Goal: Task Accomplishment & Management: Manage account settings

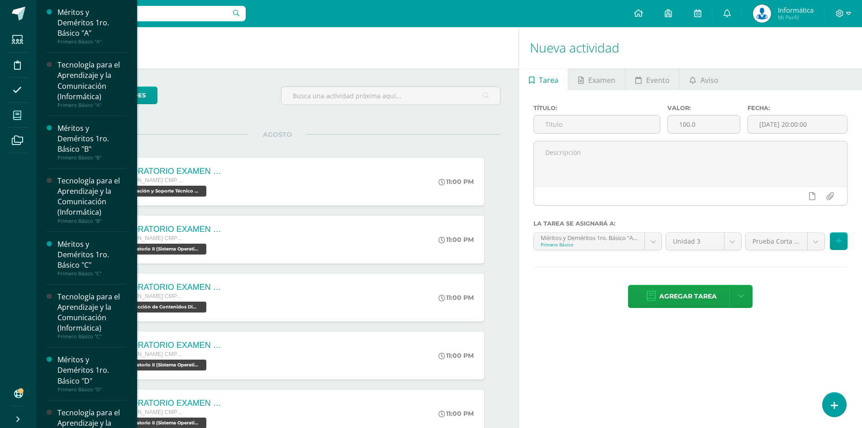
click at [12, 123] on span at bounding box center [17, 115] width 20 height 20
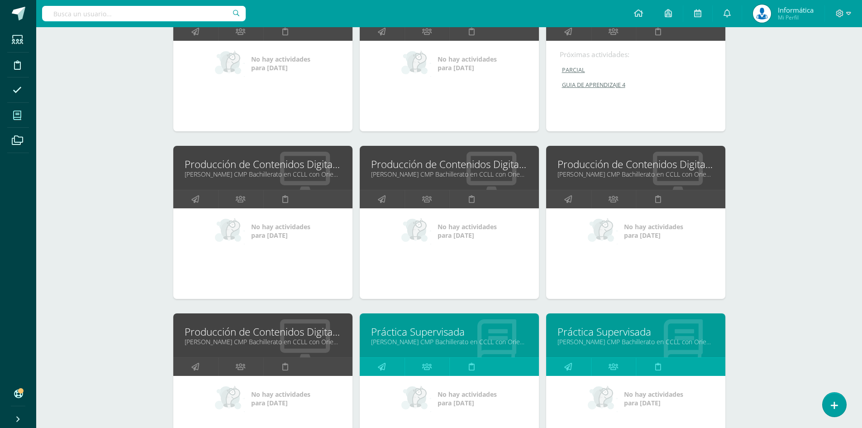
scroll to position [2443, 0]
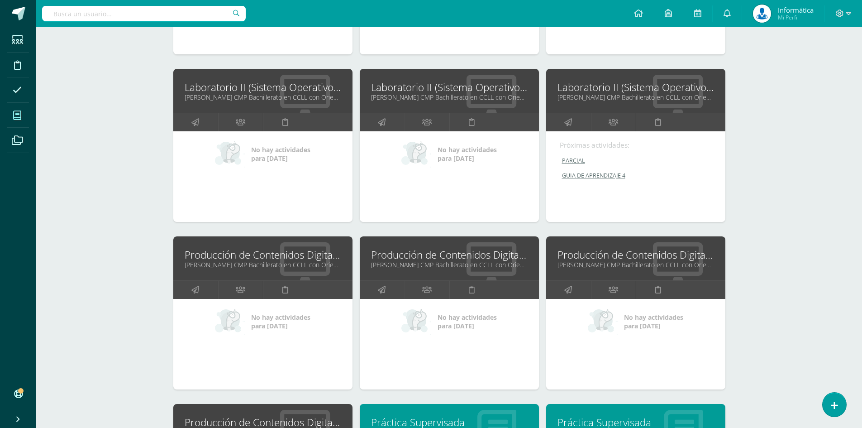
click at [245, 257] on link "Producción de Contenidos Digitales" at bounding box center [263, 254] width 157 height 14
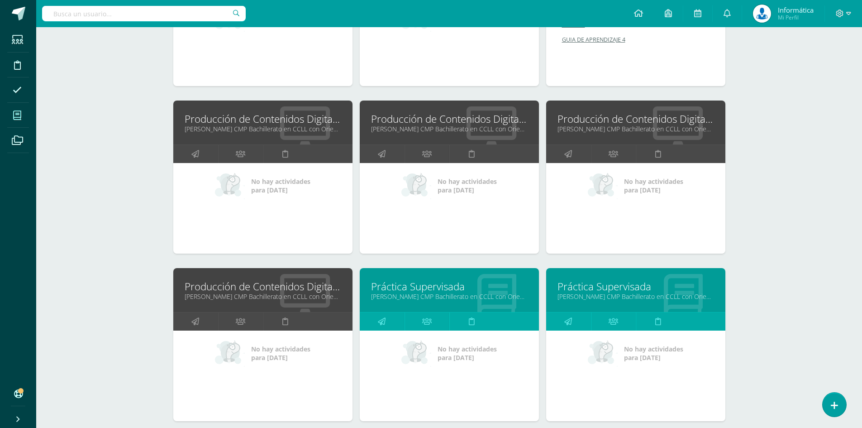
click at [585, 120] on link "Producción de Contenidos Digitales" at bounding box center [635, 119] width 157 height 14
click at [317, 285] on link "Producción de Contenidos Digitales" at bounding box center [263, 286] width 157 height 14
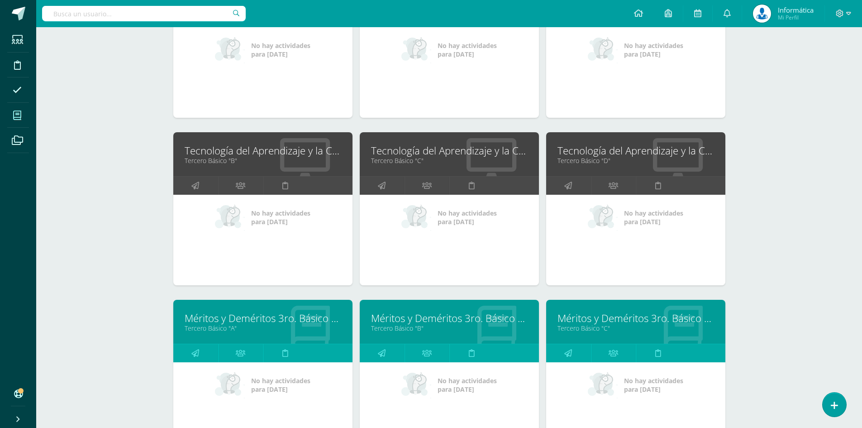
scroll to position [995, 0]
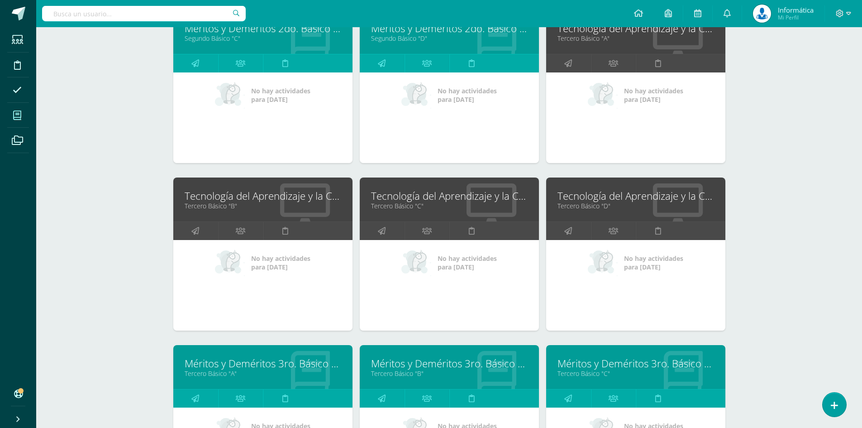
click at [471, 200] on link "Tecnología del Aprendizaje y la Comunicación (TIC)" at bounding box center [449, 196] width 157 height 14
click at [587, 200] on link "Tecnología del Aprendizaje y la Comunicación (TIC)" at bounding box center [635, 196] width 157 height 14
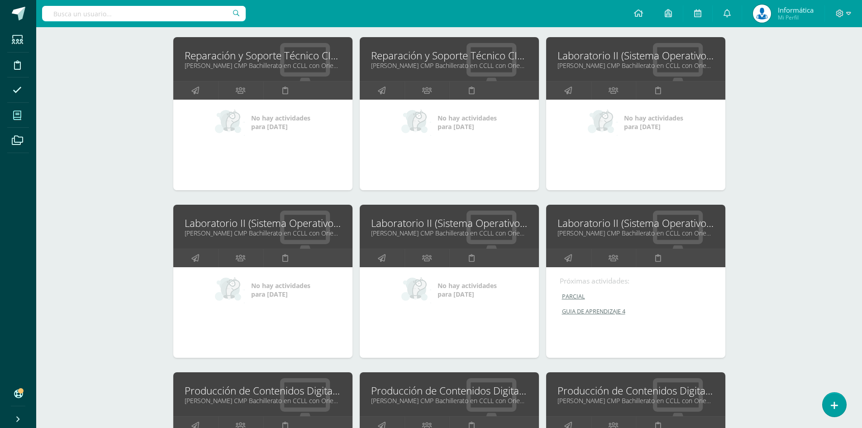
scroll to position [2217, 0]
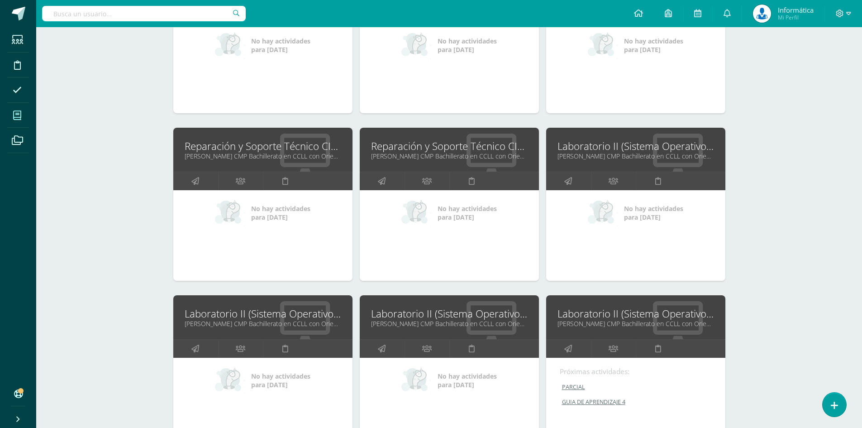
click at [606, 148] on link "Laboratorio II (Sistema Operativo Macintoch)" at bounding box center [635, 146] width 157 height 14
click at [309, 317] on link "Laboratorio II (Sistema Operativo Macintoch)" at bounding box center [263, 313] width 157 height 14
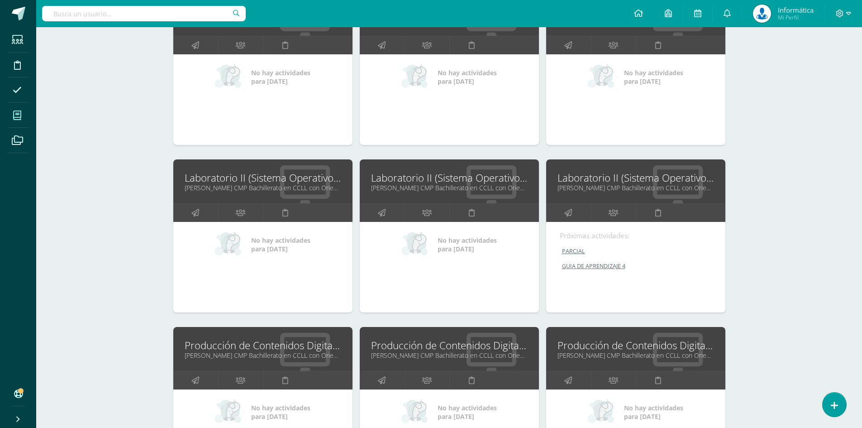
click at [424, 176] on link "Laboratorio II (Sistema Operativo Macintoch)" at bounding box center [449, 178] width 157 height 14
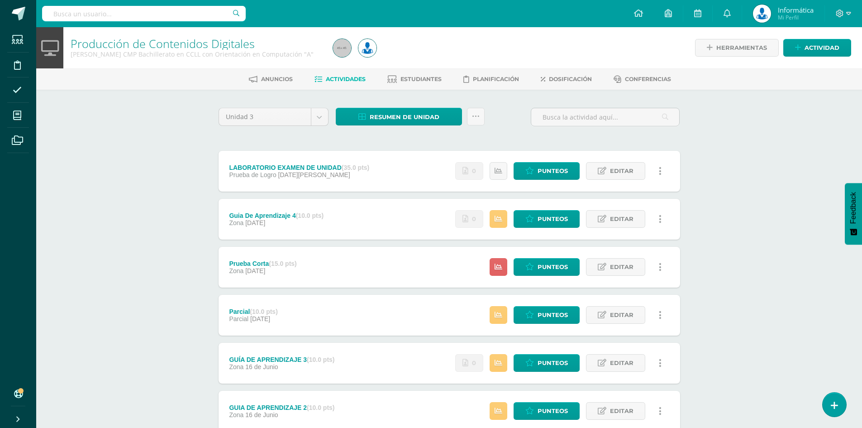
scroll to position [112, 0]
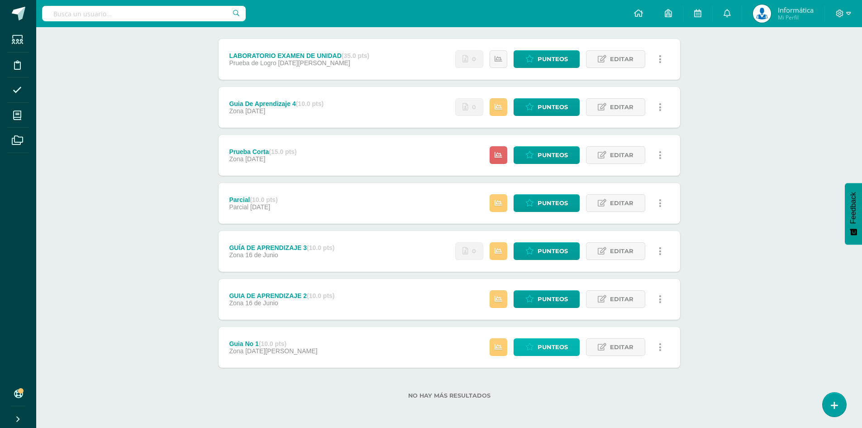
click at [550, 348] on span "Punteos" at bounding box center [553, 346] width 30 height 17
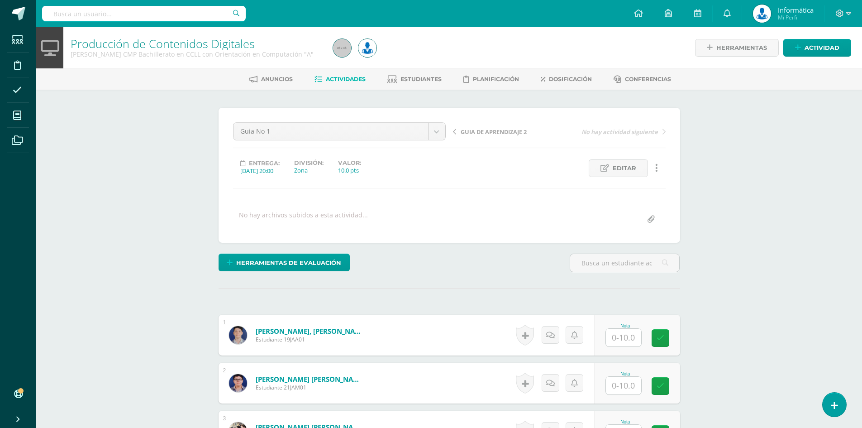
scroll to position [226, 0]
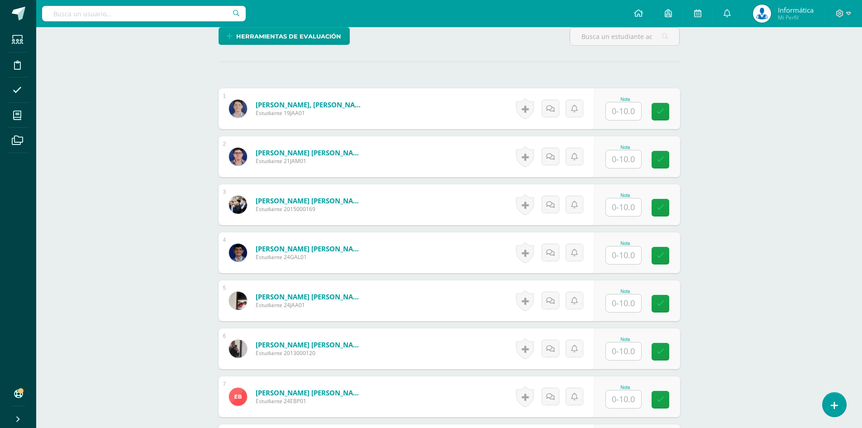
click at [618, 112] on input "text" at bounding box center [623, 111] width 35 height 18
type input "10"
click at [662, 153] on icon at bounding box center [660, 157] width 9 height 8
type input "8"
type input "10"
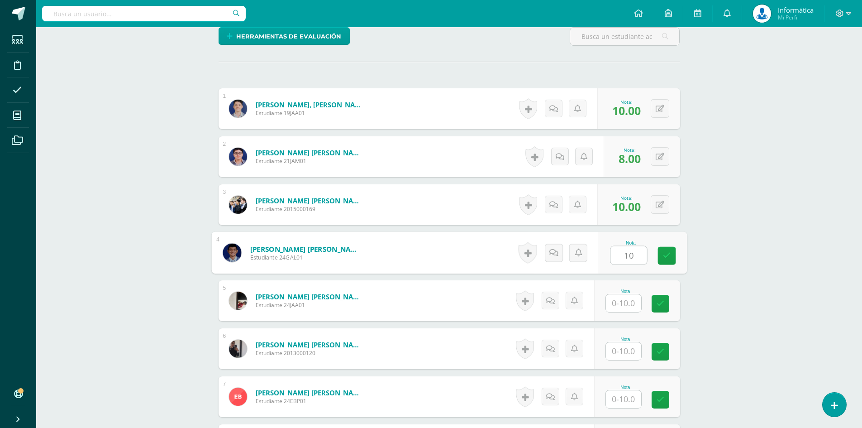
type input "10"
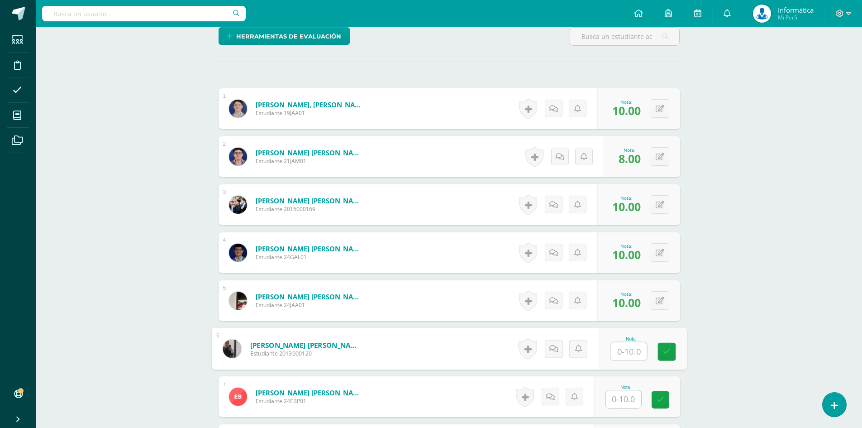
type input "8"
type input "10"
type input "8"
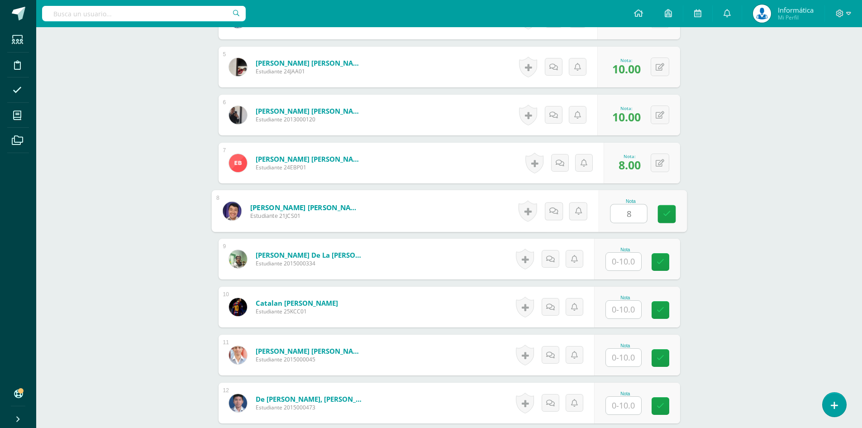
type input "8"
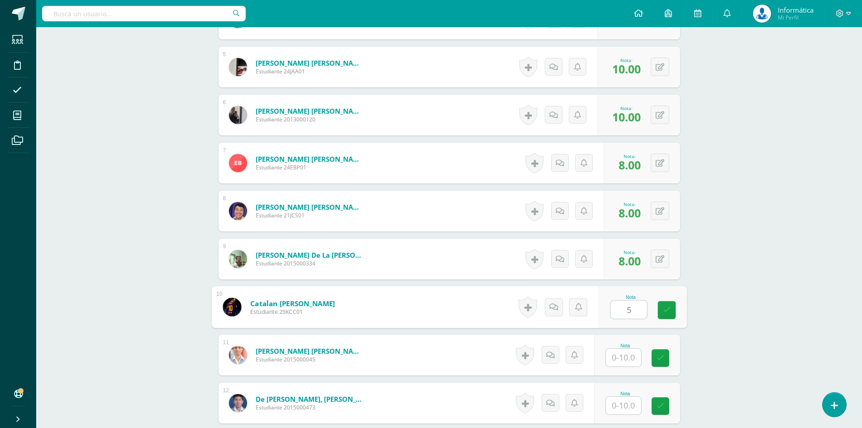
type input "5"
type input "10"
click at [658, 312] on button at bounding box center [660, 306] width 19 height 19
type input "10"
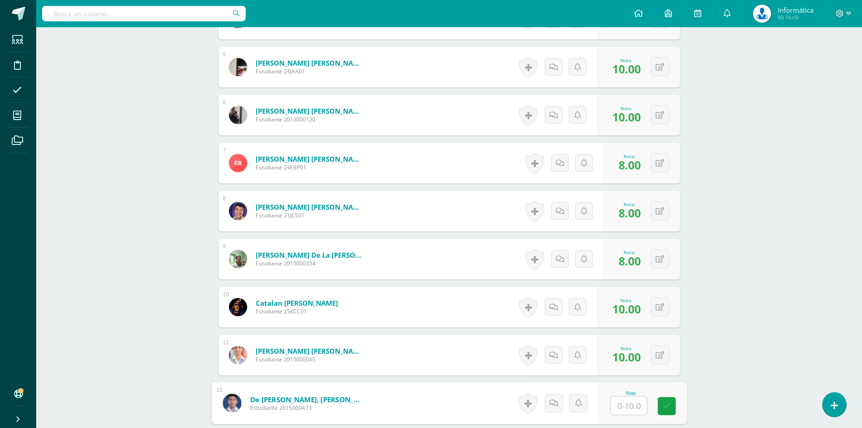
scroll to position [641, 0]
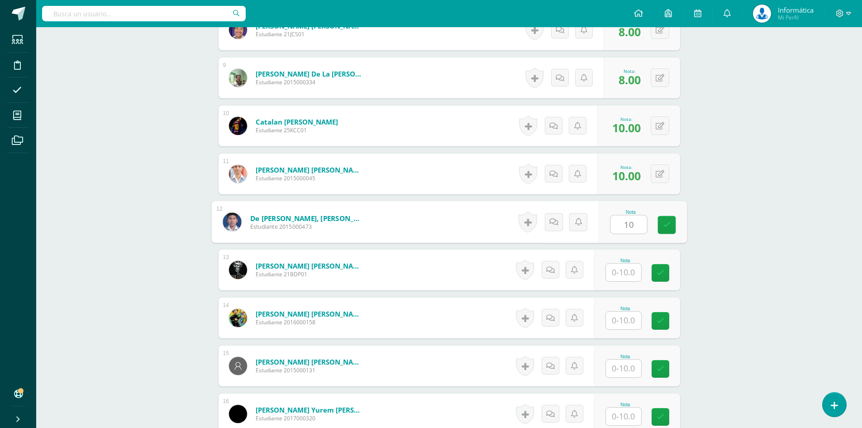
type input "10"
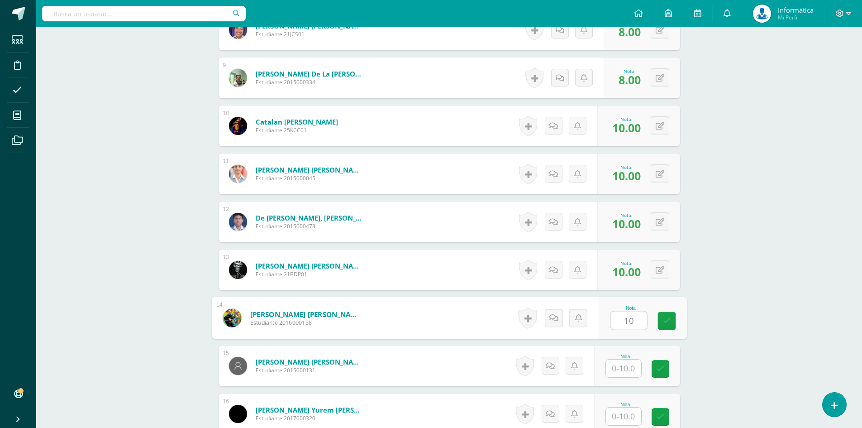
type input "10"
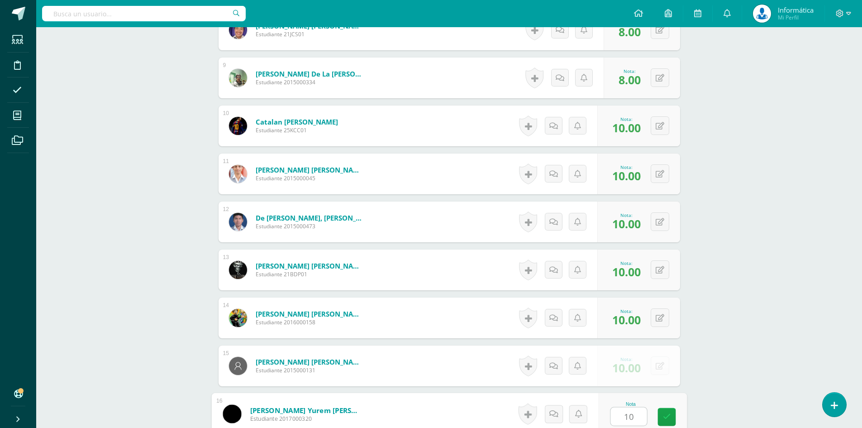
type input "10"
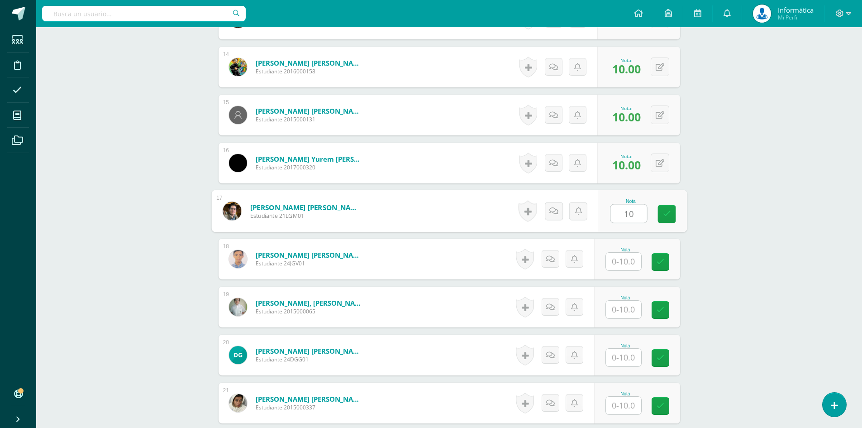
type input "10"
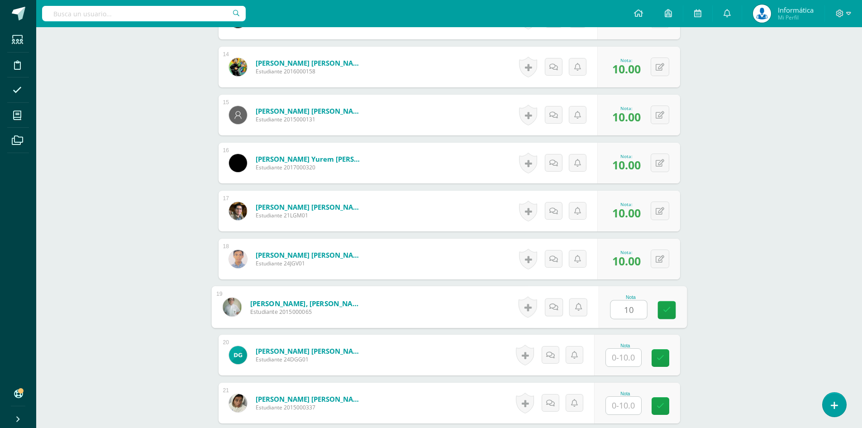
type input "10"
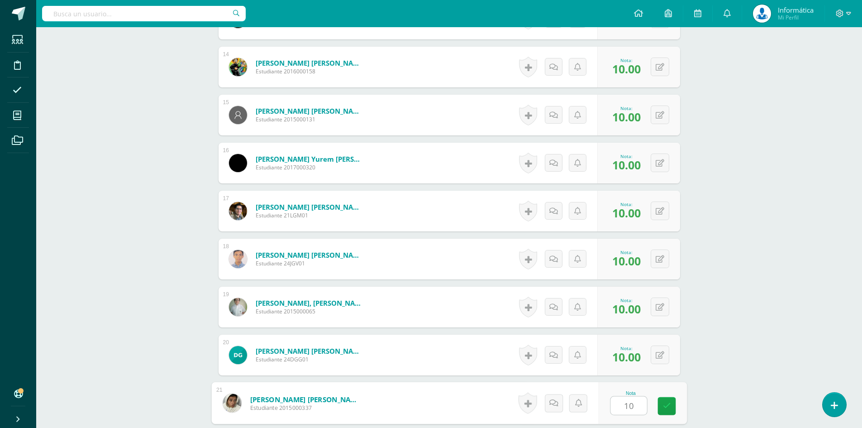
type input "10"
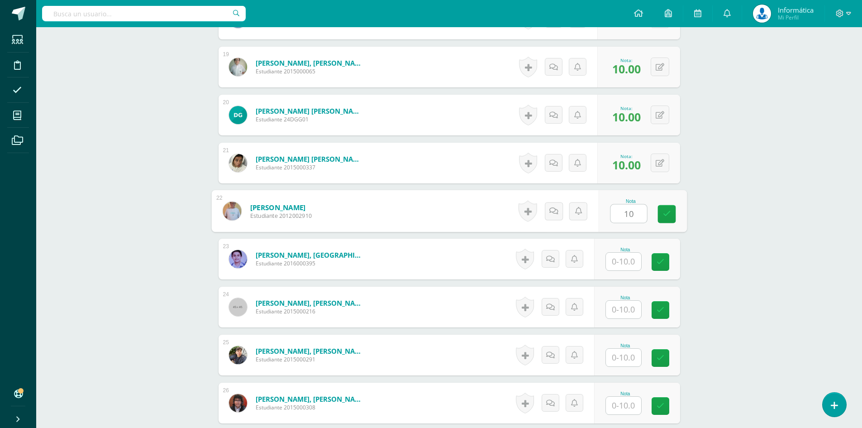
type input "10"
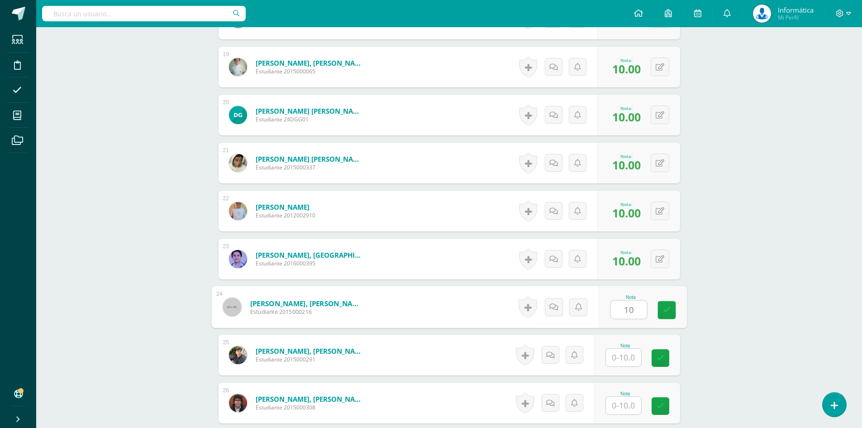
type input "10"
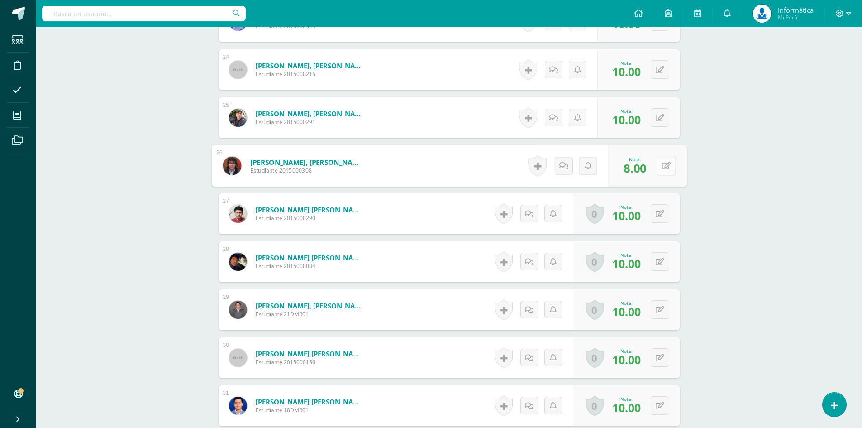
click at [662, 165] on icon at bounding box center [665, 166] width 9 height 8
click at [643, 171] on icon at bounding box center [642, 169] width 8 height 8
click at [661, 167] on icon at bounding box center [660, 166] width 9 height 8
type input "10"
click at [641, 173] on link at bounding box center [642, 169] width 18 height 18
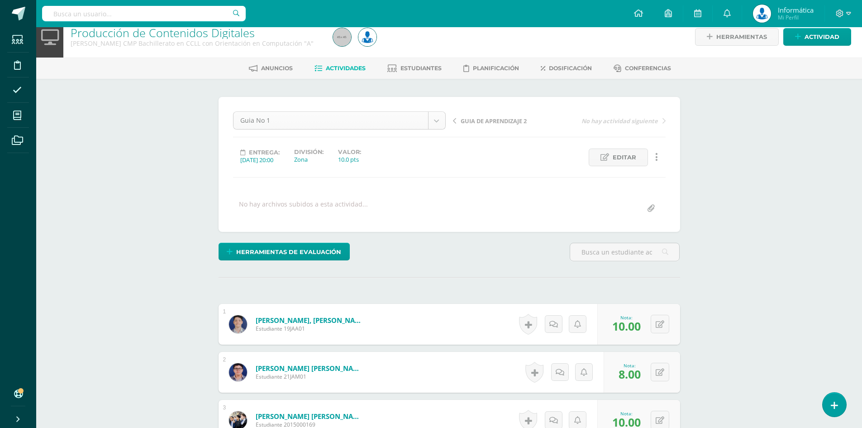
scroll to position [29, 0]
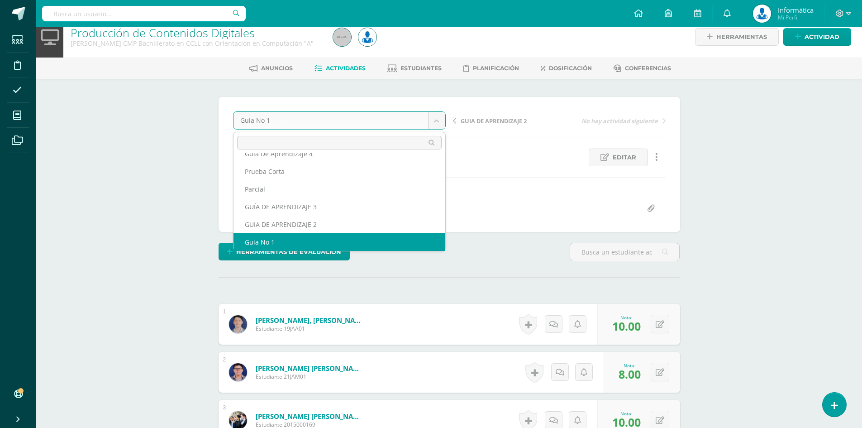
scroll to position [21, 0]
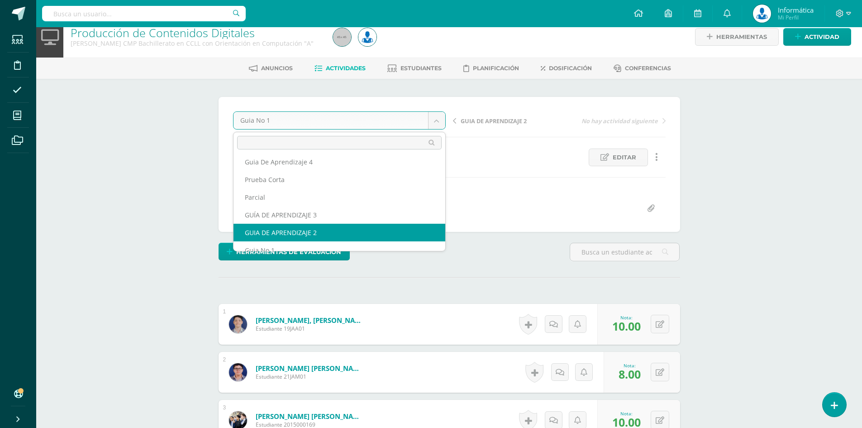
select select "/dashboard/teacher/grade-activity/175340/"
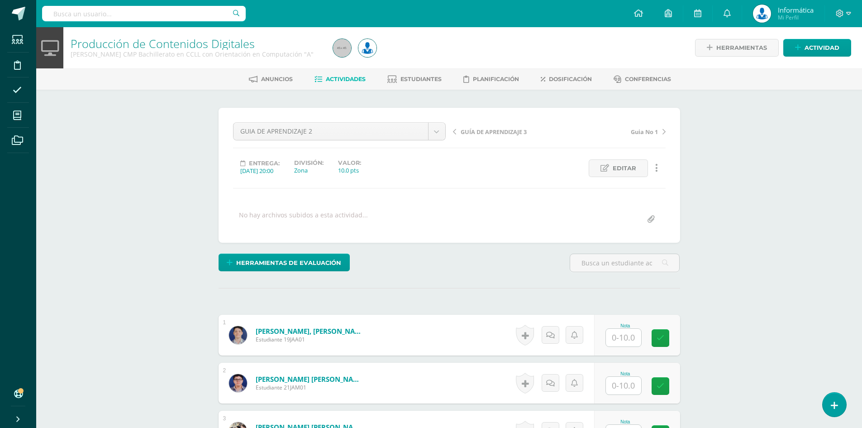
scroll to position [90, 0]
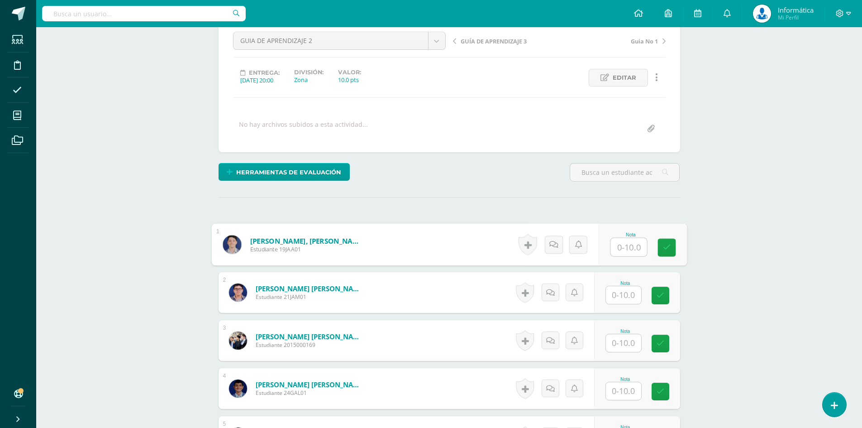
click at [635, 250] on input "text" at bounding box center [628, 247] width 36 height 18
type input "10"
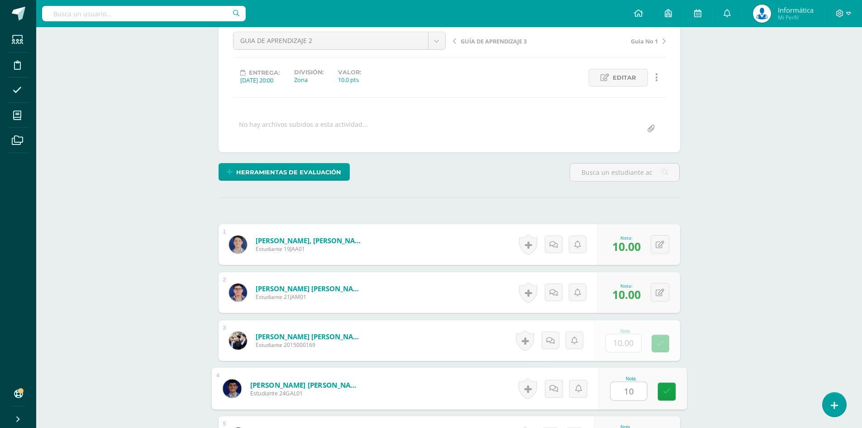
type input "10"
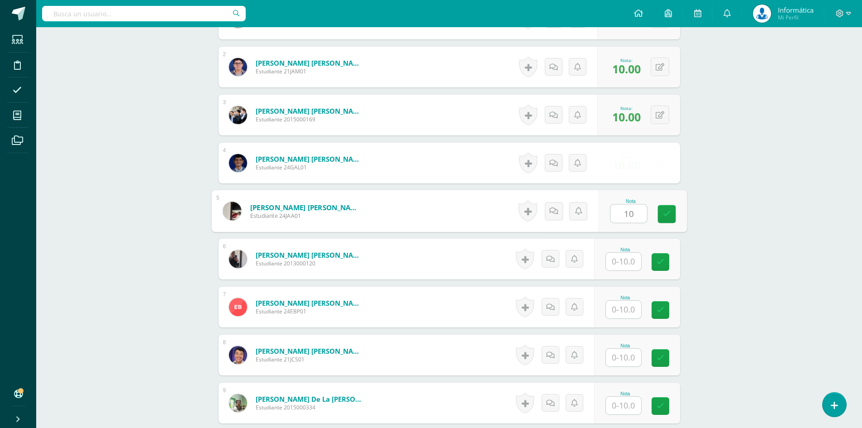
type input "10"
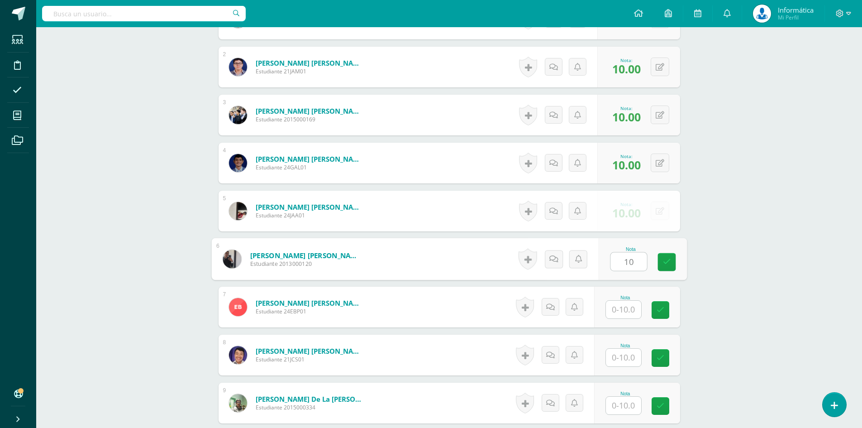
type input "10"
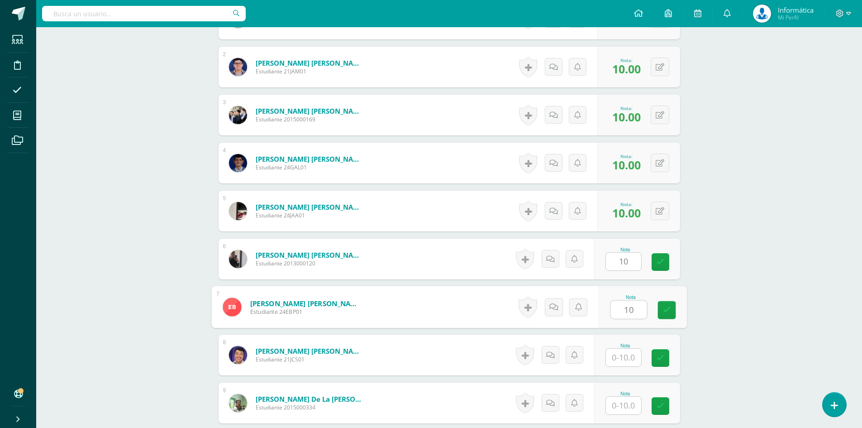
type input "10"
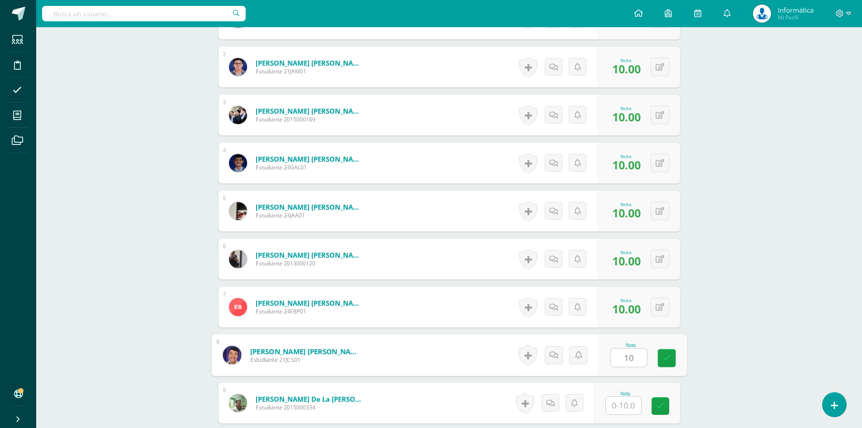
type input "10"
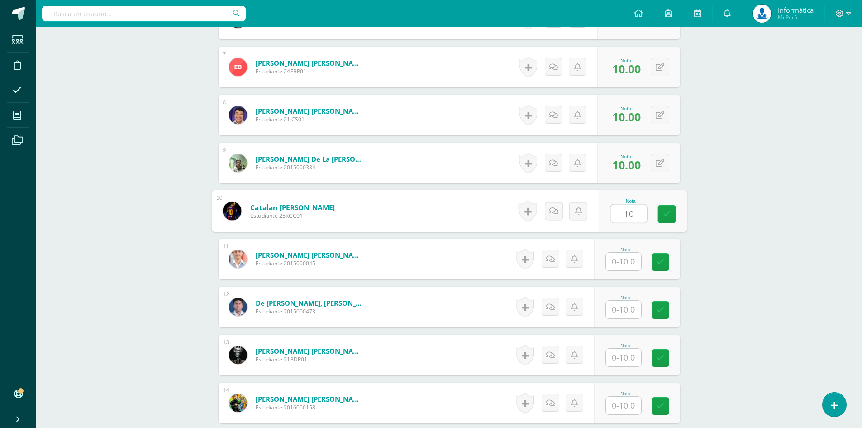
type input "10"
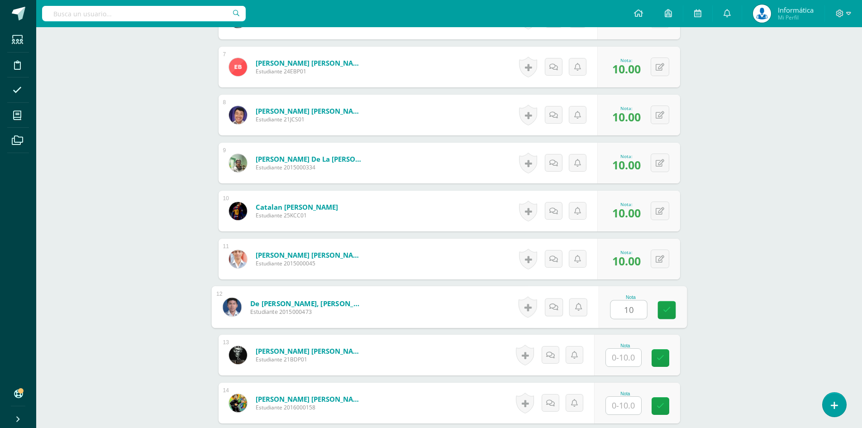
type input "10"
type input "8"
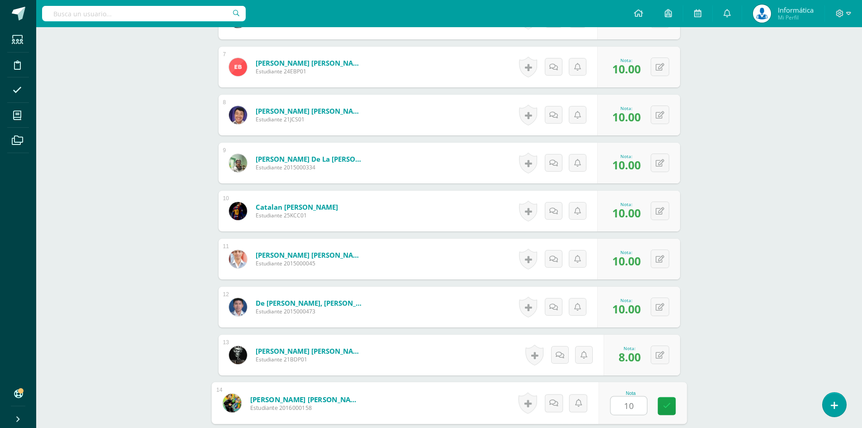
type input "10"
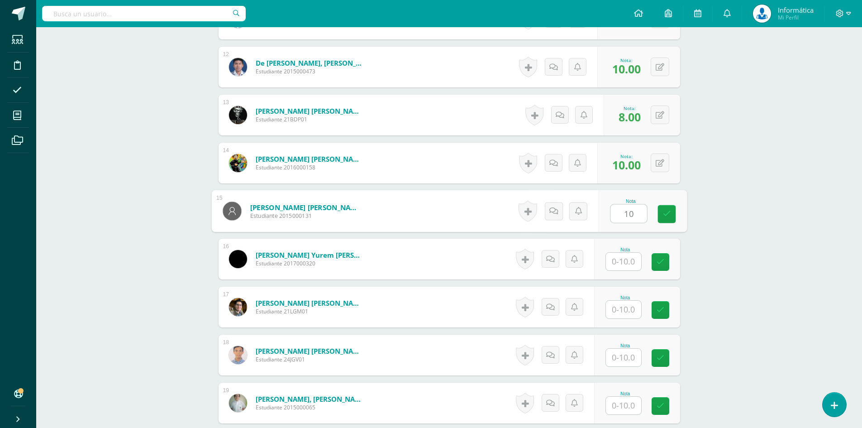
type input "10"
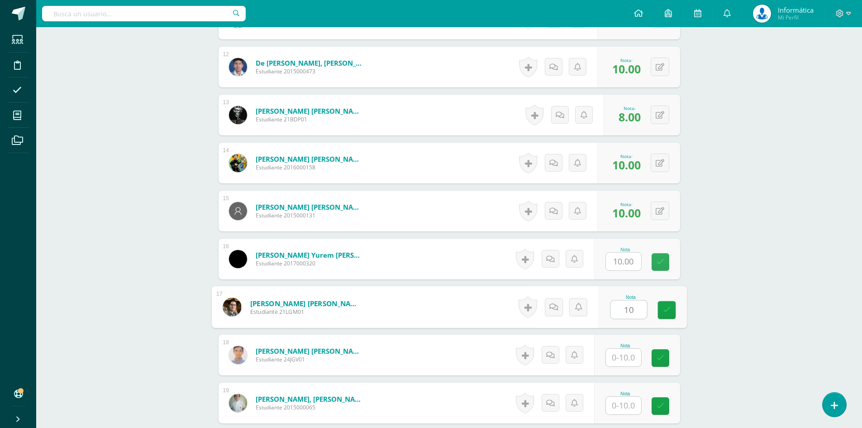
type input "10"
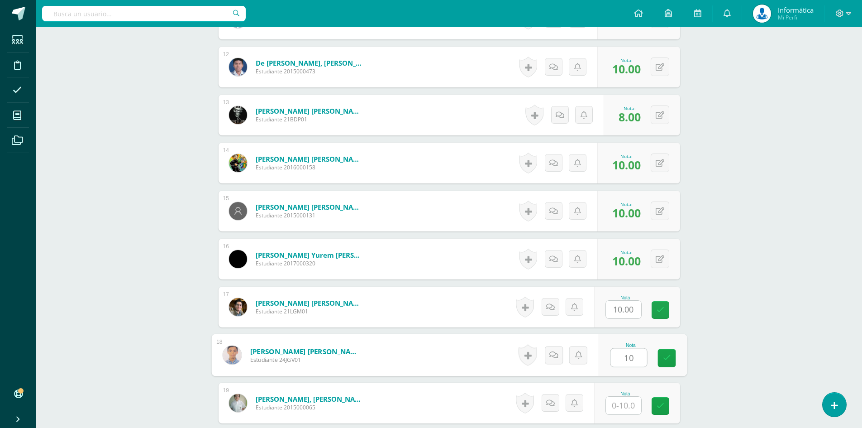
type input "10"
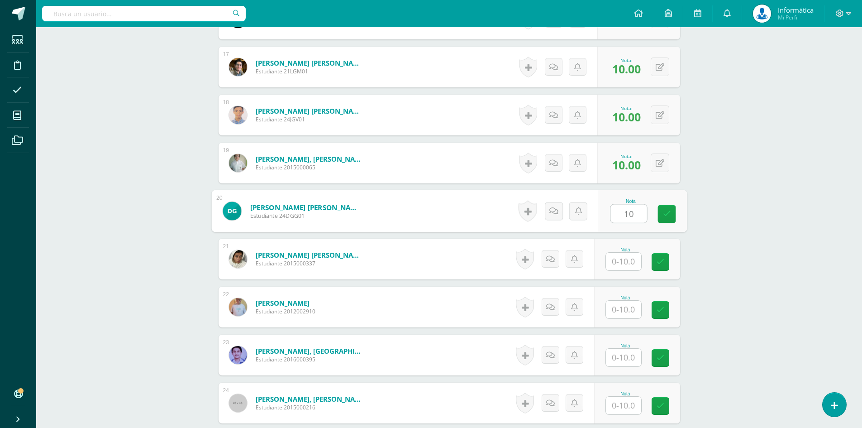
type input "10"
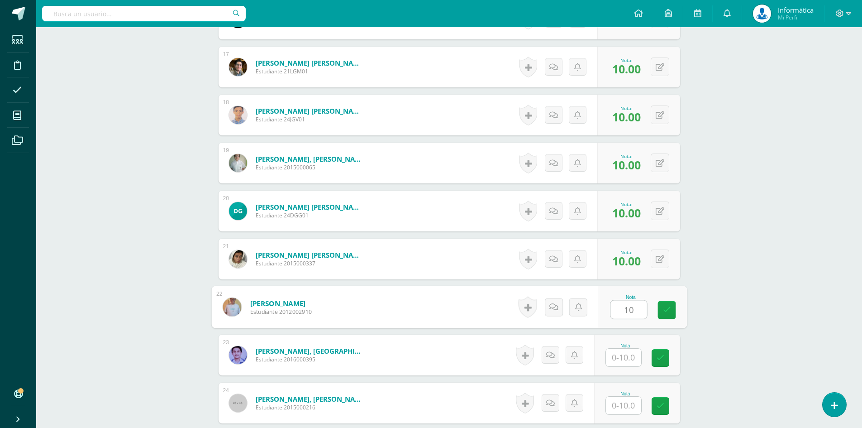
type input "10"
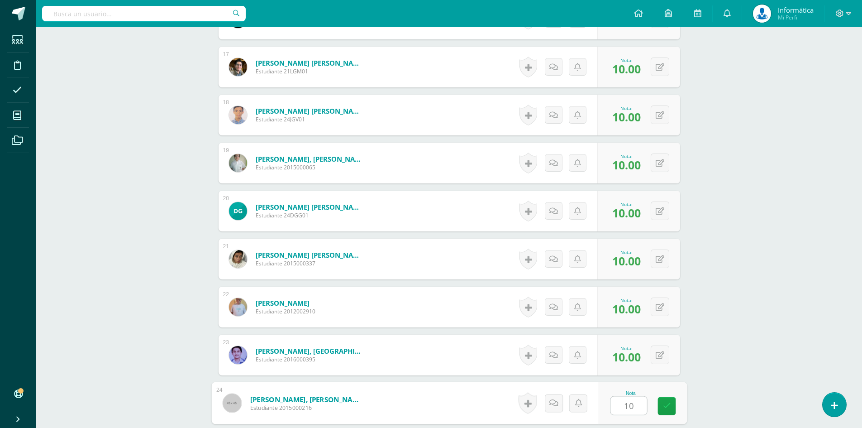
type input "10"
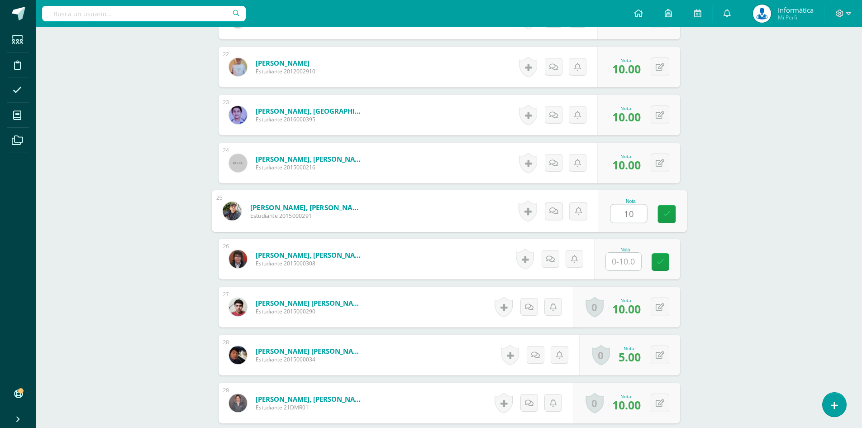
type input "10"
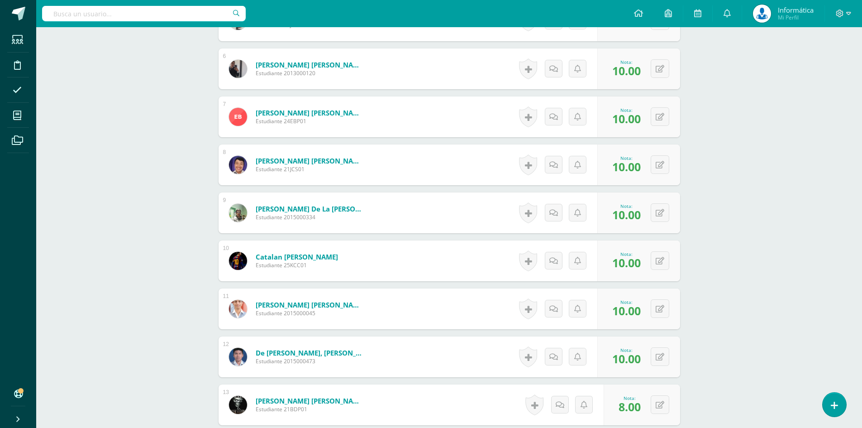
scroll to position [596, 0]
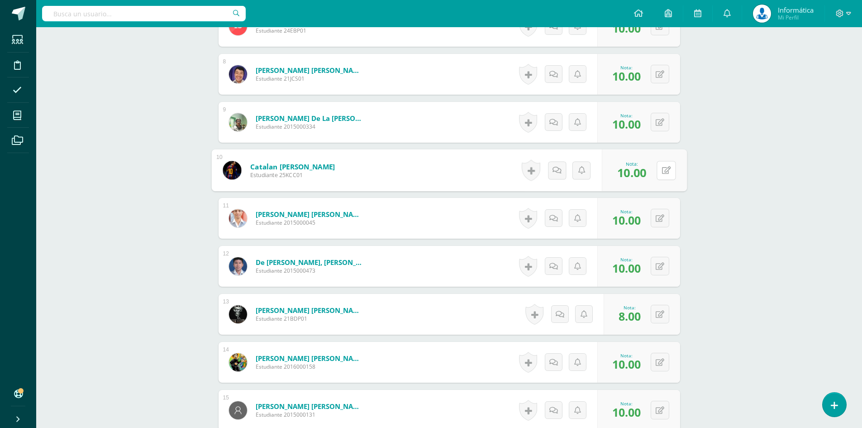
click at [657, 174] on button at bounding box center [666, 170] width 19 height 19
click at [646, 170] on link at bounding box center [642, 173] width 18 height 18
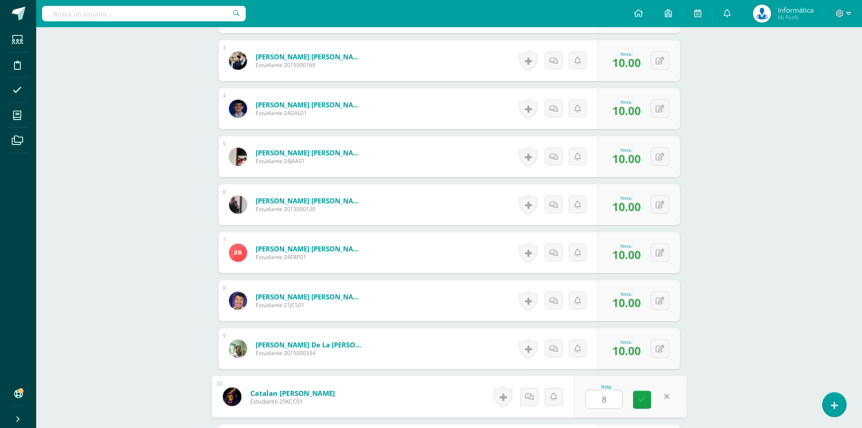
scroll to position [506, 0]
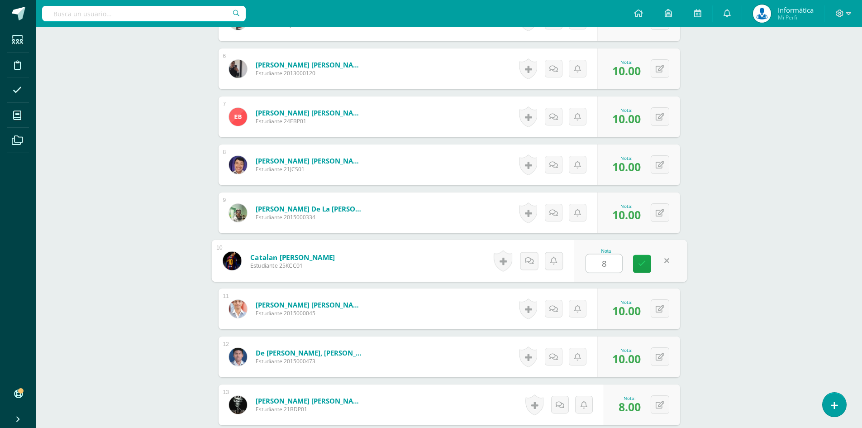
type input "8"
click at [642, 253] on div "Nota 8" at bounding box center [625, 260] width 110 height 41
click at [638, 262] on icon at bounding box center [637, 264] width 8 height 8
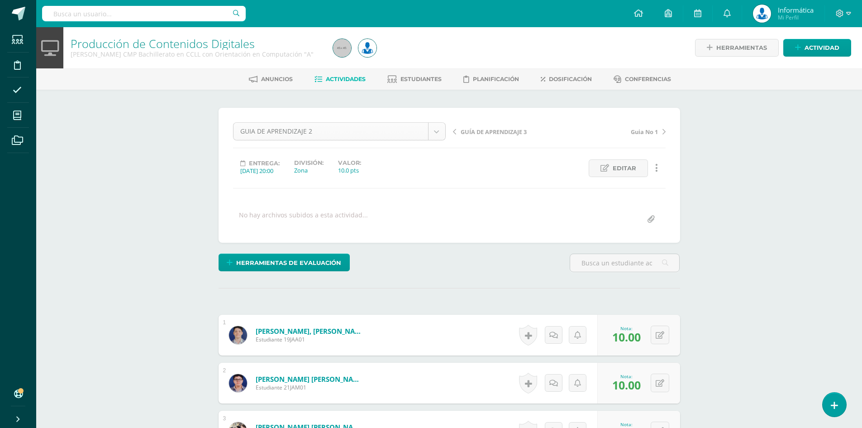
scroll to position [12, 0]
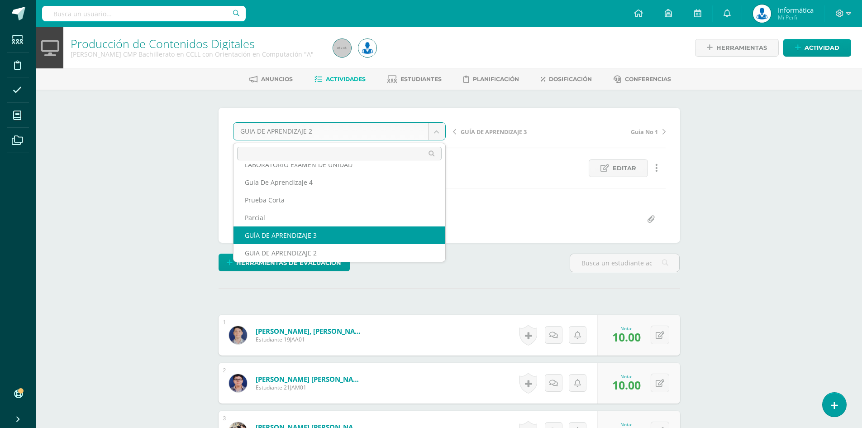
select select "/dashboard/teacher/grade-activity/175339/"
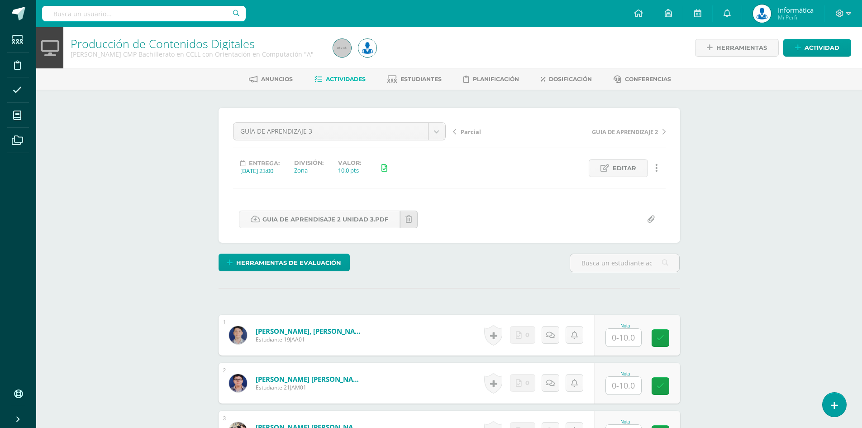
scroll to position [181, 0]
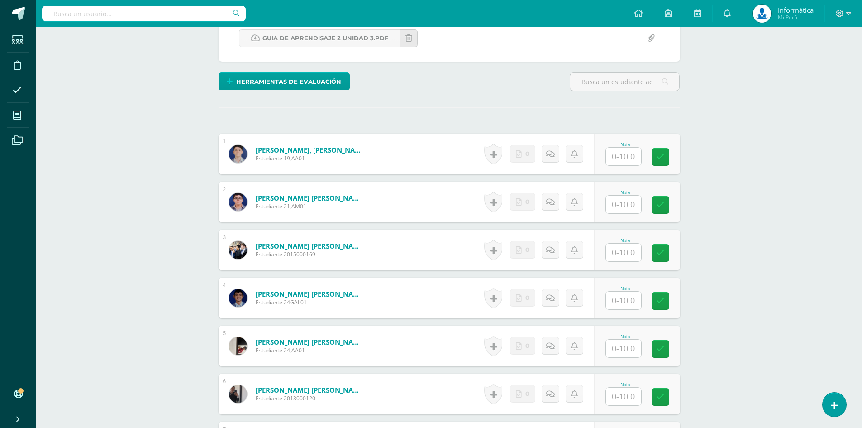
click at [637, 166] on div "Nota" at bounding box center [637, 153] width 86 height 41
click at [631, 160] on input "text" at bounding box center [628, 156] width 36 height 18
type input "10"
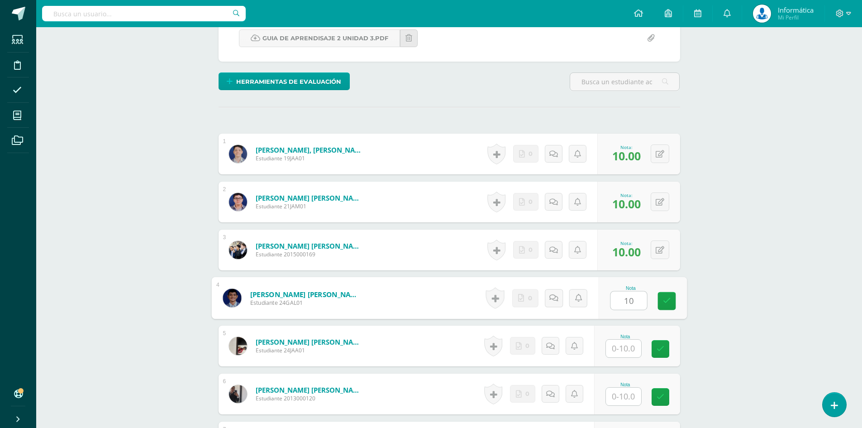
type input "10"
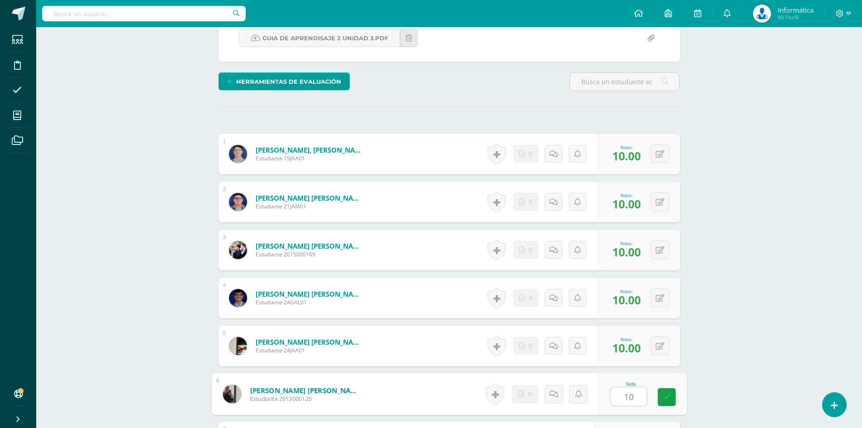
type input "10"
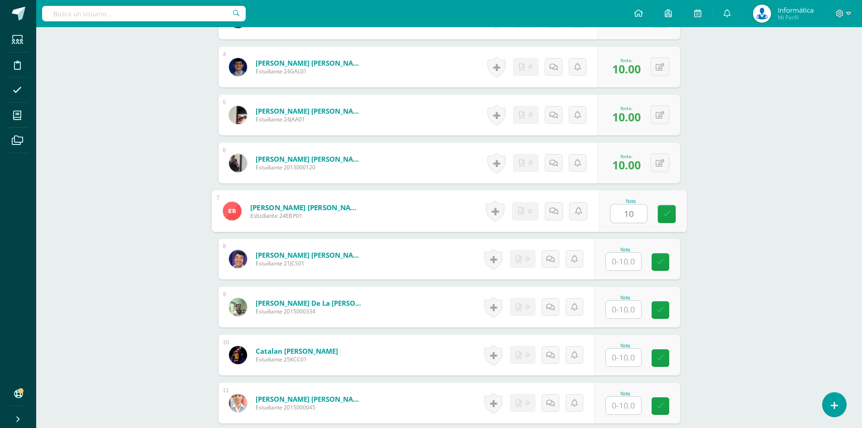
type input "10"
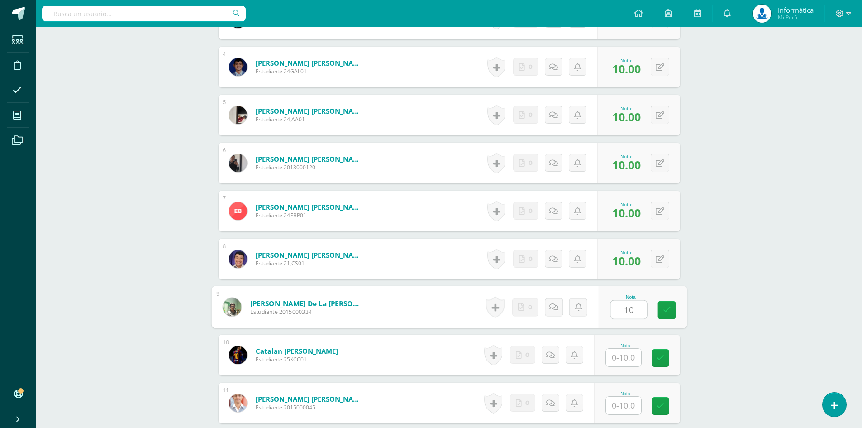
type input "10"
type input "8"
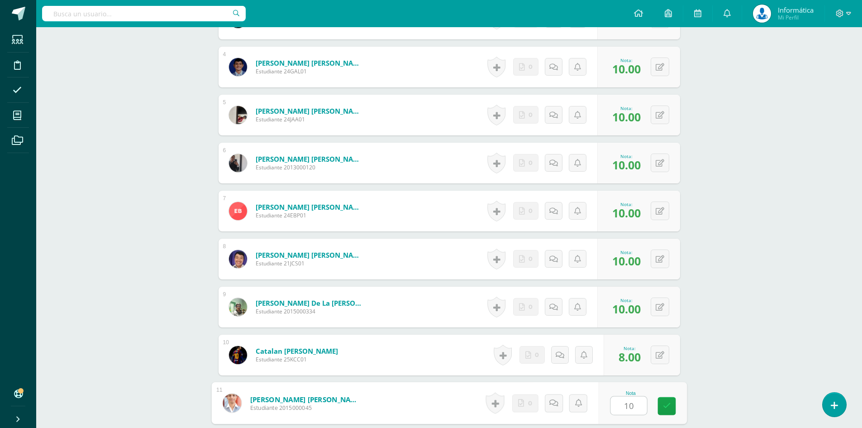
type input "10"
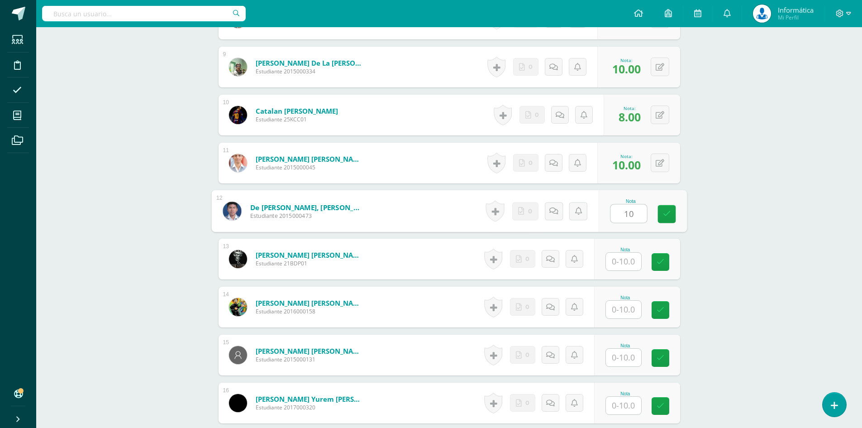
type input "10"
type input "8"
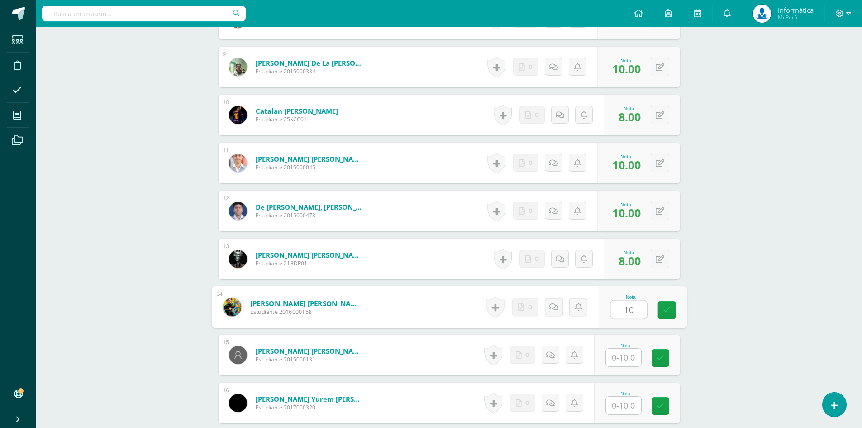
type input "10"
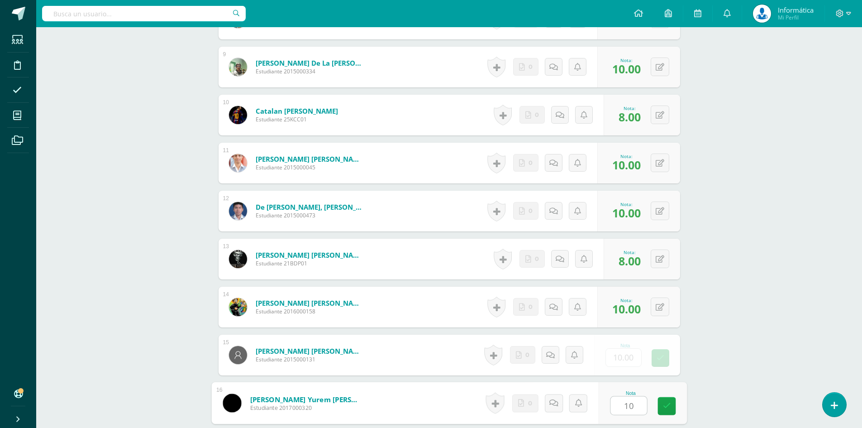
type input "10"
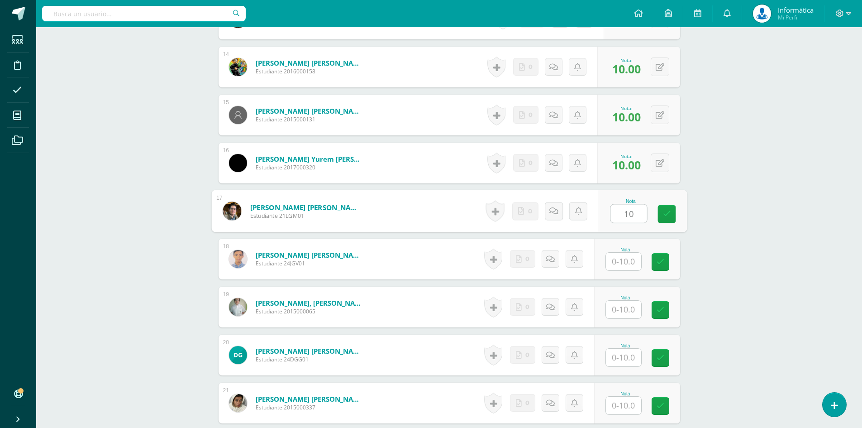
type input "10"
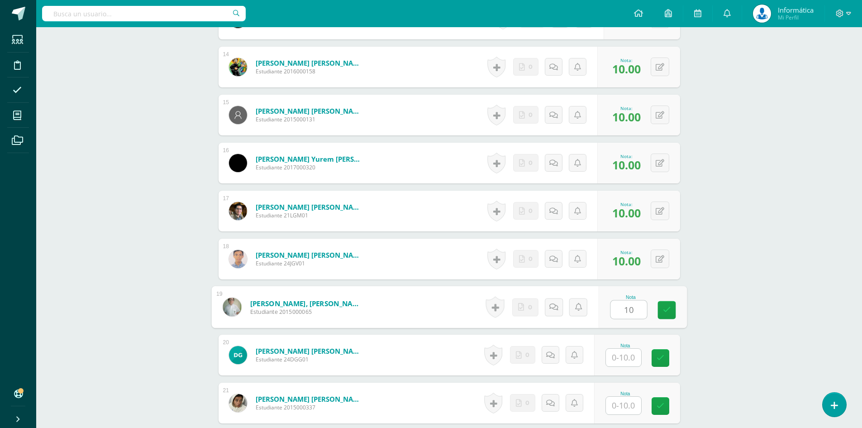
type input "10"
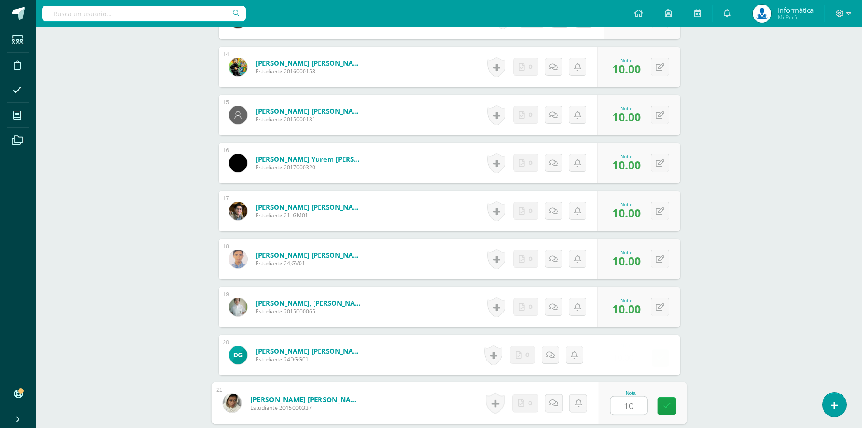
type input "10"
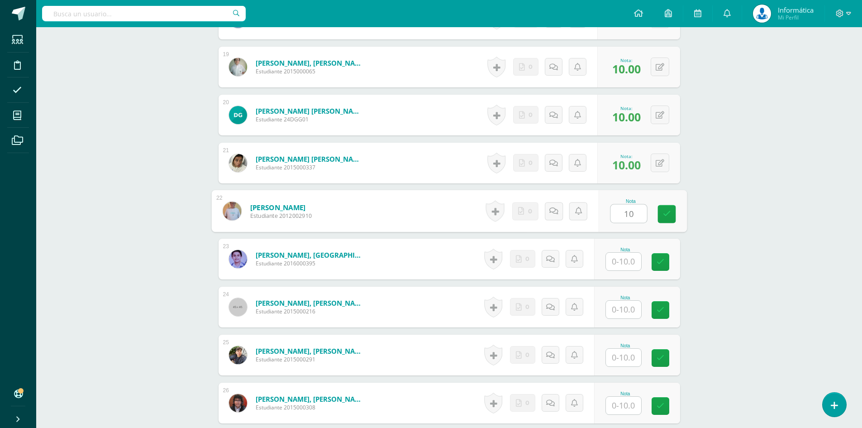
type input "10"
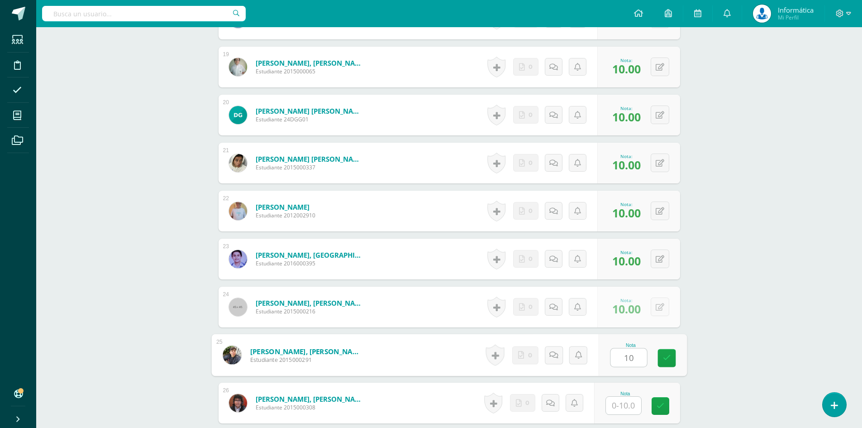
type input "10"
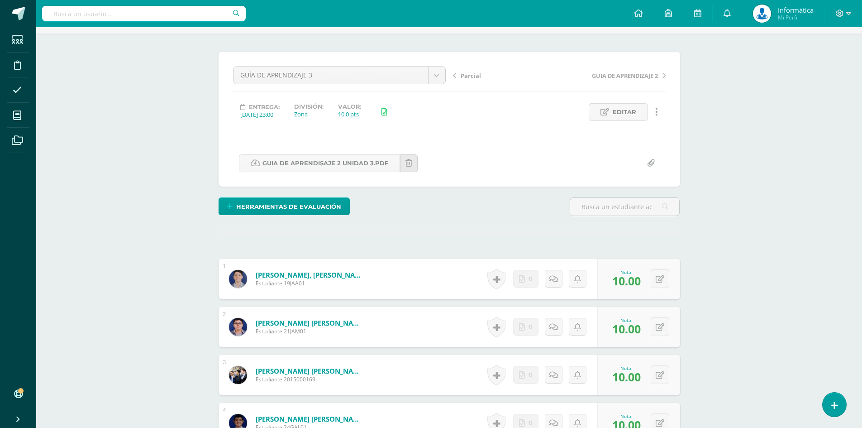
scroll to position [0, 0]
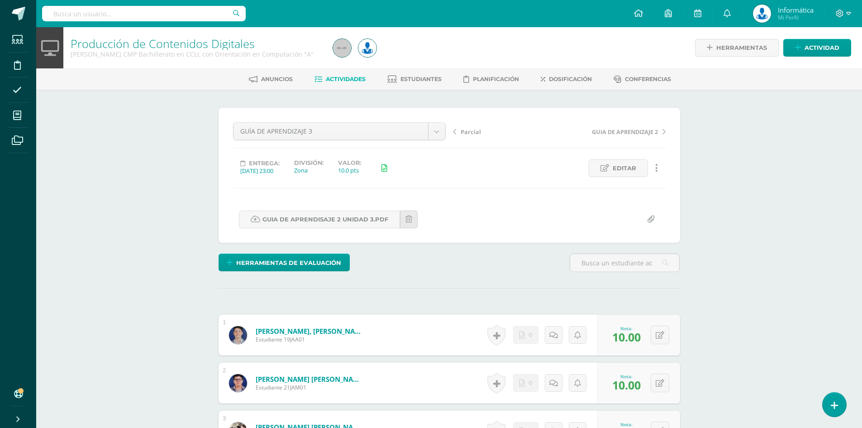
click at [398, 119] on div "GUÍA DE APRENDIZAJE 3 LABORATORIO EXAMEN DE UNIDAD Guia De Aprendizaje 4 Prueba…" at bounding box center [449, 175] width 461 height 135
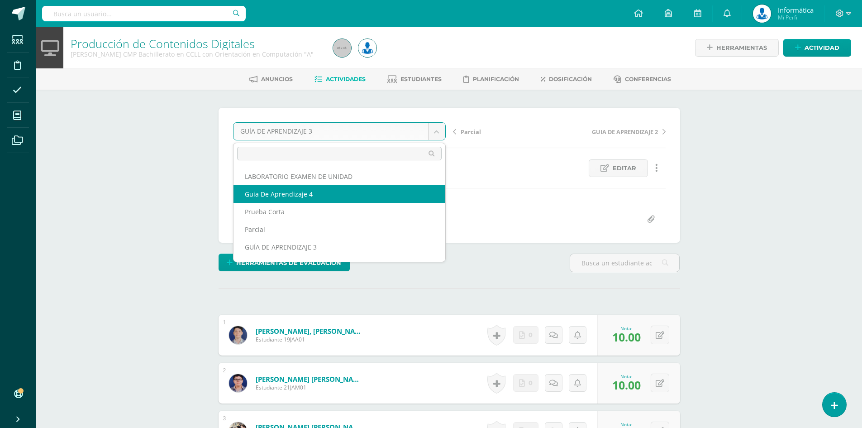
select select "/dashboard/teacher/grade-activity/176373/"
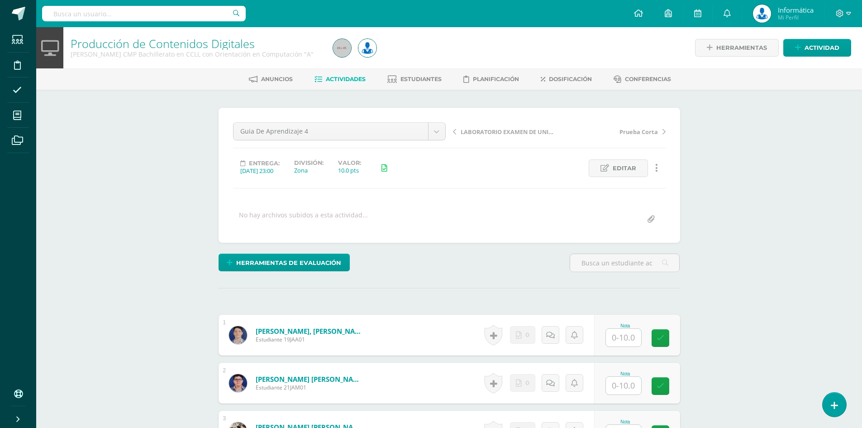
scroll to position [226, 0]
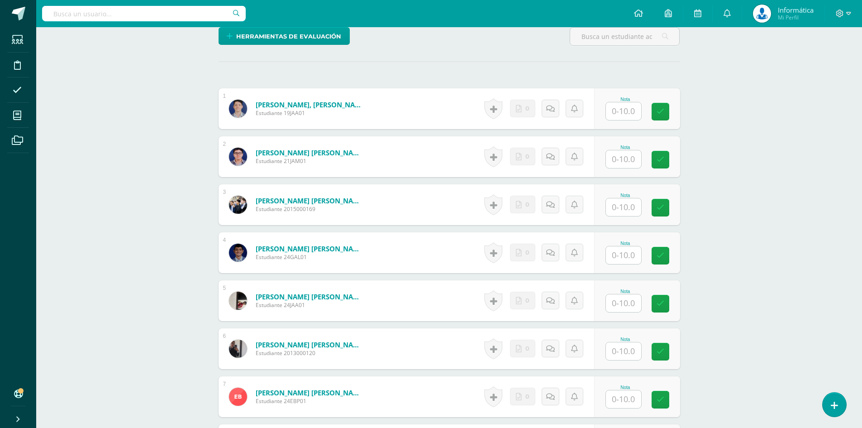
click at [614, 110] on input "text" at bounding box center [623, 111] width 35 height 18
type input "10"
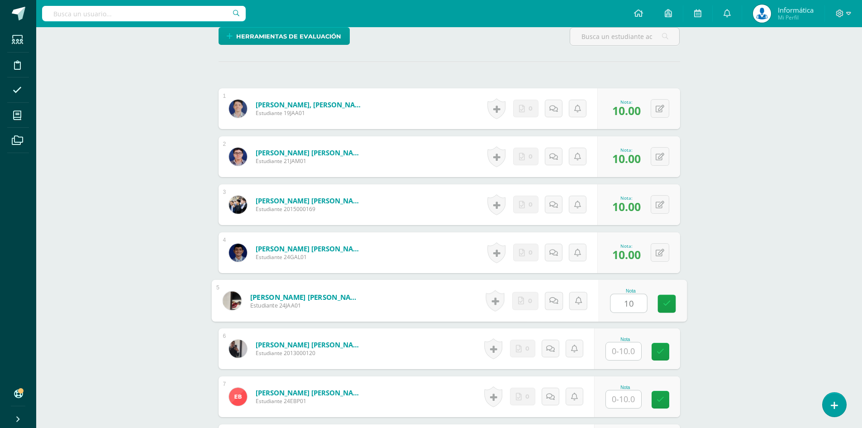
type input "10"
type input "8"
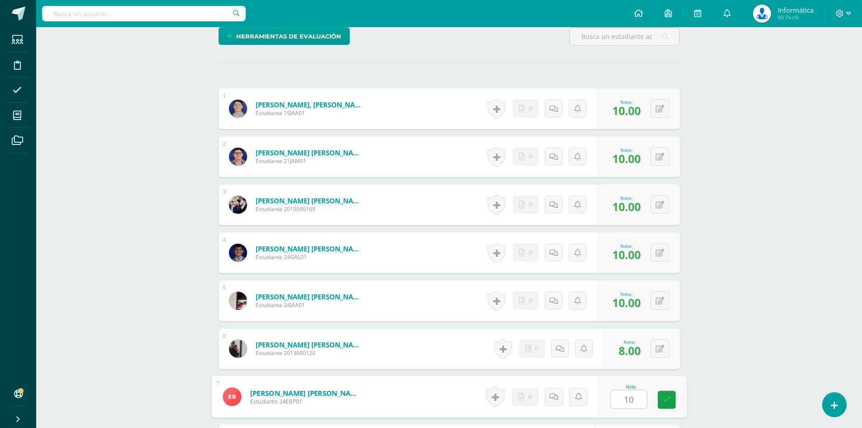
type input "10"
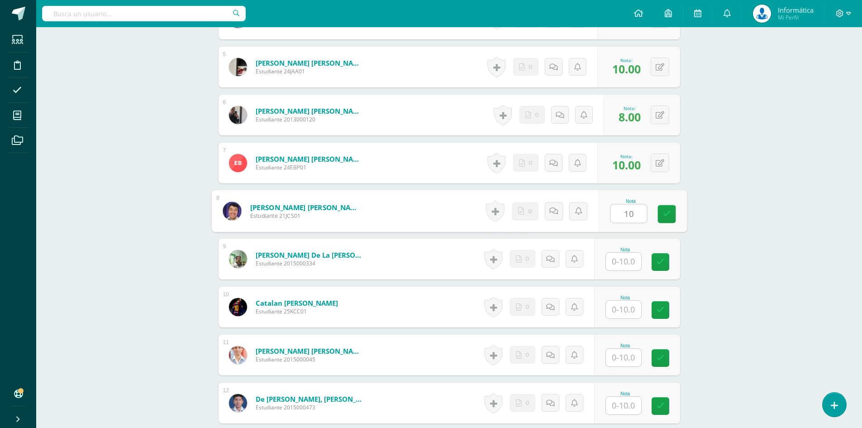
type input "10"
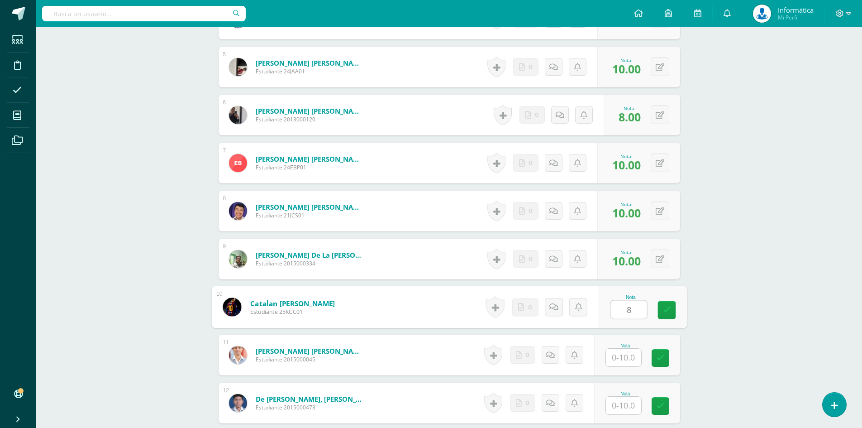
type input "8"
type input "10"
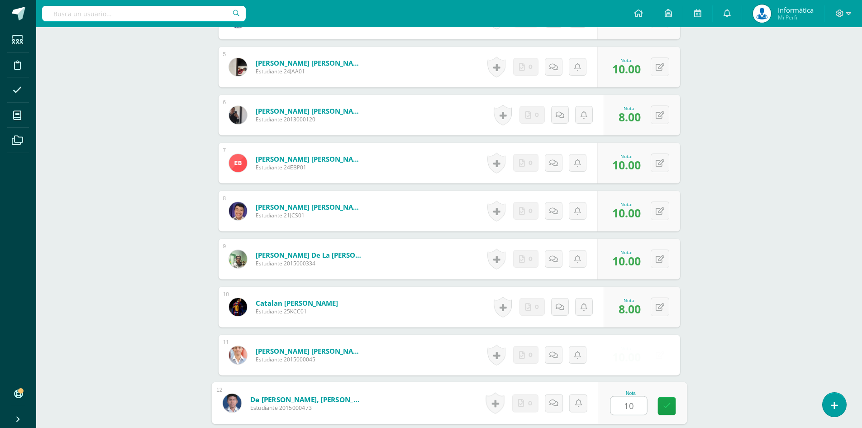
type input "10"
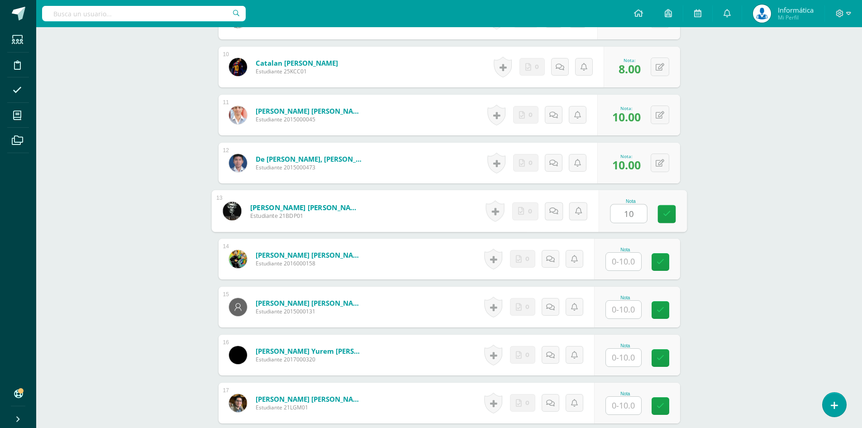
type input "10"
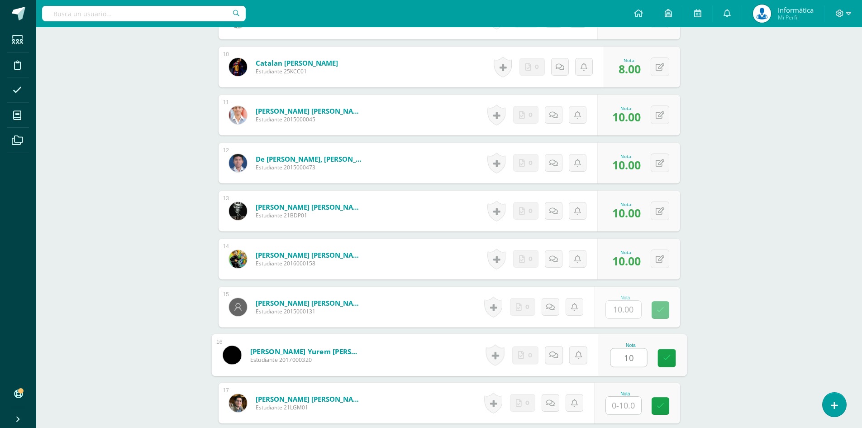
type input "10"
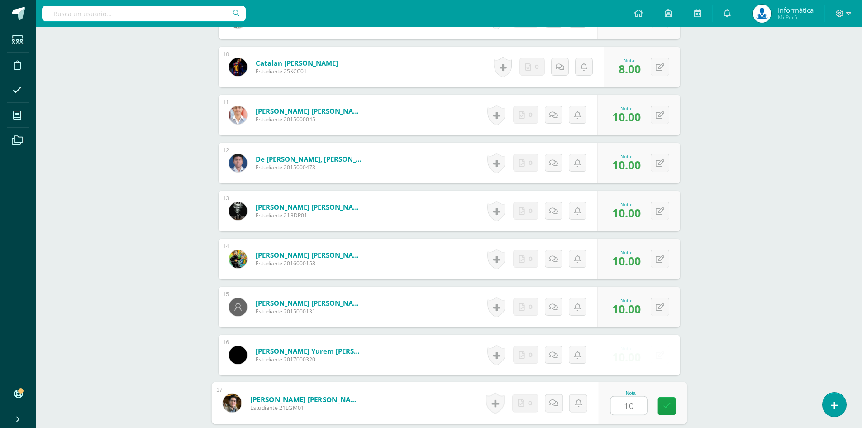
type input "10"
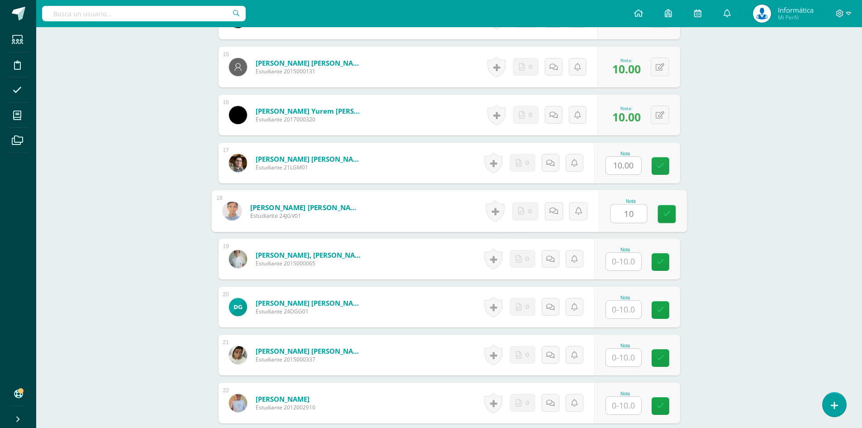
type input "10"
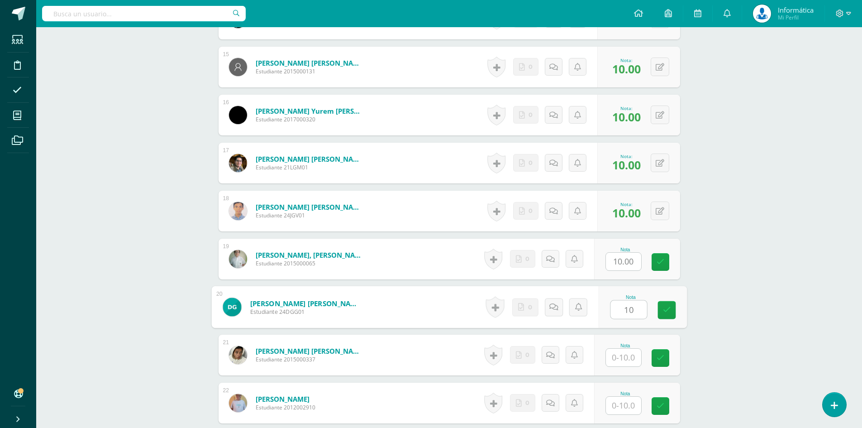
type input "10"
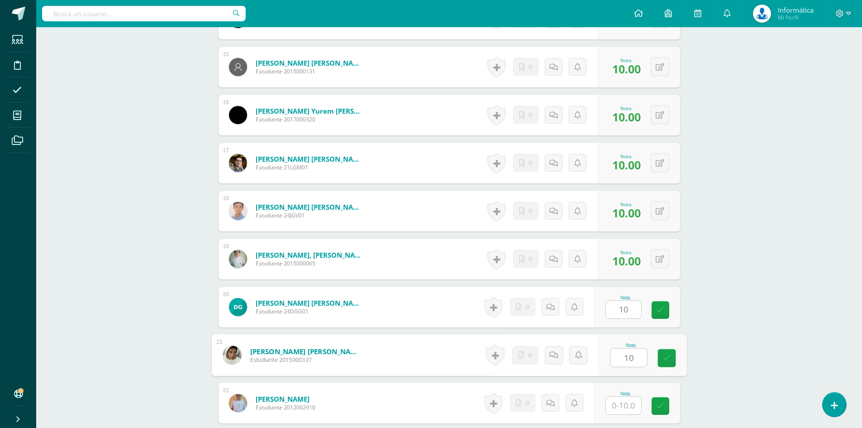
type input "10"
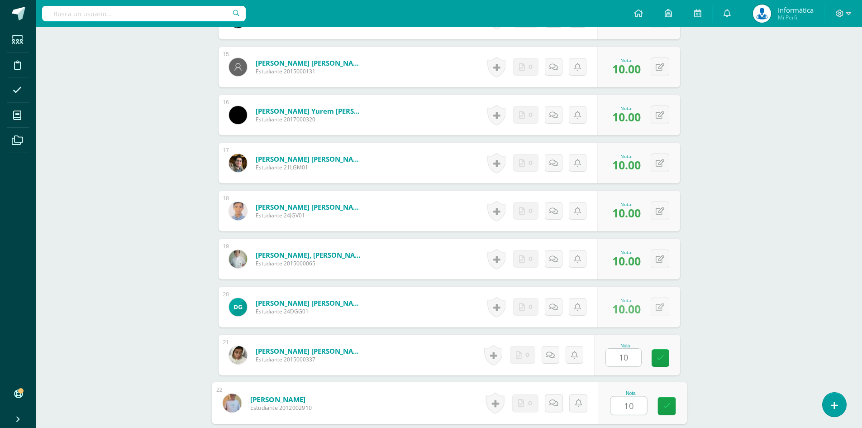
type input "10"
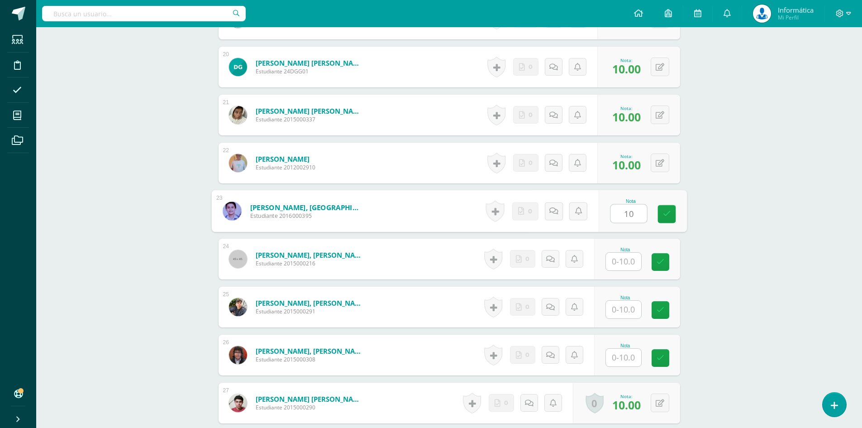
type input "10"
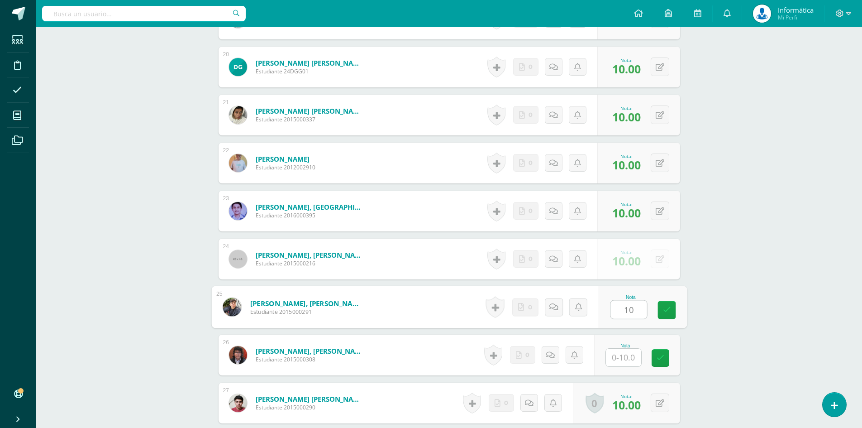
type input "10"
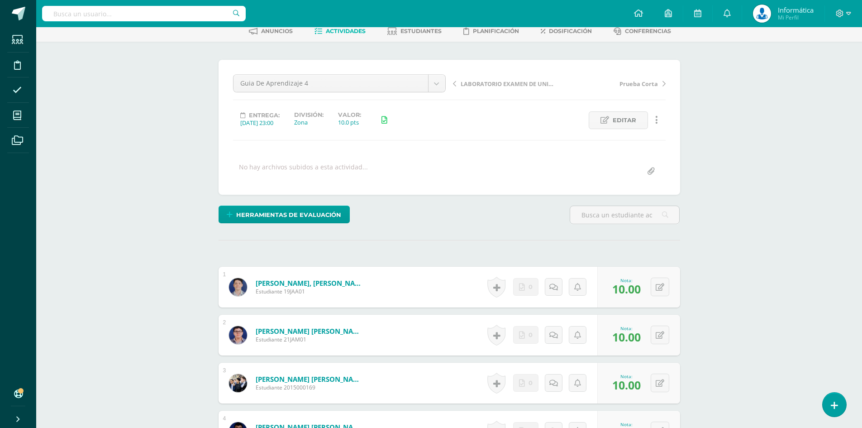
scroll to position [0, 0]
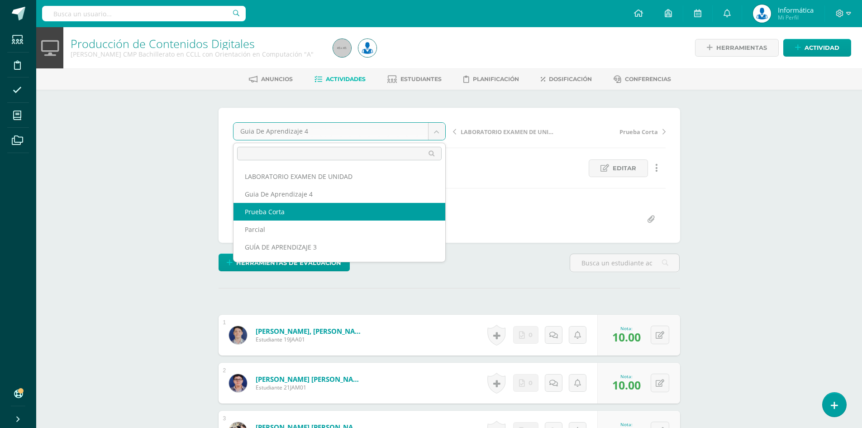
select select "/dashboard/teacher/grade-activity/176404/"
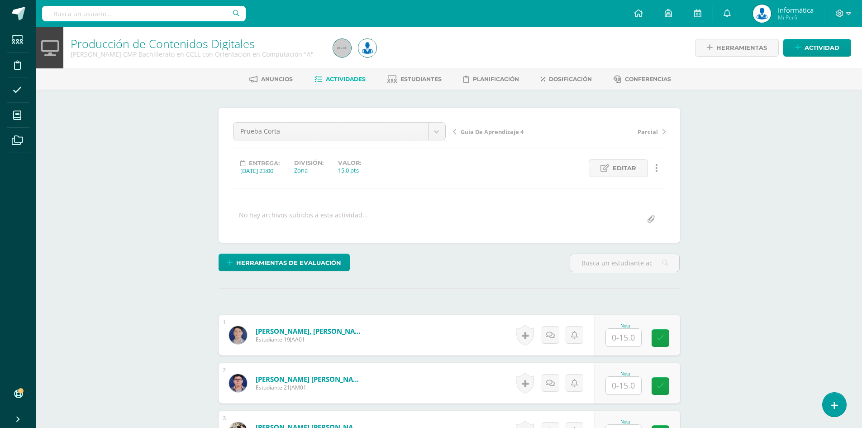
scroll to position [90, 0]
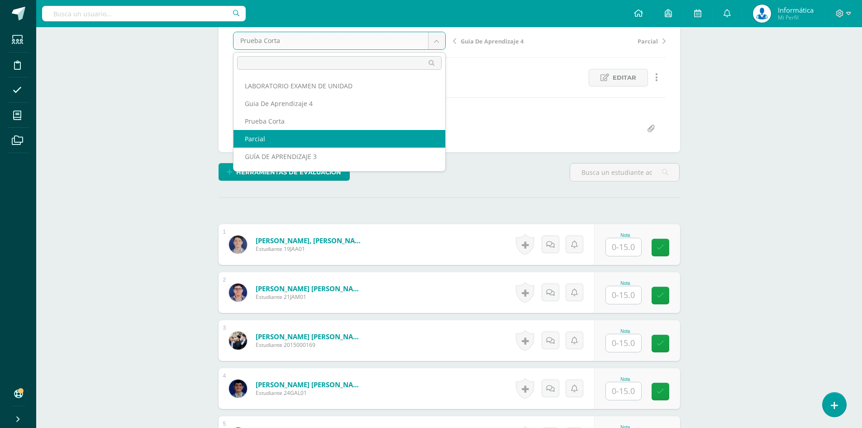
select select "/dashboard/teacher/grade-activity/176402/"
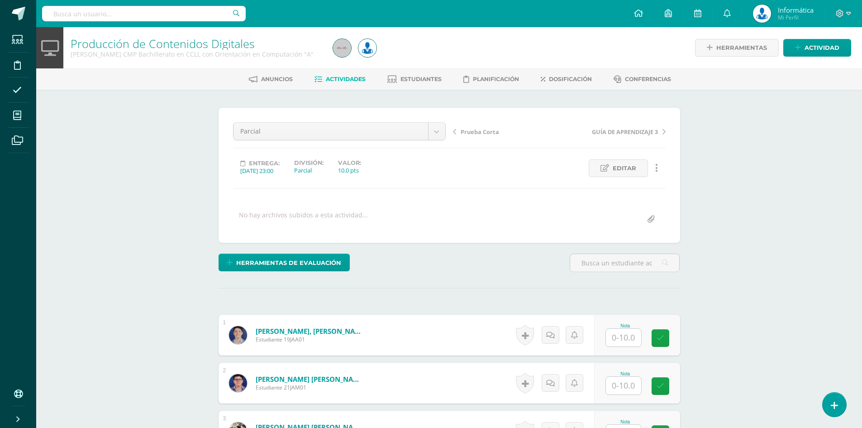
scroll to position [136, 0]
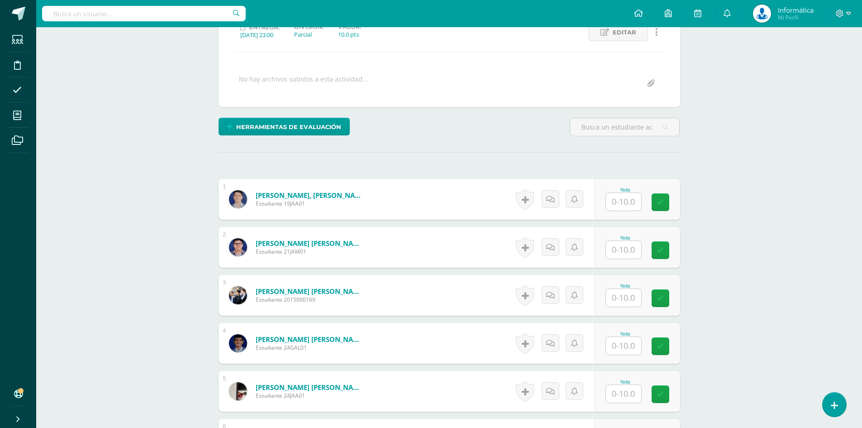
click at [624, 205] on input "text" at bounding box center [623, 202] width 35 height 18
type input "10"
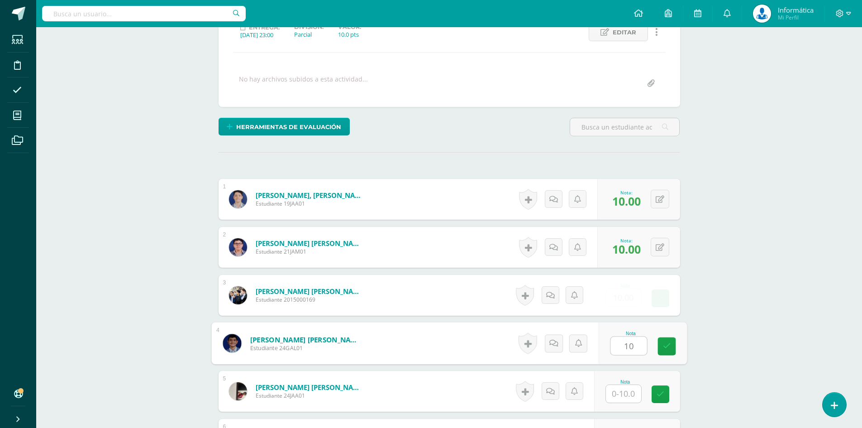
type input "10"
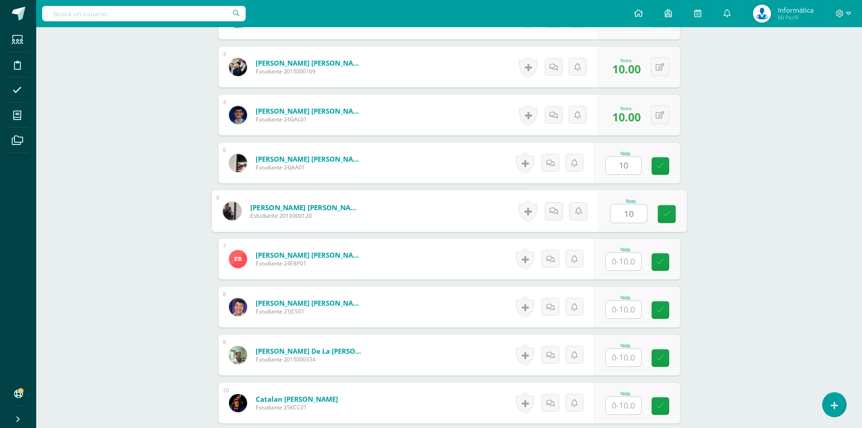
type input "10"
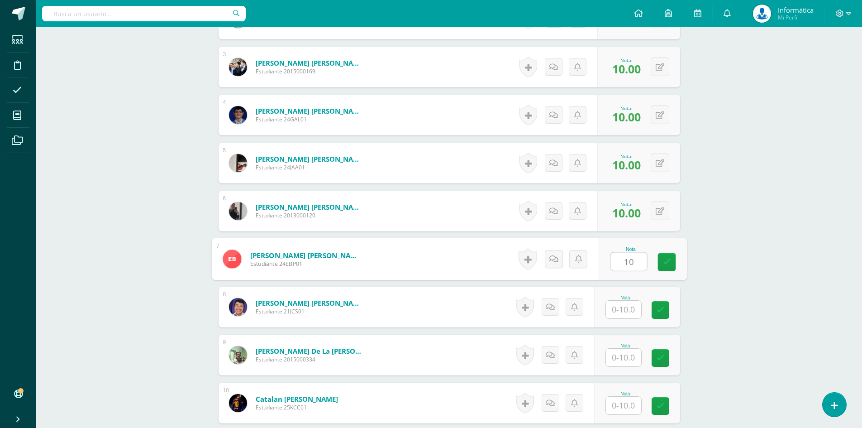
type input "10"
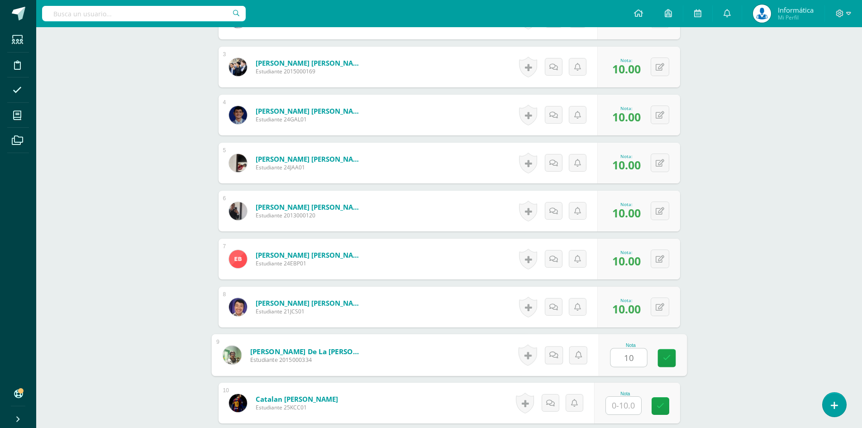
type input "10"
type input "8"
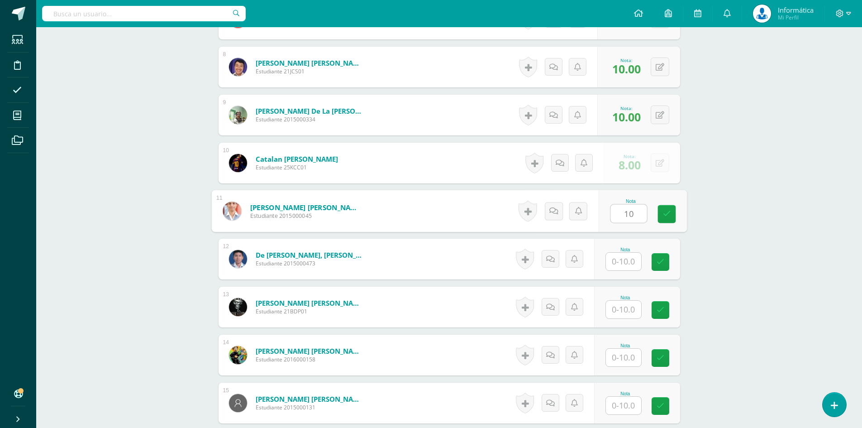
type input "10"
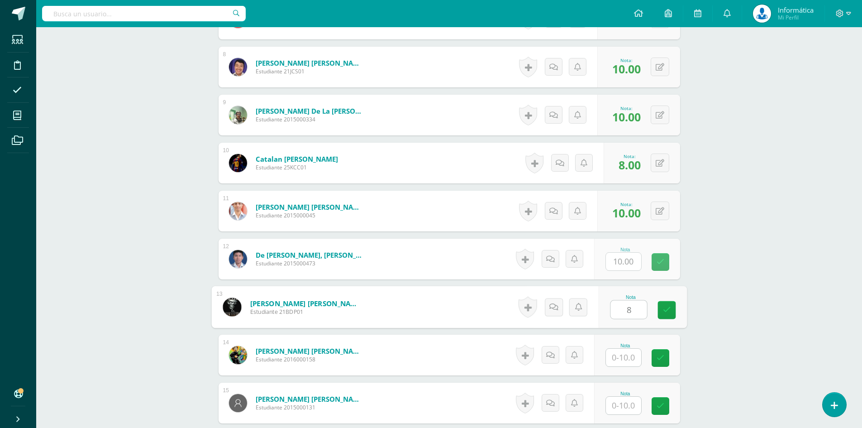
type input "8"
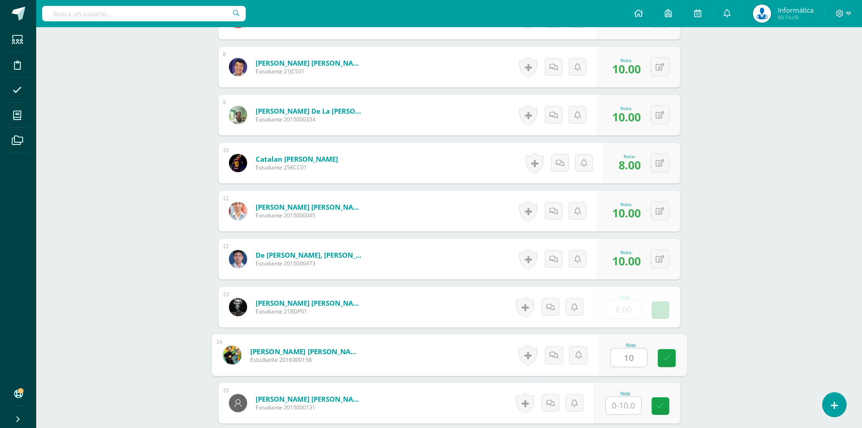
type input "10"
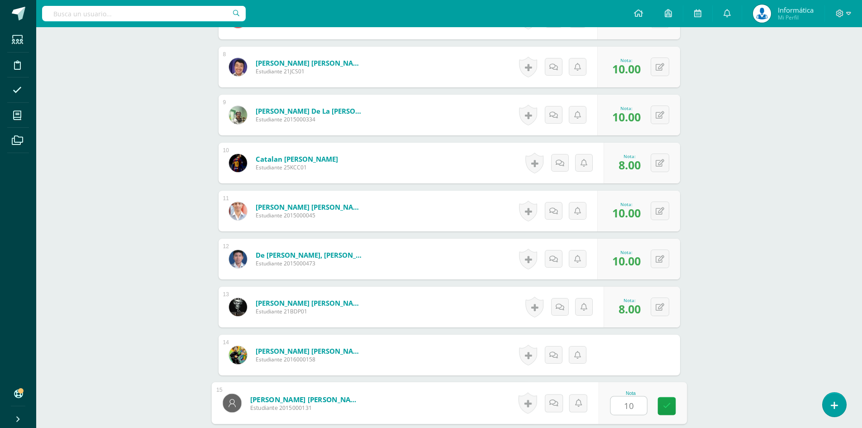
type input "10"
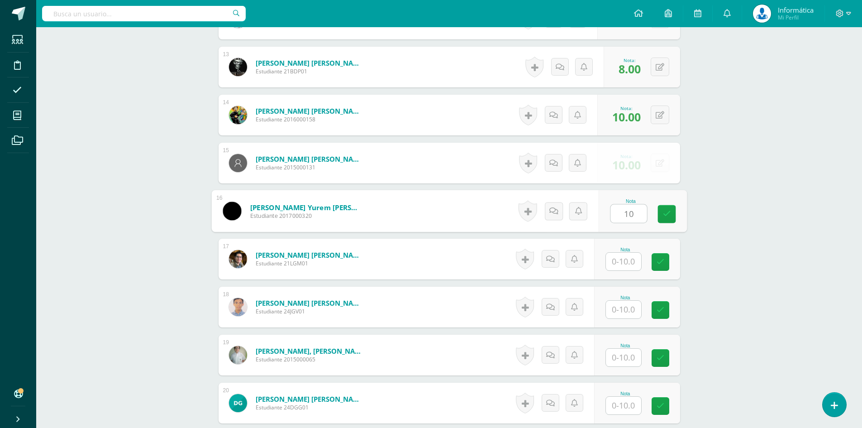
type input "10"
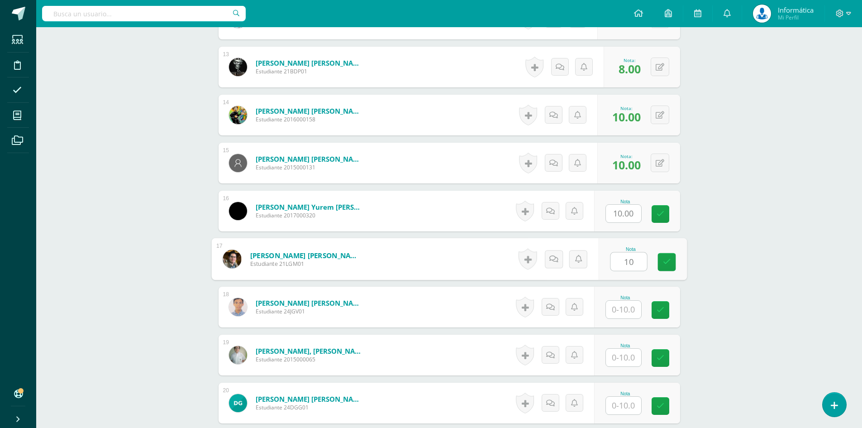
type input "10"
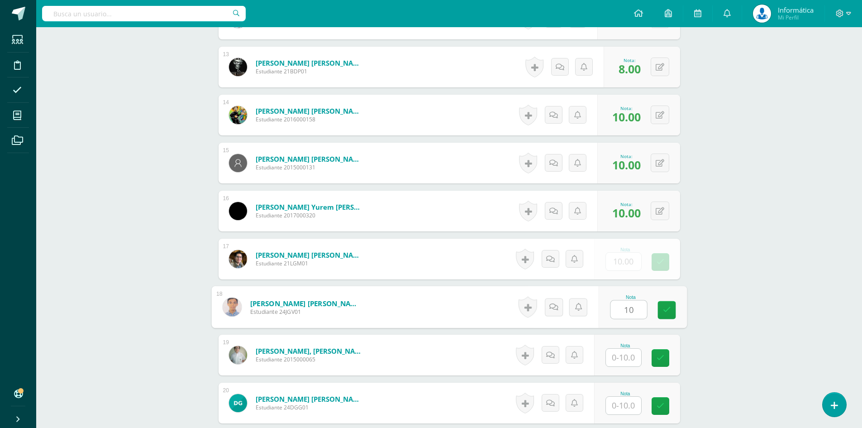
type input "10"
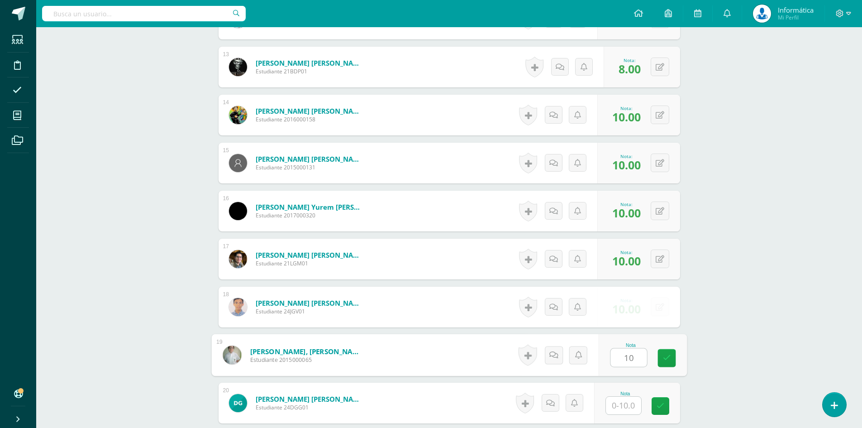
type input "10"
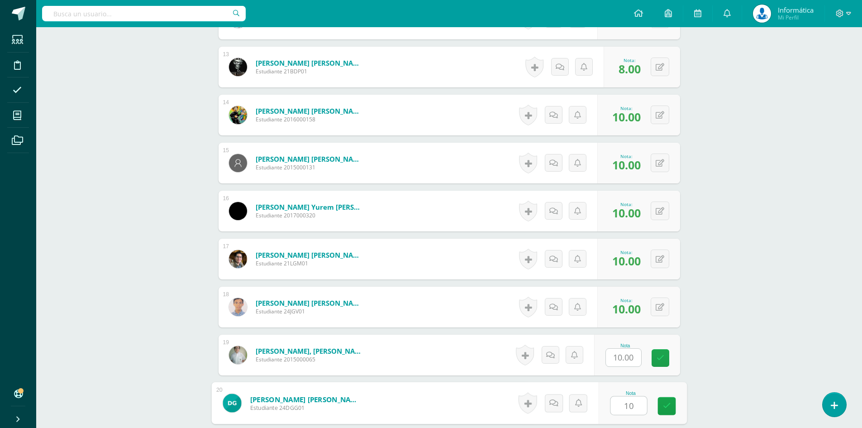
type input "10"
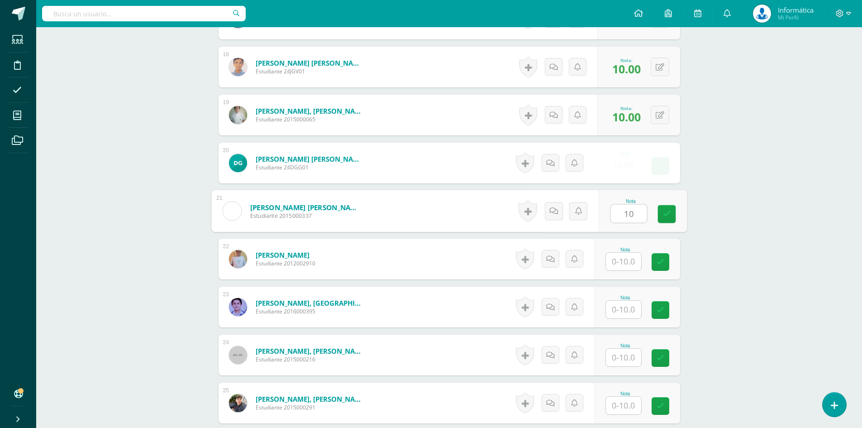
type input "10"
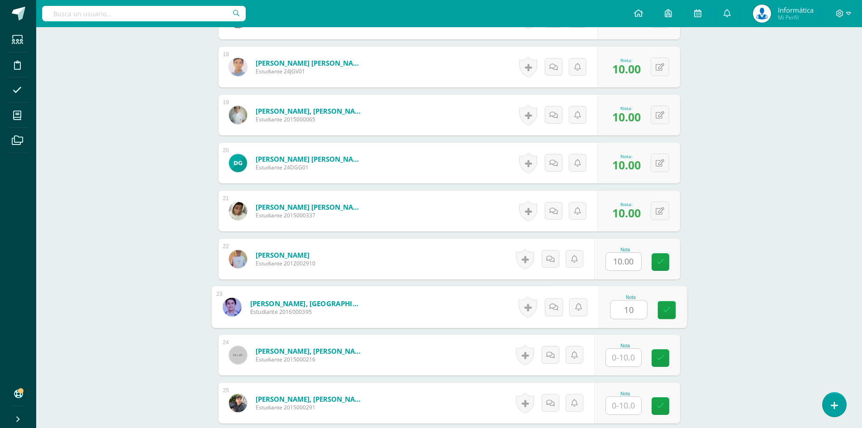
type input "10"
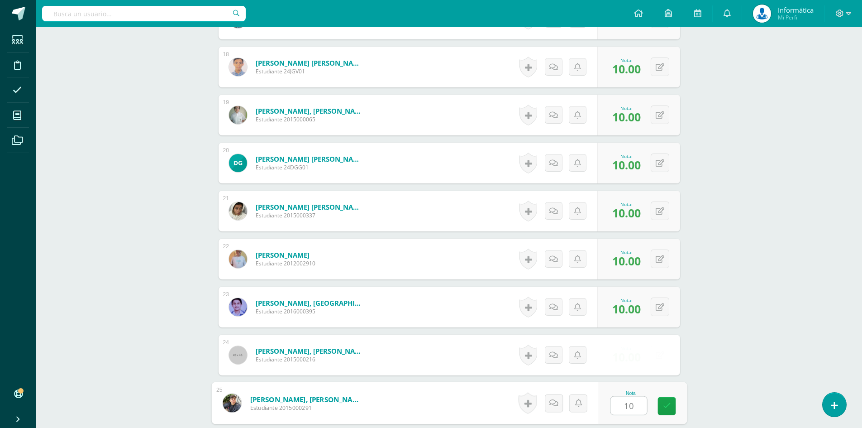
type input "10"
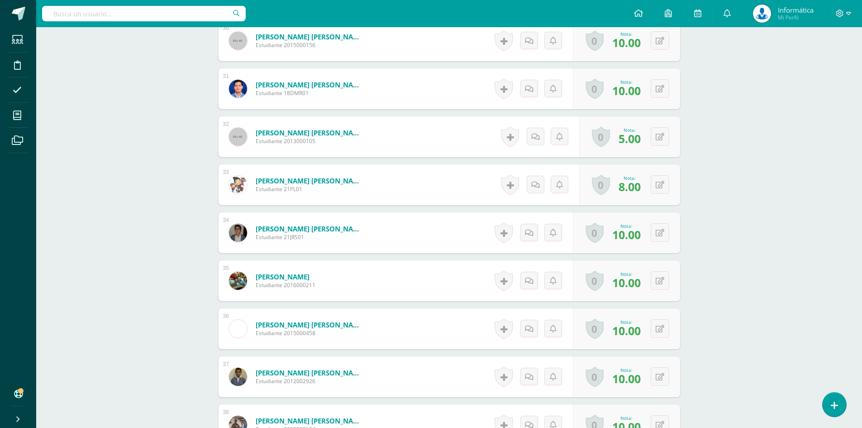
type input "10"
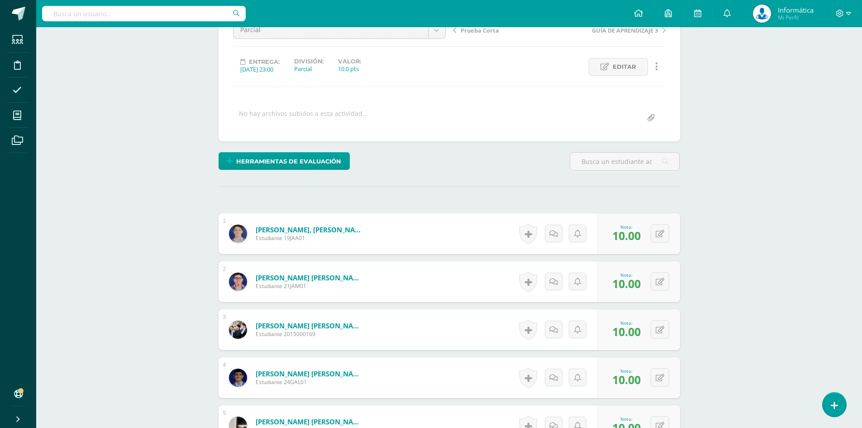
scroll to position [0, 0]
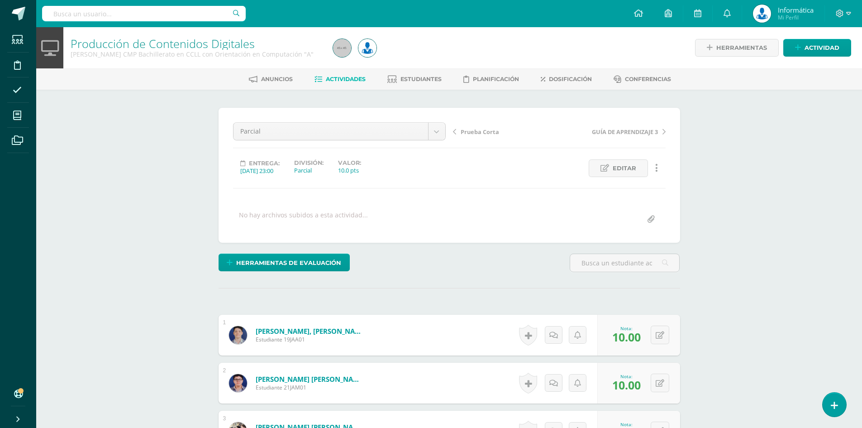
click at [331, 81] on span "Actividades" at bounding box center [346, 79] width 40 height 7
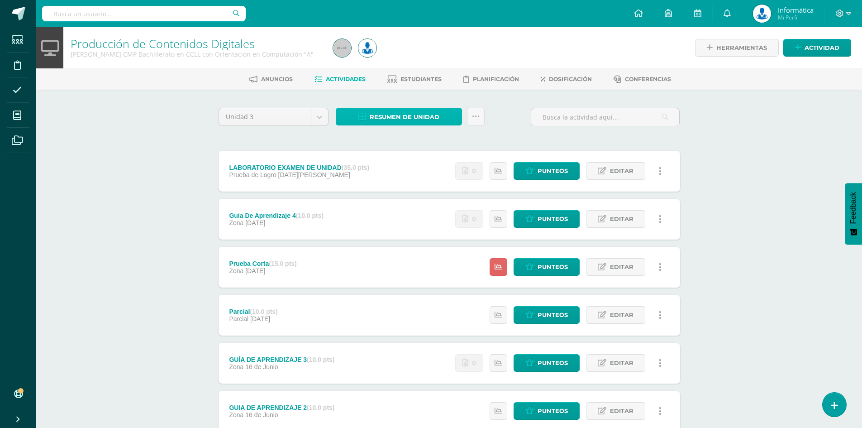
click at [412, 116] on span "Resumen de unidad" at bounding box center [405, 117] width 70 height 17
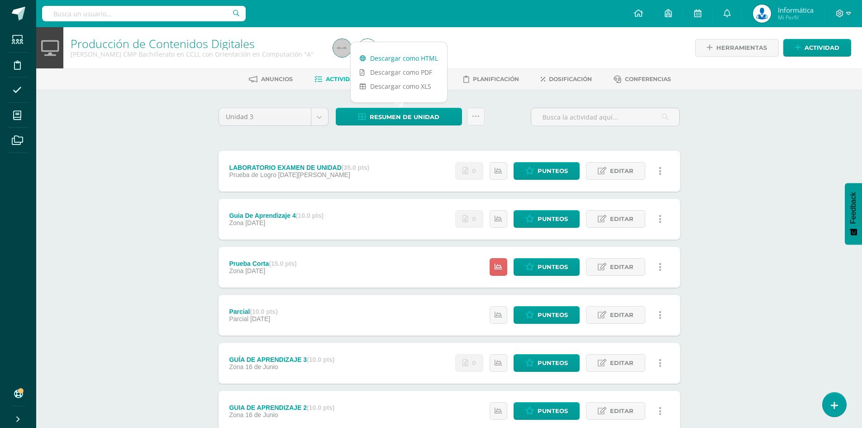
click at [402, 57] on link "Descargar como HTML" at bounding box center [399, 58] width 96 height 14
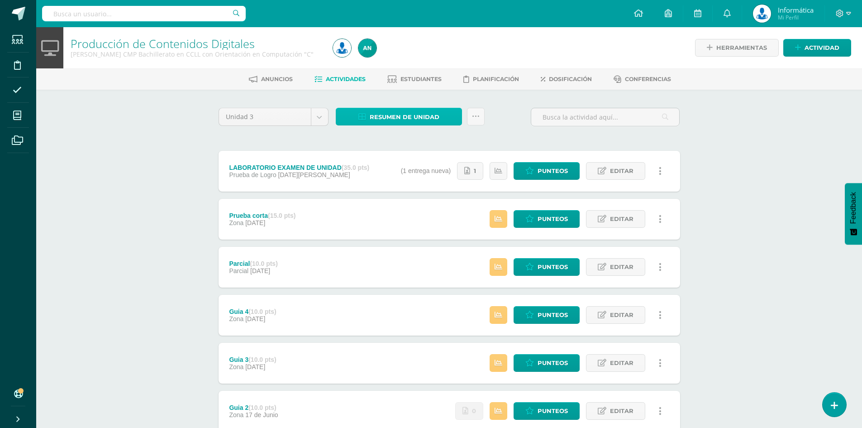
click at [419, 119] on span "Resumen de unidad" at bounding box center [405, 117] width 70 height 17
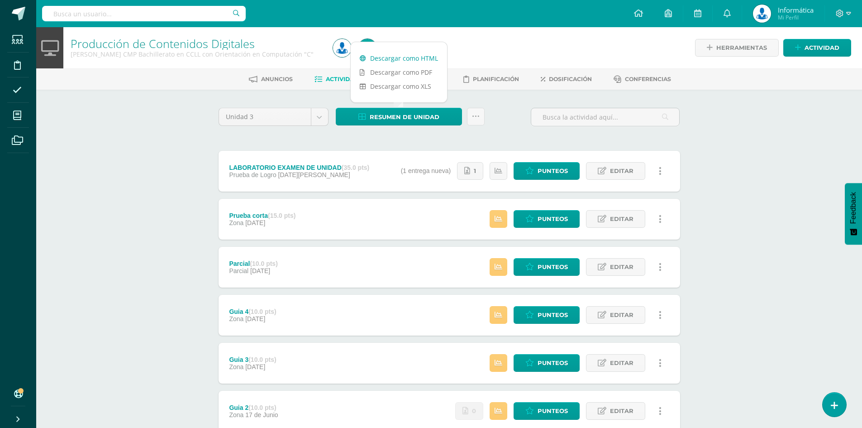
click at [419, 57] on link "Descargar como HTML" at bounding box center [399, 58] width 96 height 14
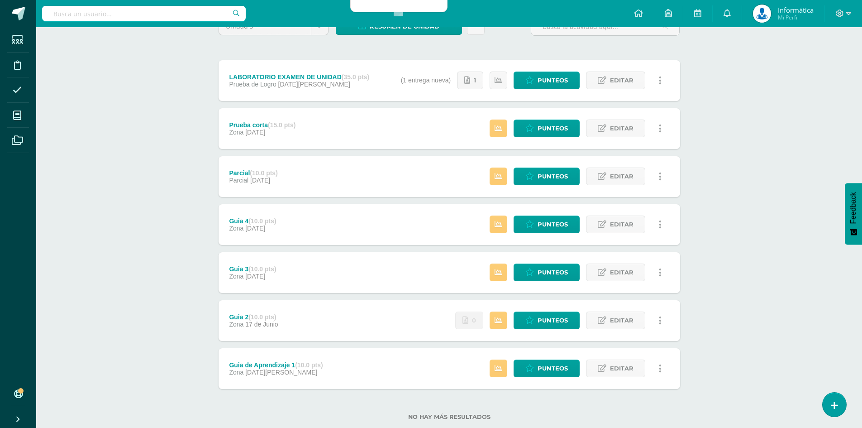
scroll to position [112, 0]
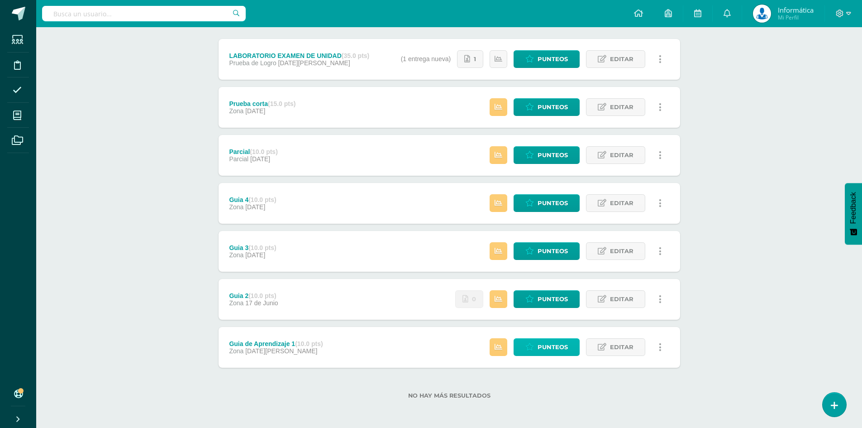
click at [560, 348] on span "Punteos" at bounding box center [553, 346] width 30 height 17
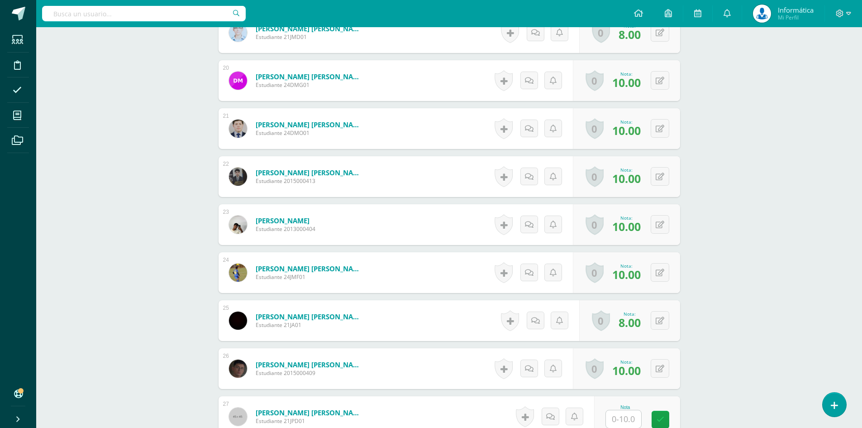
scroll to position [1392, 0]
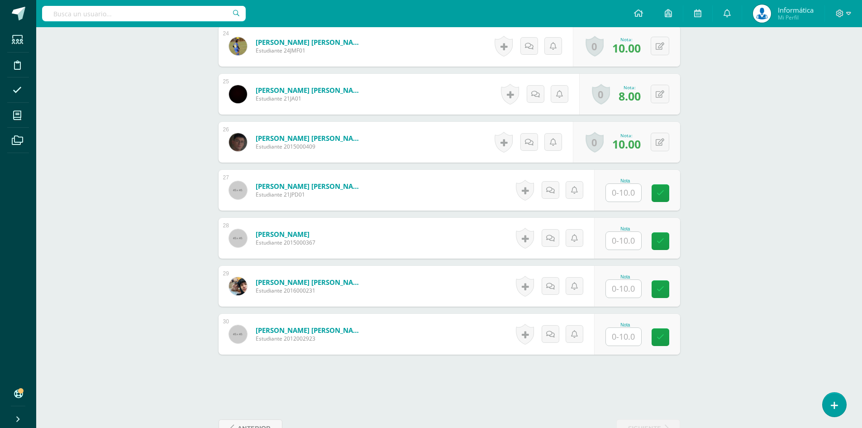
click at [628, 196] on input "text" at bounding box center [623, 193] width 35 height 18
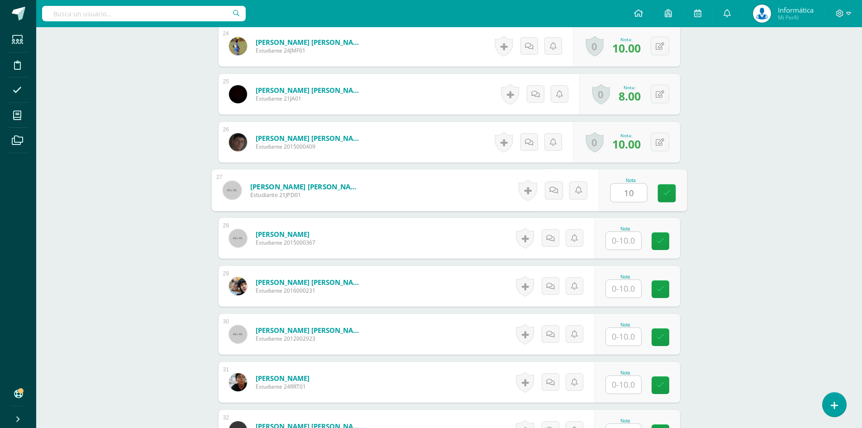
type input "10"
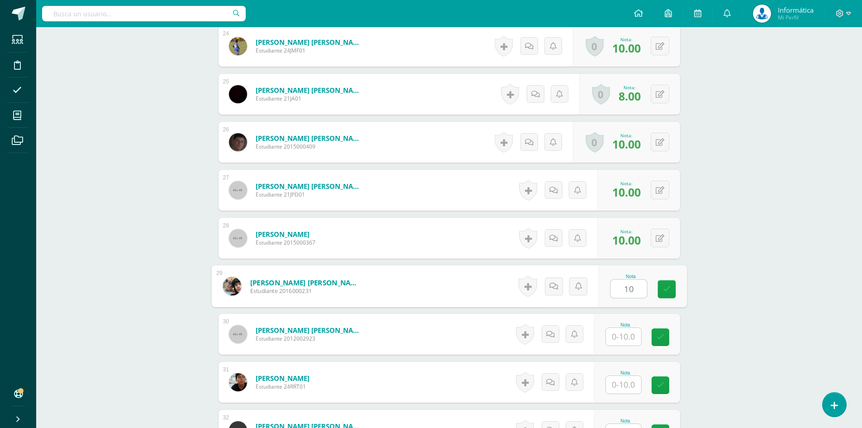
type input "10"
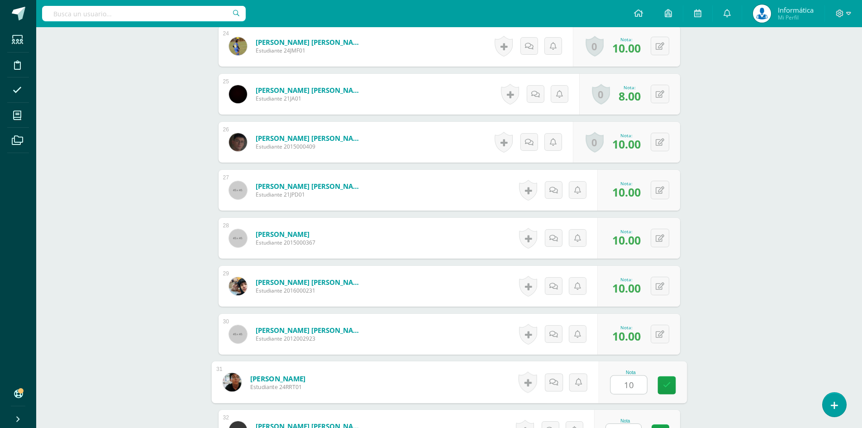
type input "10"
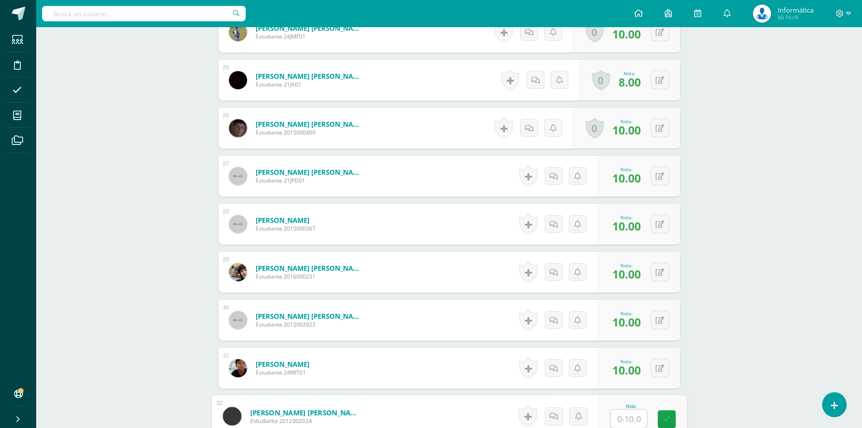
type input "1"
type input "0"
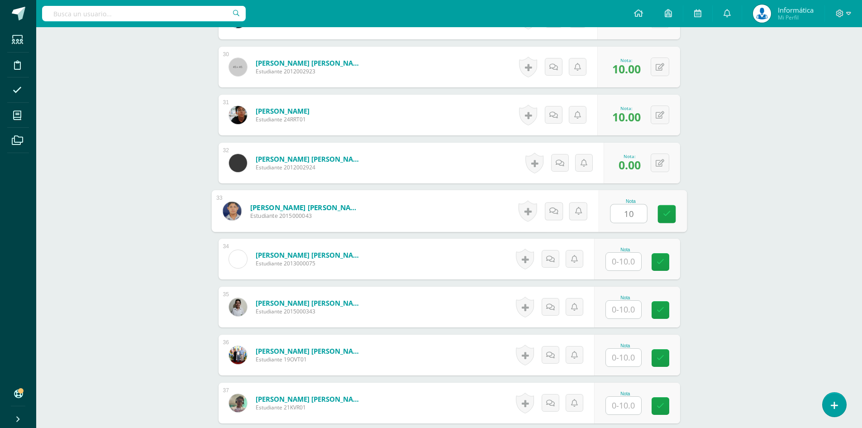
type input "10"
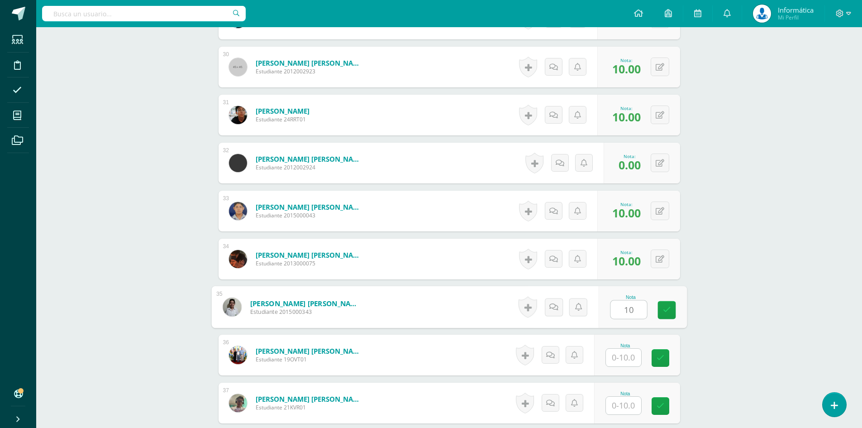
type input "10"
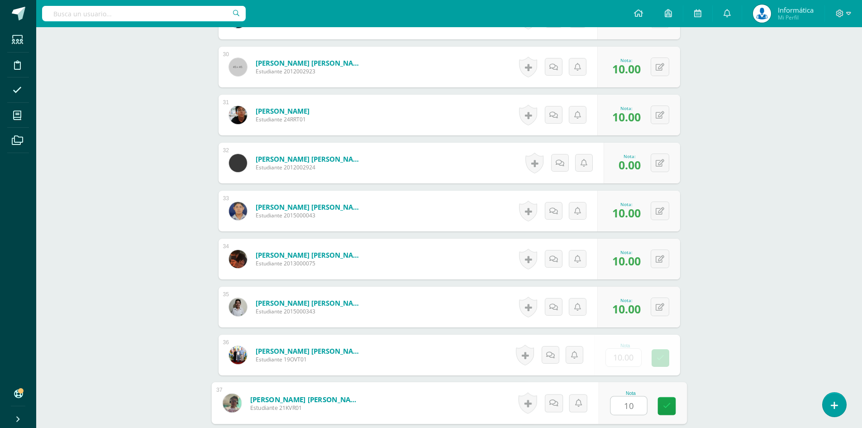
type input "10"
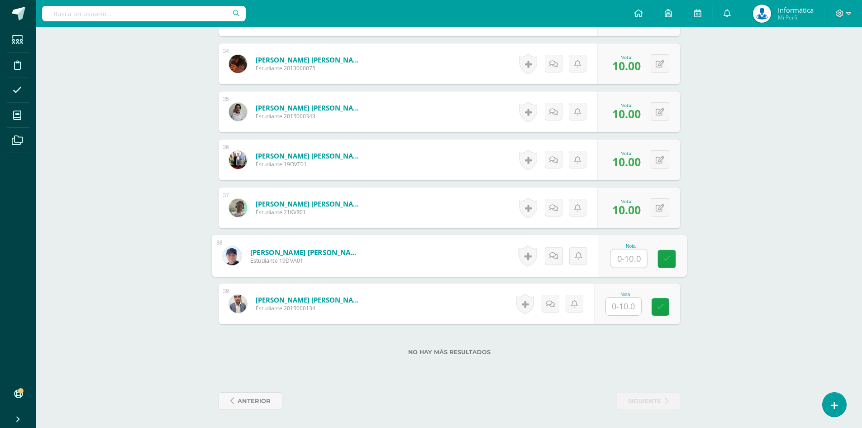
type input "0"
type input "10"
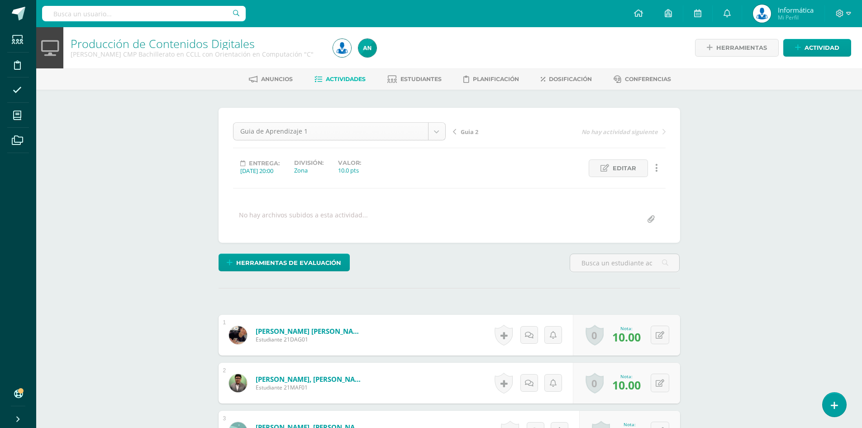
scroll to position [29, 0]
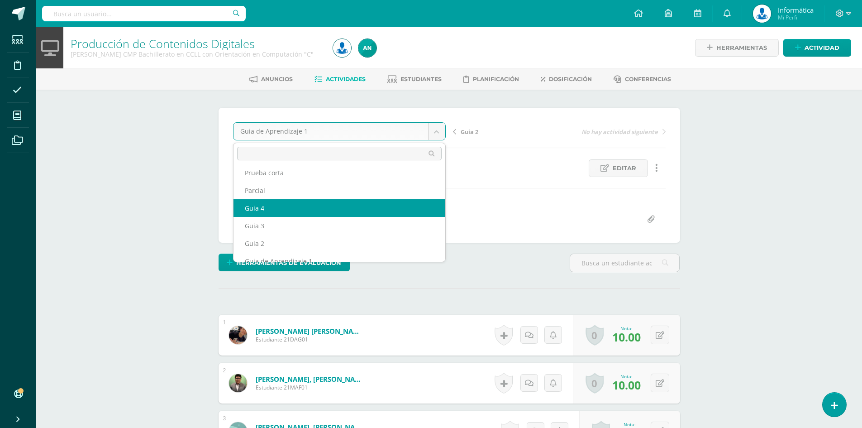
scroll to position [33, 0]
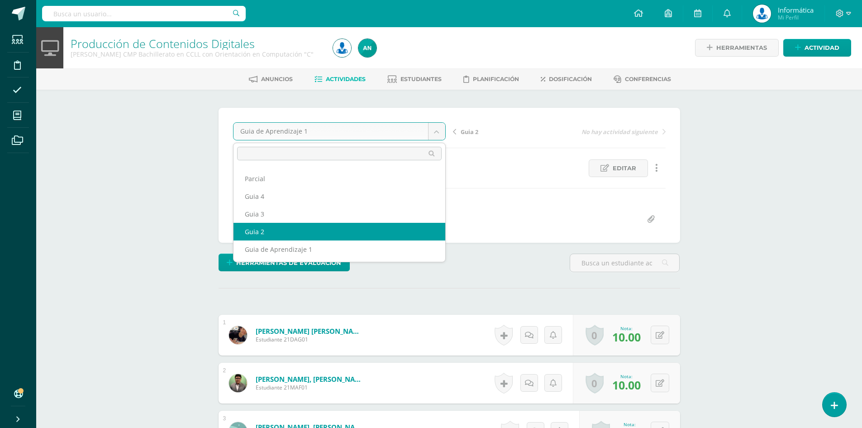
select select "/dashboard/teacher/grade-activity/176299/"
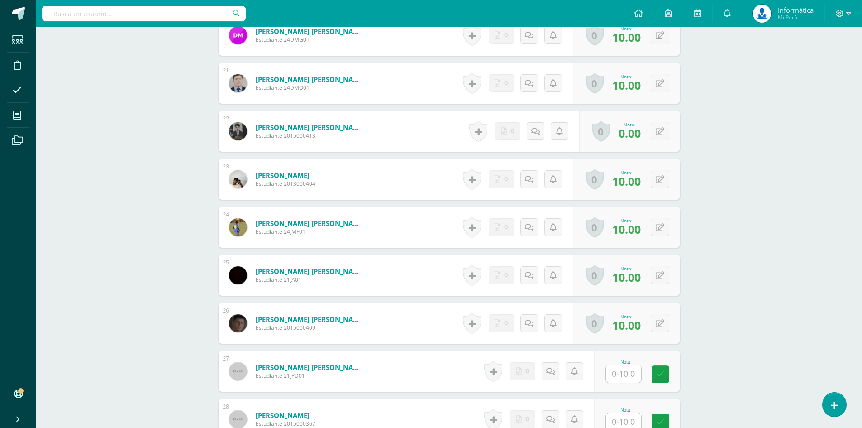
scroll to position [1419, 0]
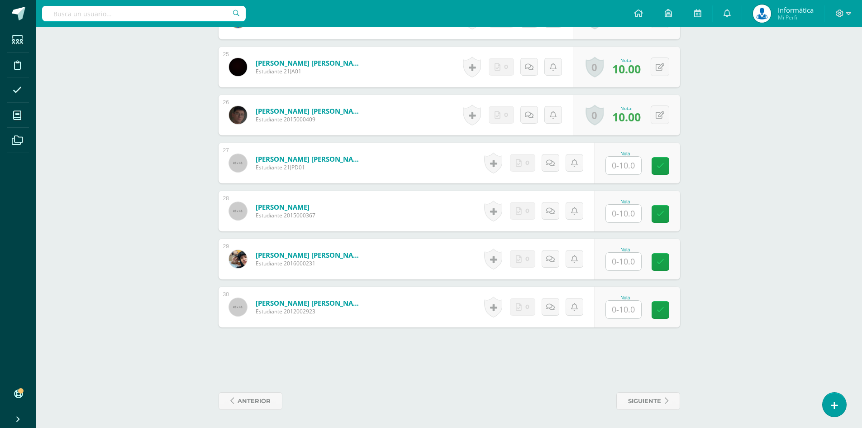
click at [624, 165] on input "text" at bounding box center [623, 166] width 35 height 18
type input "10"
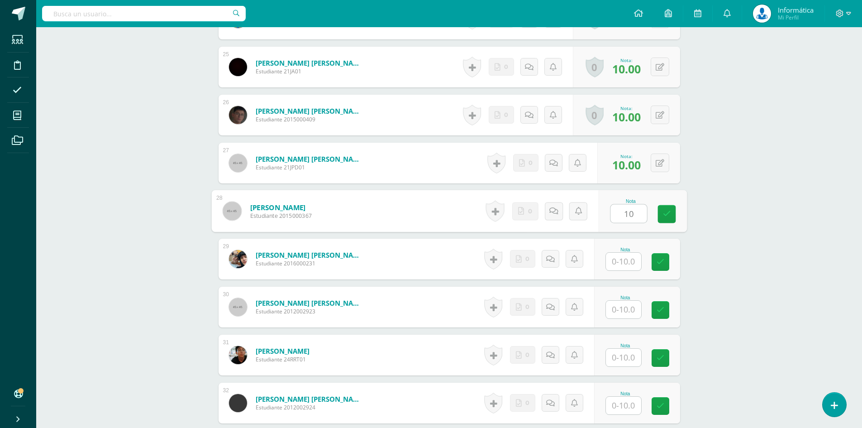
type input "10"
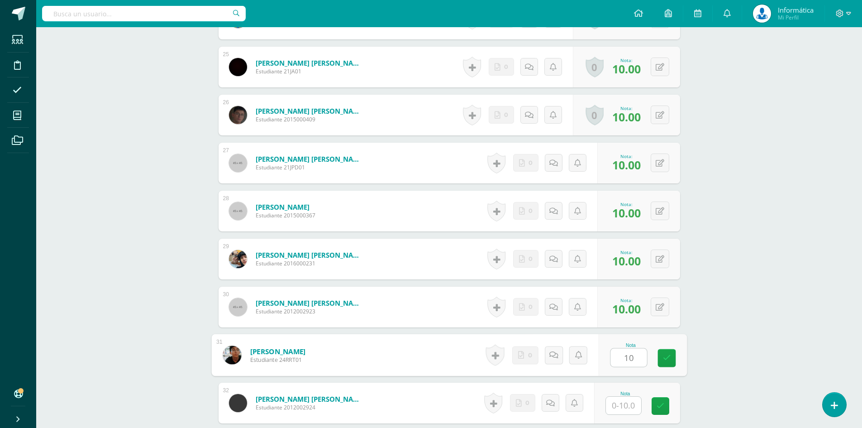
type input "10"
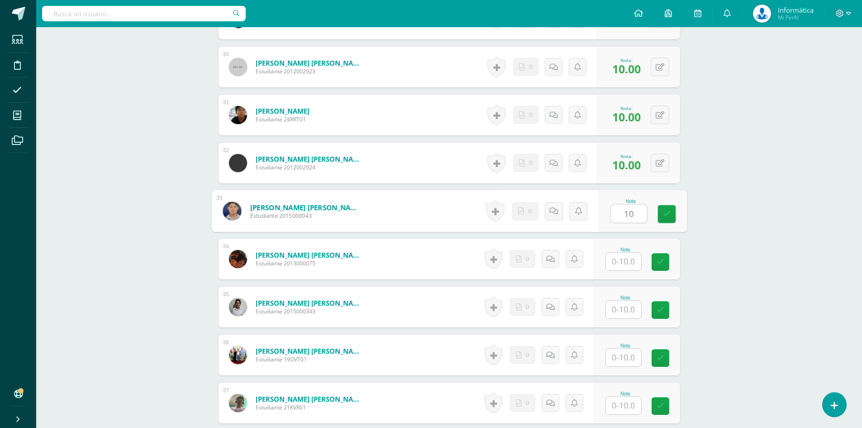
type input "10"
click at [662, 164] on icon at bounding box center [660, 163] width 9 height 8
type input "0.00"
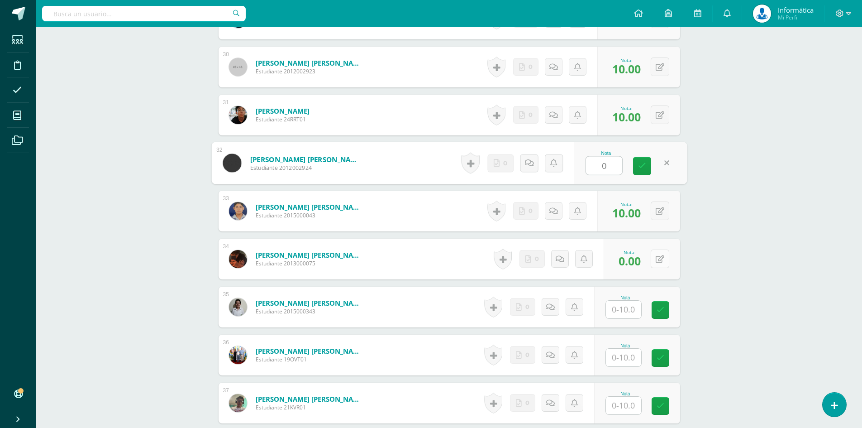
type input "0"
click at [665, 259] on button at bounding box center [660, 258] width 19 height 19
type input "10"
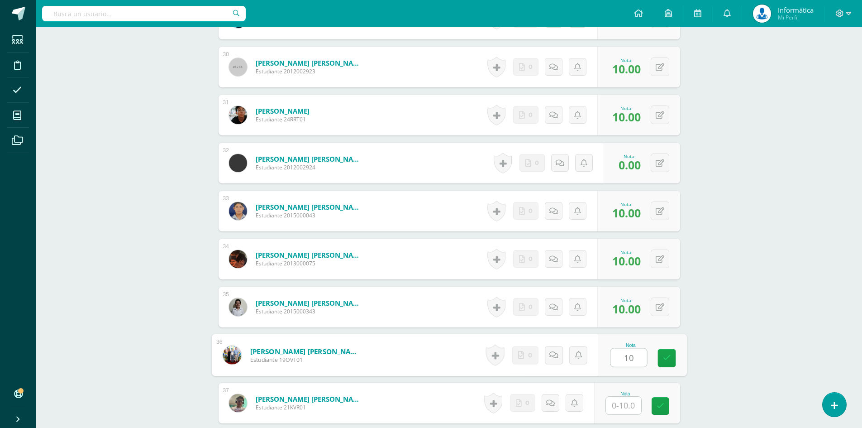
type input "10"
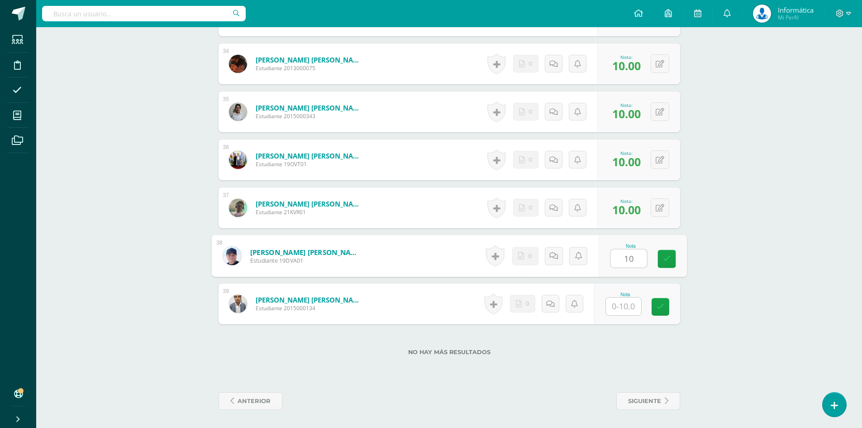
type input "10"
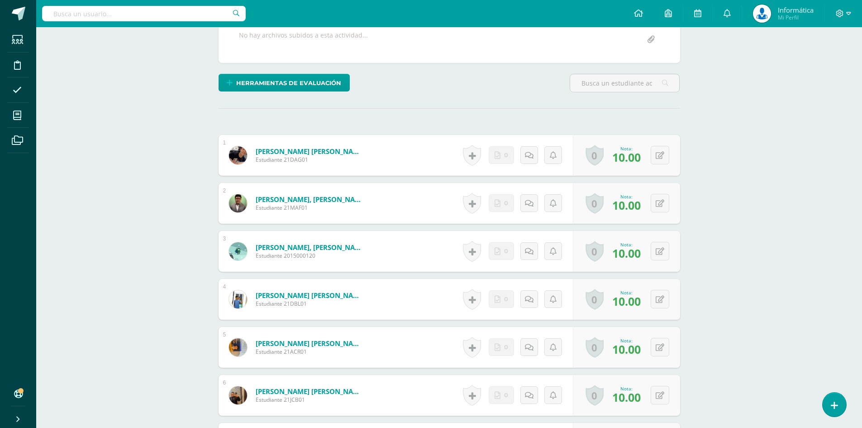
scroll to position [0, 0]
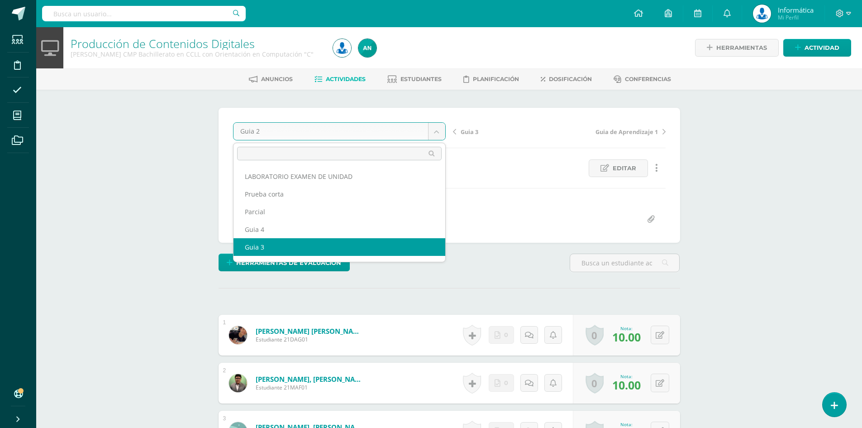
select select "/dashboard/teacher/grade-activity/176315/"
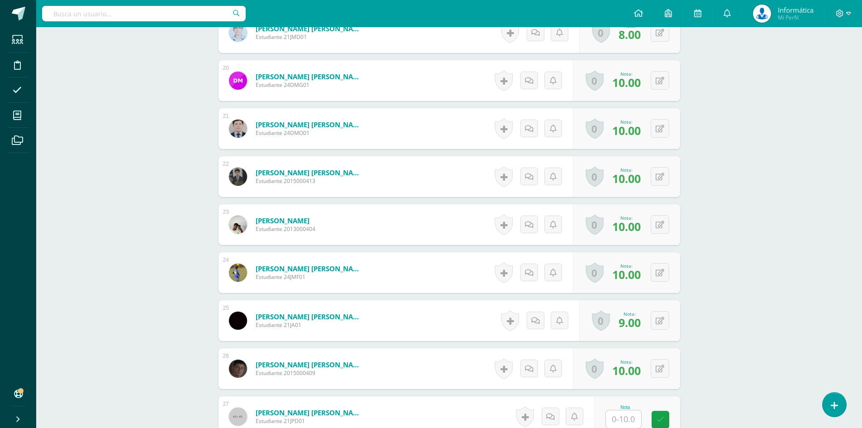
scroll to position [1392, 0]
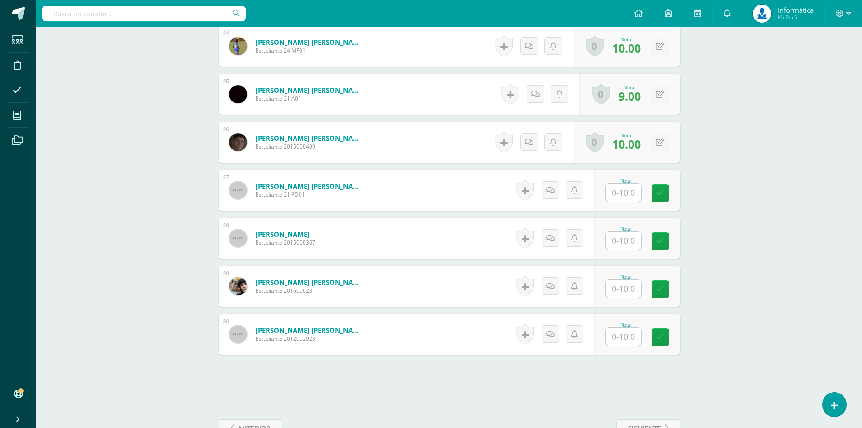
click at [628, 192] on input "text" at bounding box center [623, 193] width 35 height 18
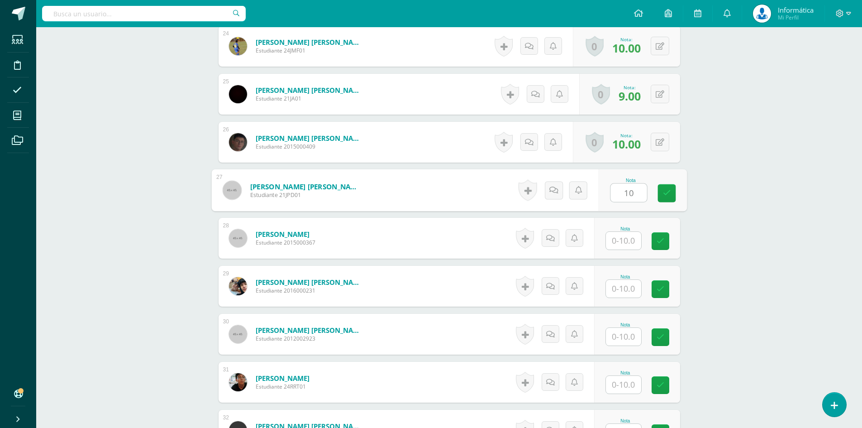
type input "10"
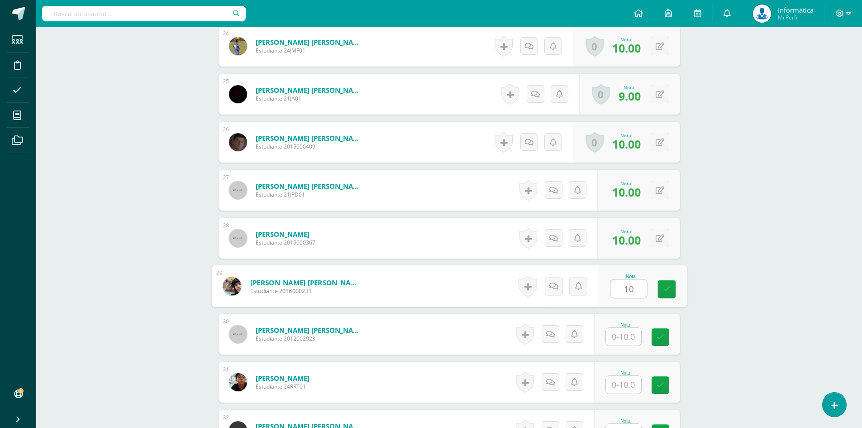
type input "10"
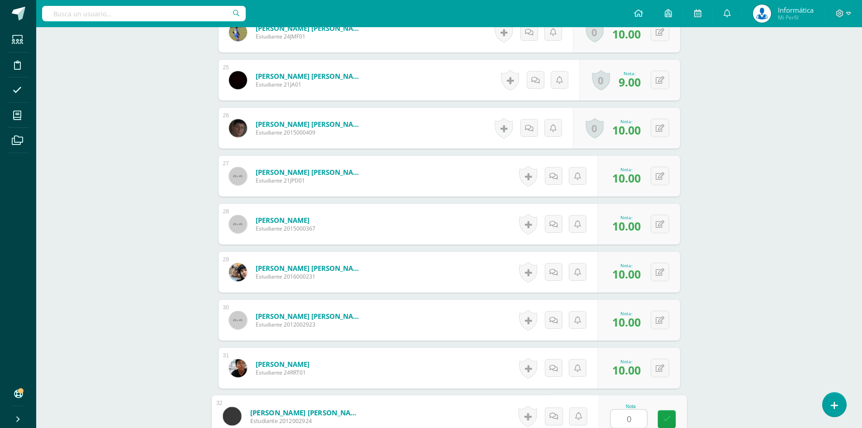
type input "0"
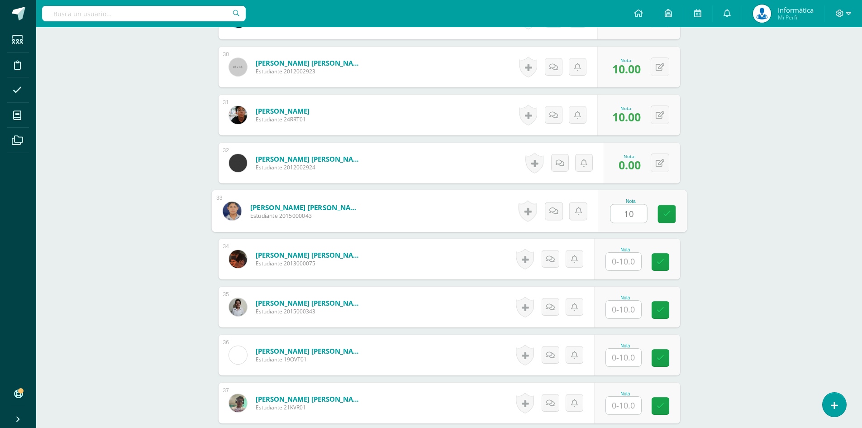
type input "10"
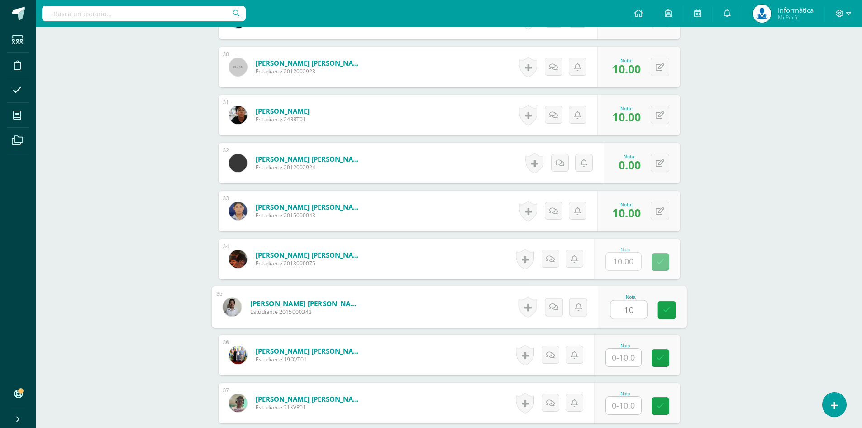
type input "10"
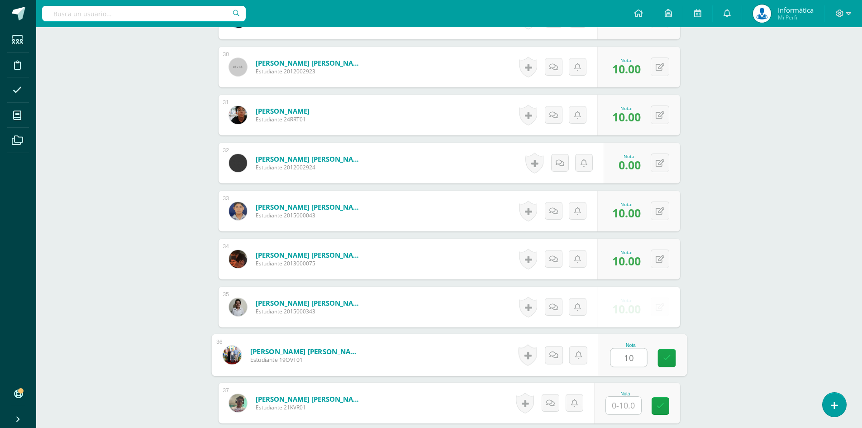
type input "10"
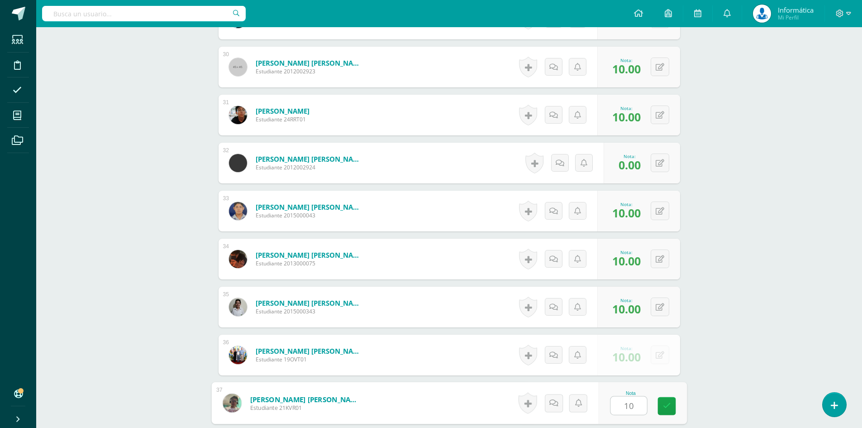
type input "10"
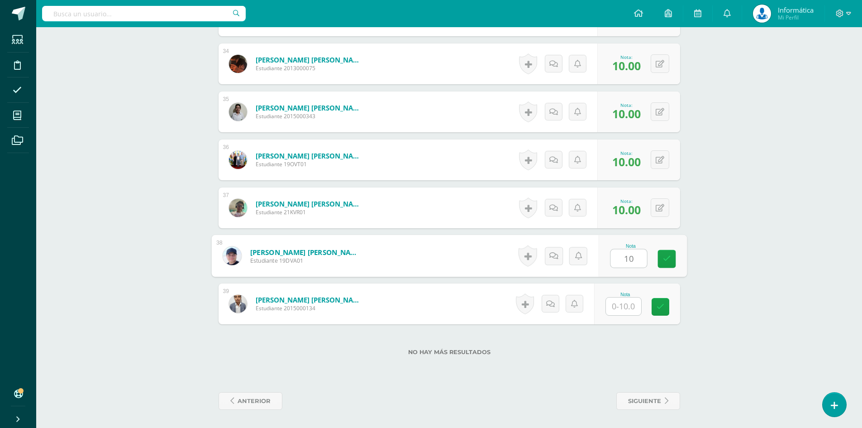
type input "10"
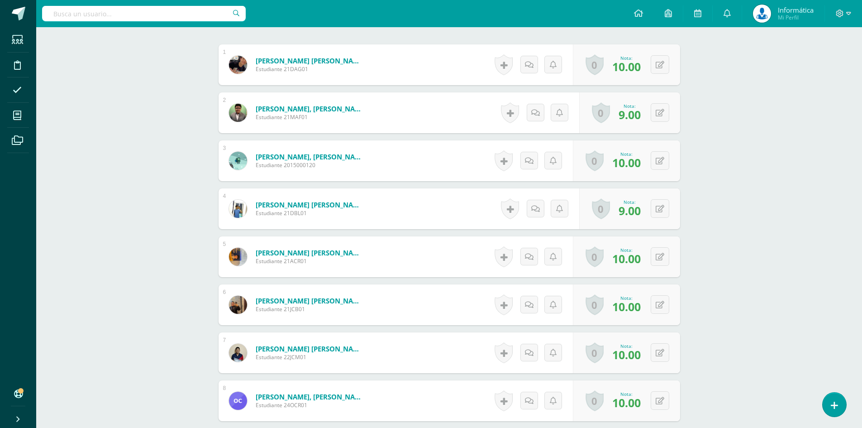
scroll to position [0, 0]
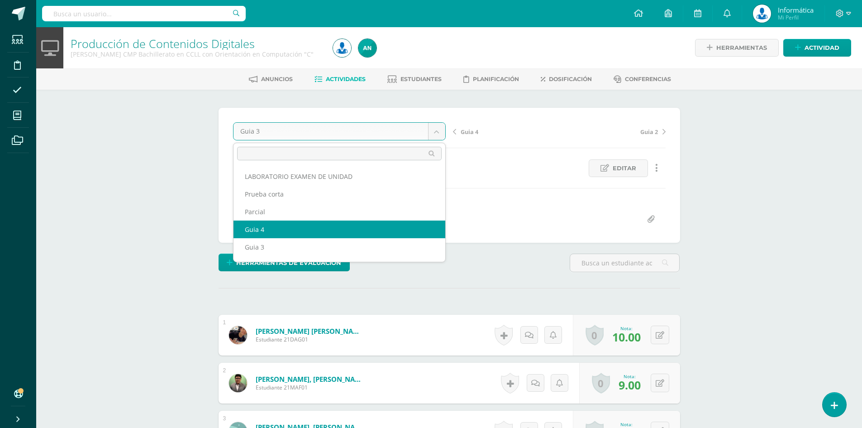
select select "/dashboard/teacher/grade-activity/176316/"
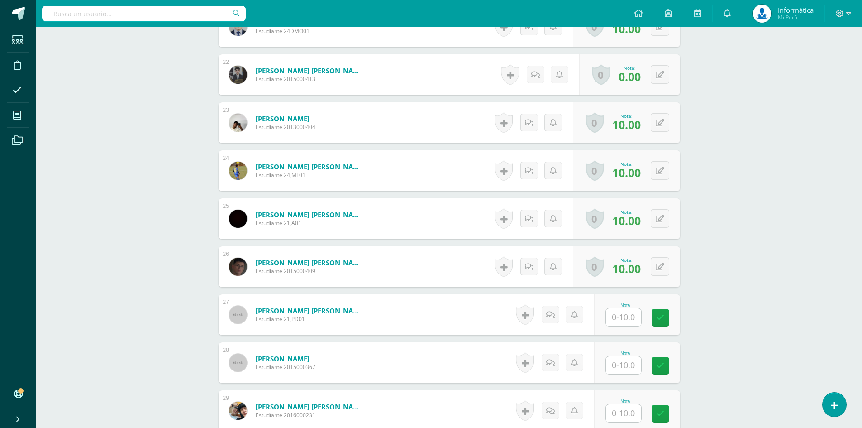
scroll to position [1358, 0]
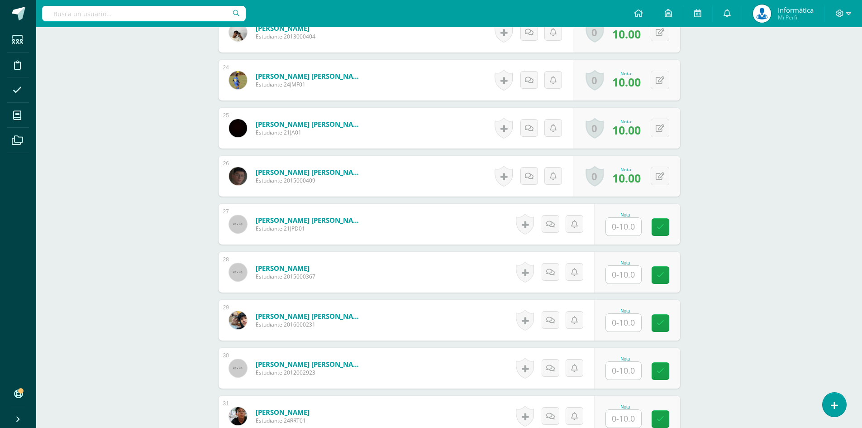
click at [630, 230] on input "text" at bounding box center [623, 227] width 35 height 18
type input "10"
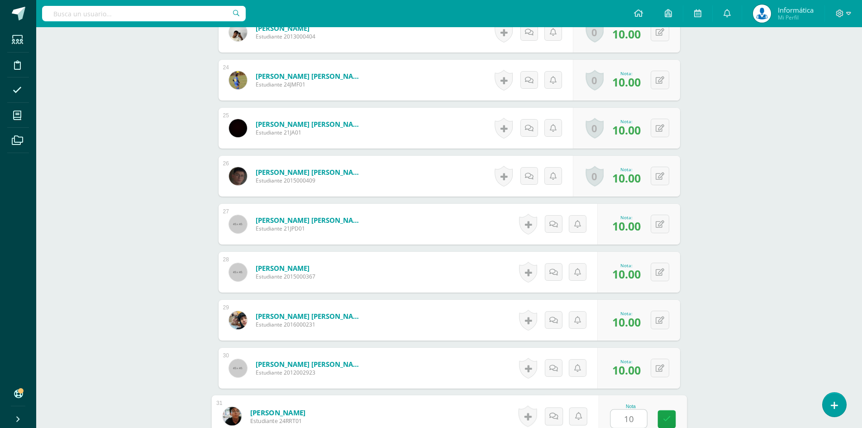
type input "10"
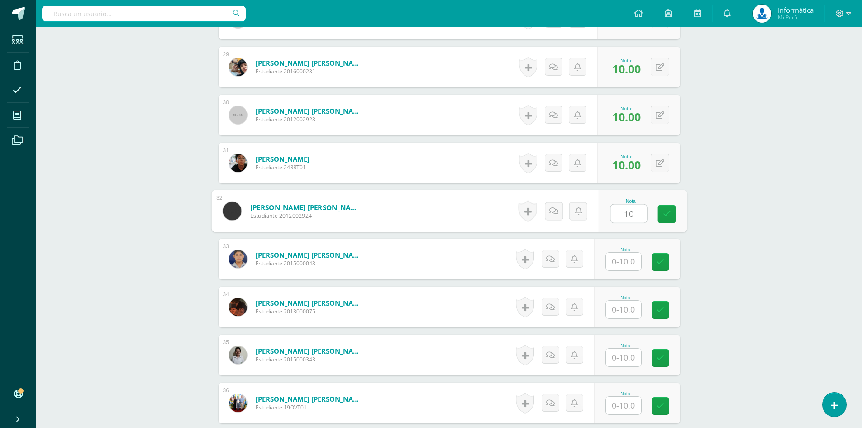
type input "10"
click at [651, 212] on div "0 Logros Logros obtenidos Aún no hay logros agregados Nota: 10.00" at bounding box center [638, 210] width 83 height 41
click at [659, 208] on button at bounding box center [666, 210] width 19 height 19
type input "0"
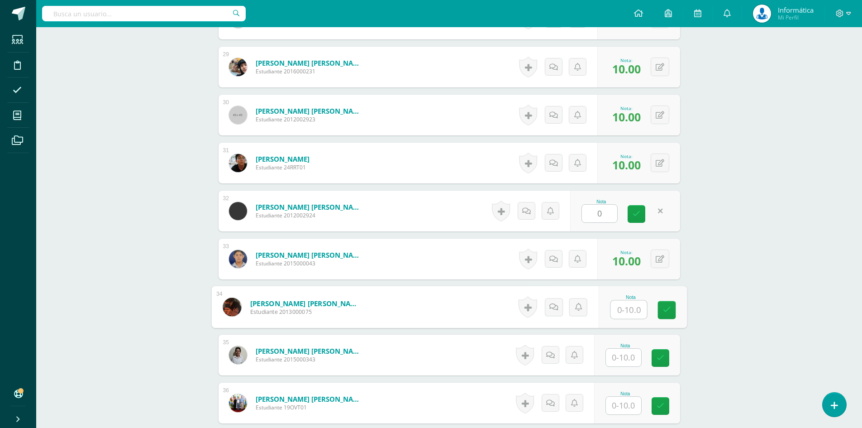
click at [626, 305] on input "text" at bounding box center [628, 309] width 36 height 18
type input "10"
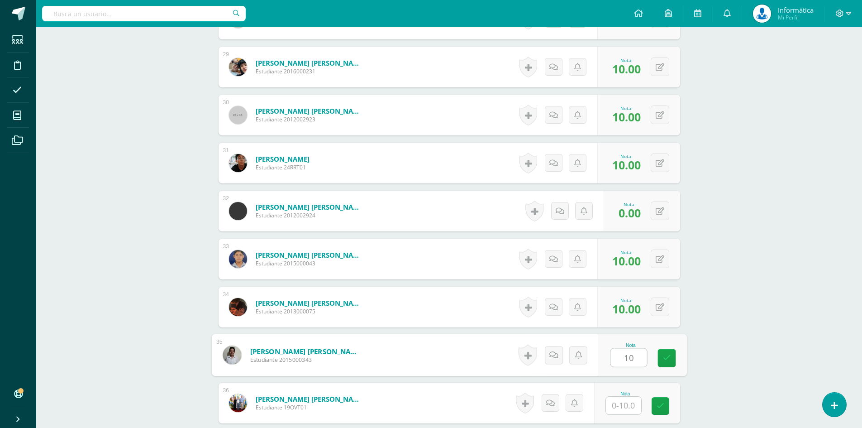
type input "10"
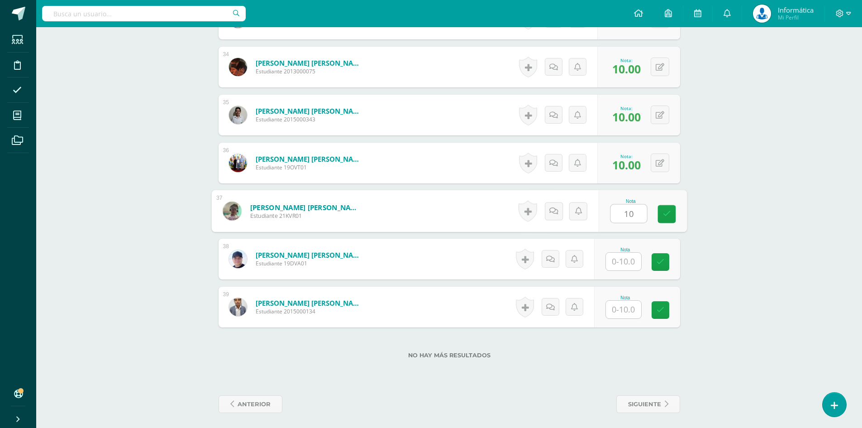
type input "10"
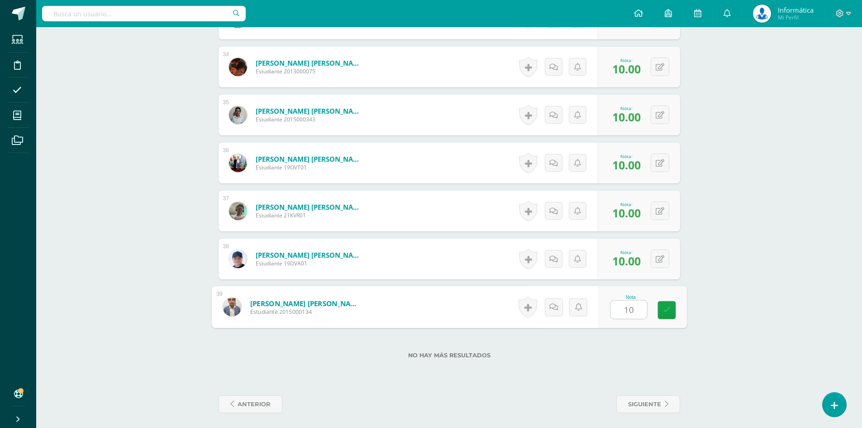
type input "10"
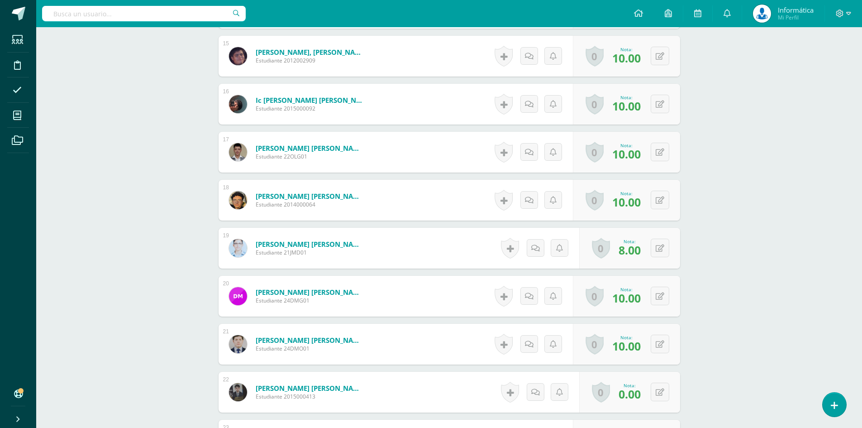
scroll to position [1131, 0]
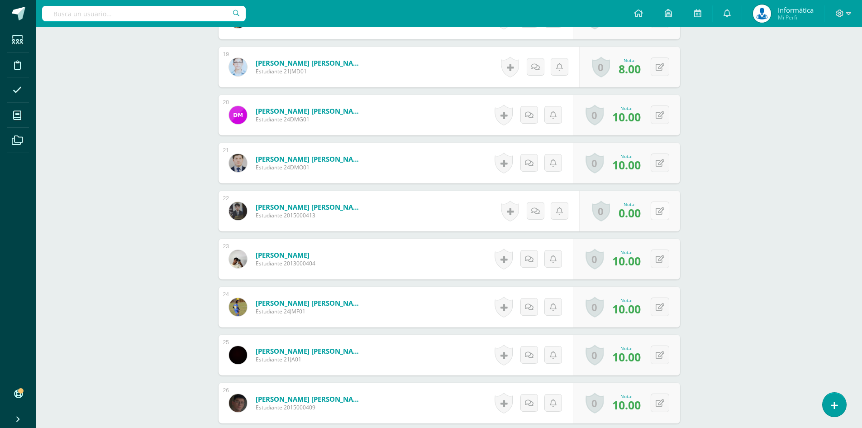
click at [657, 212] on button at bounding box center [660, 210] width 19 height 19
type input "10"
click at [642, 219] on link at bounding box center [642, 214] width 18 height 18
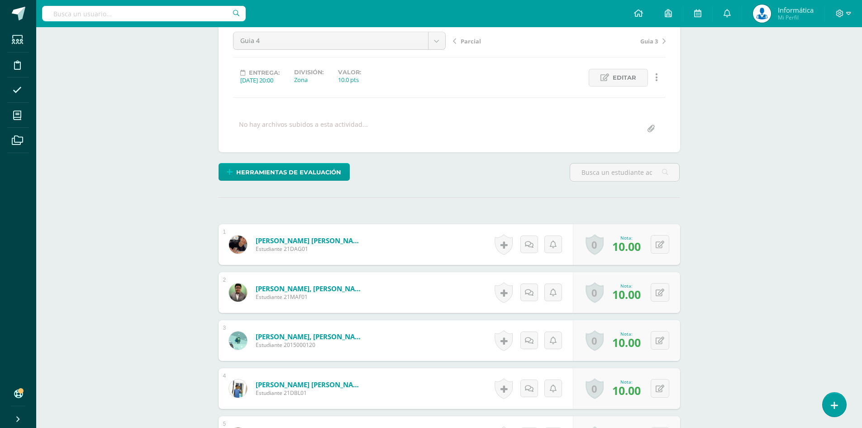
scroll to position [0, 0]
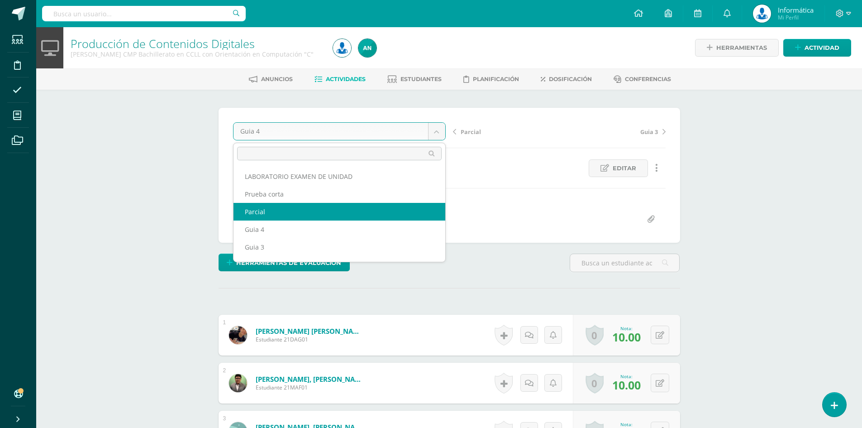
select select "/dashboard/teacher/grade-activity/176407/"
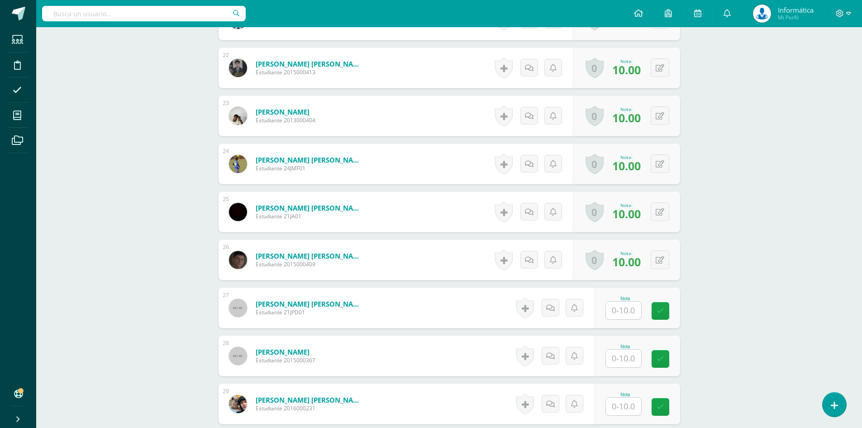
scroll to position [1419, 0]
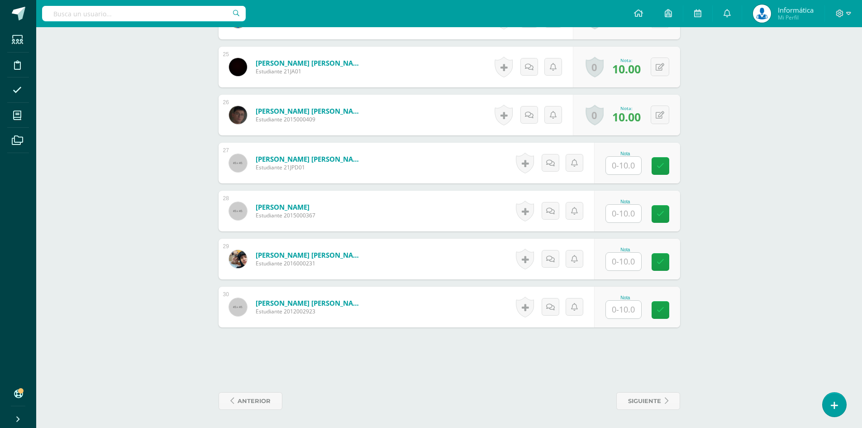
click at [629, 167] on input "text" at bounding box center [623, 166] width 35 height 18
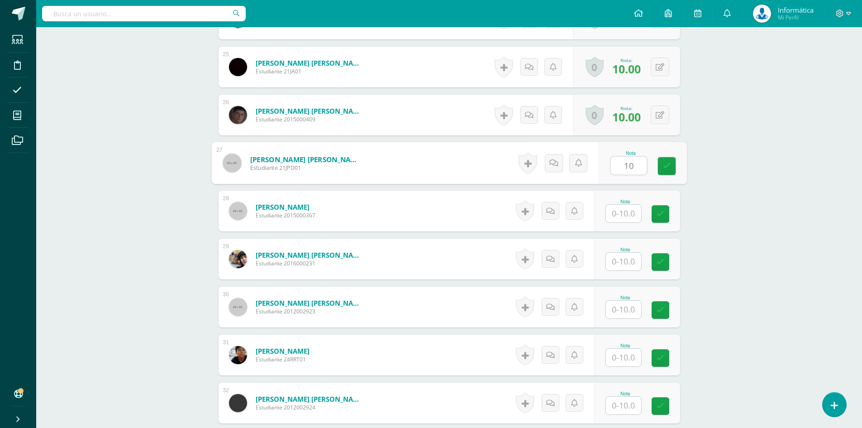
type input "10"
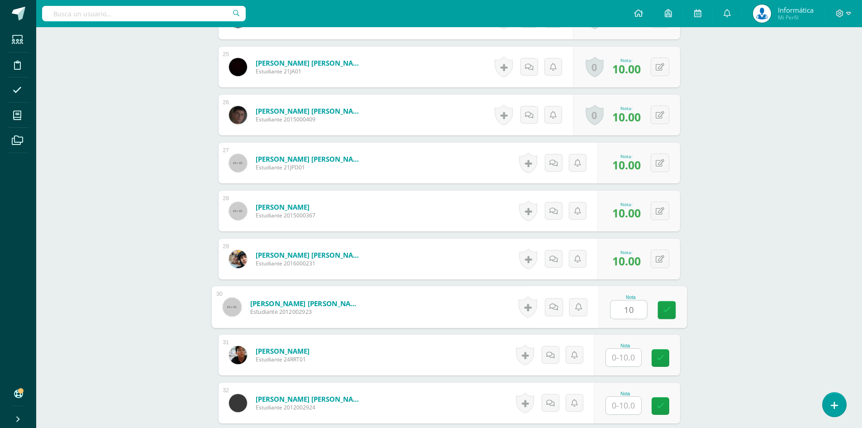
type input "10"
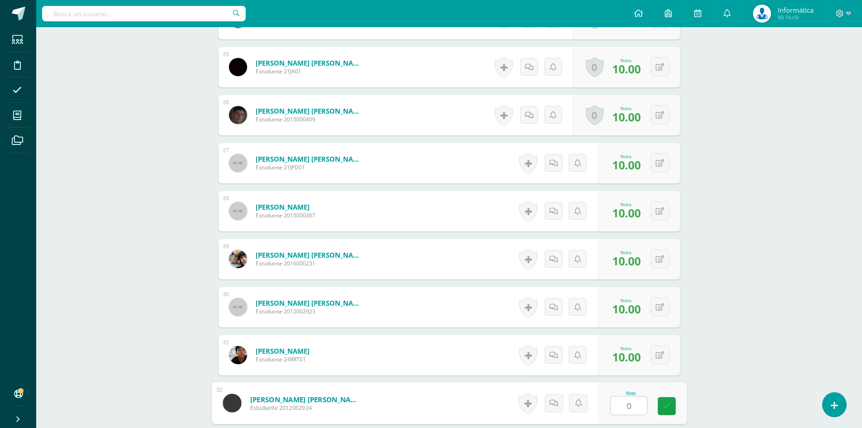
type input "0"
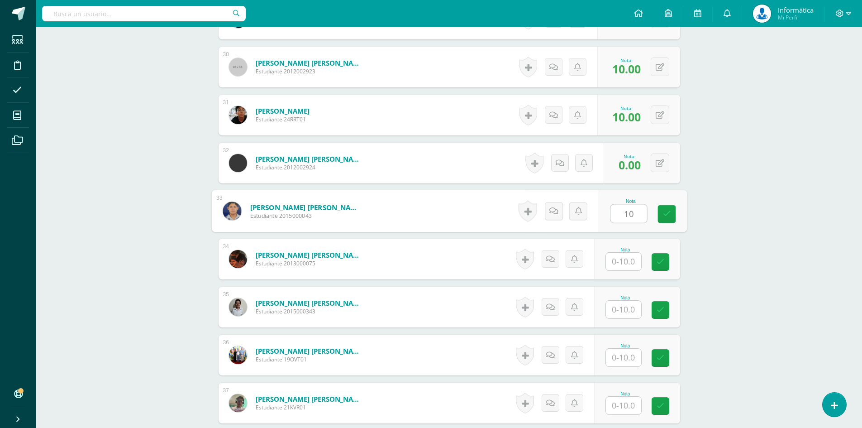
type input "10"
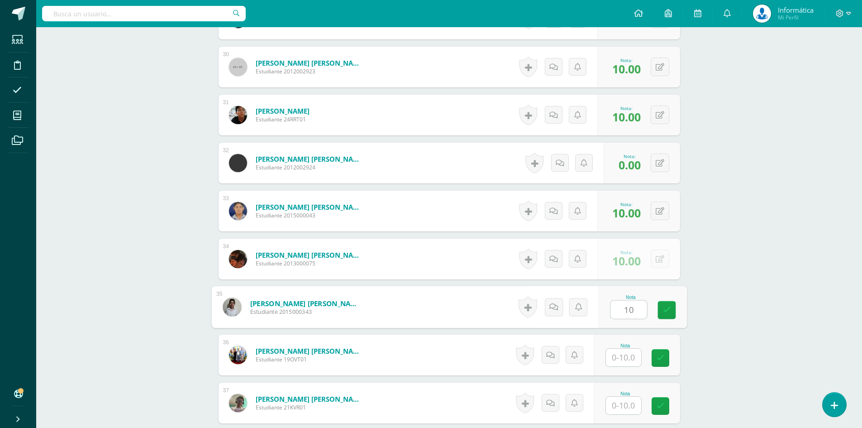
type input "10"
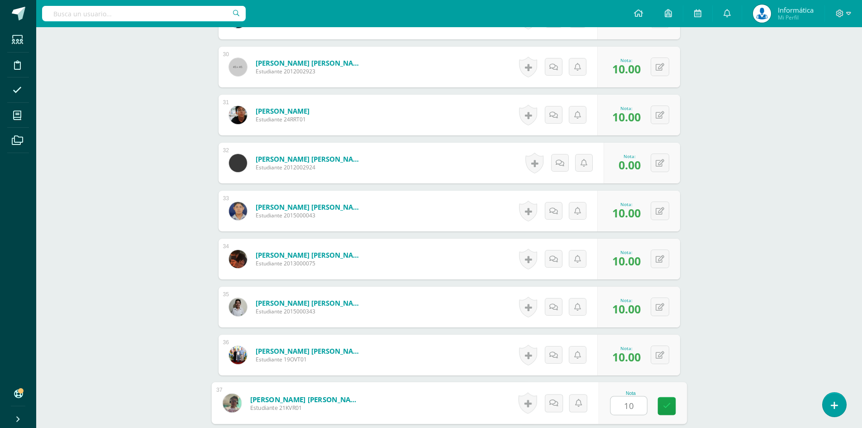
type input "10"
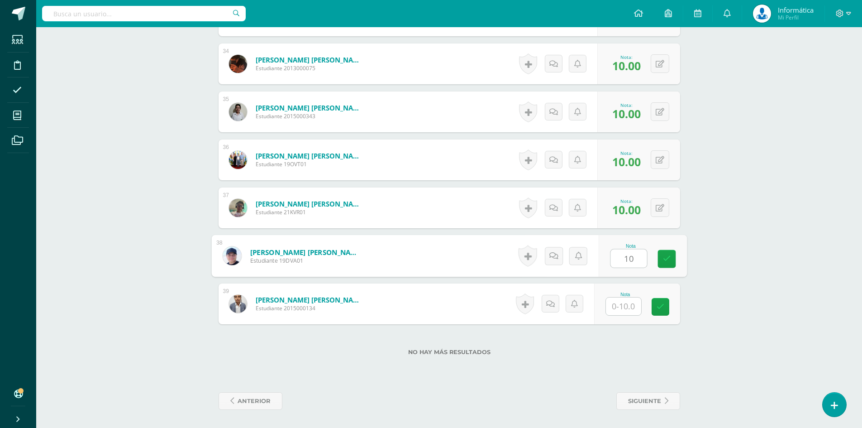
type input "10"
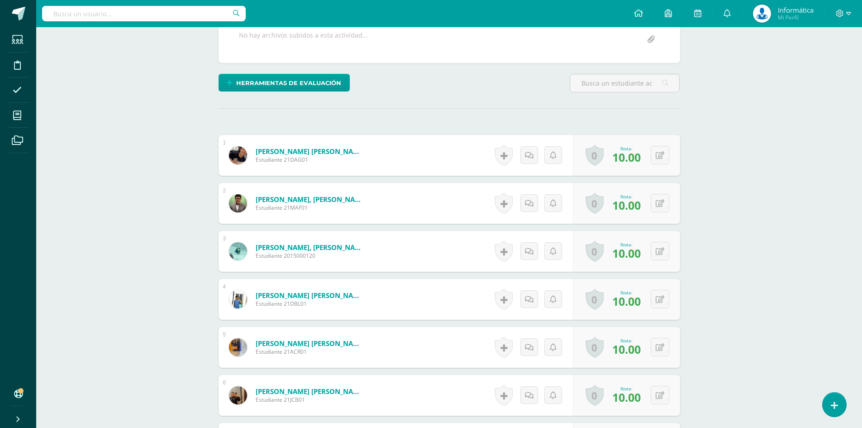
scroll to position [0, 0]
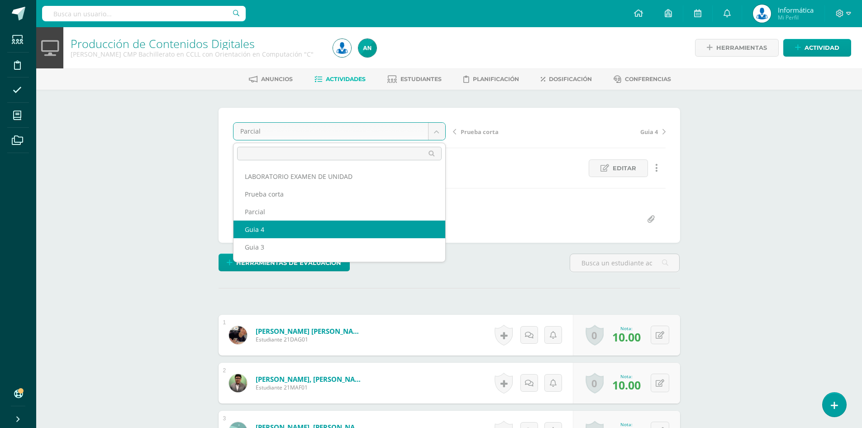
scroll to position [33, 0]
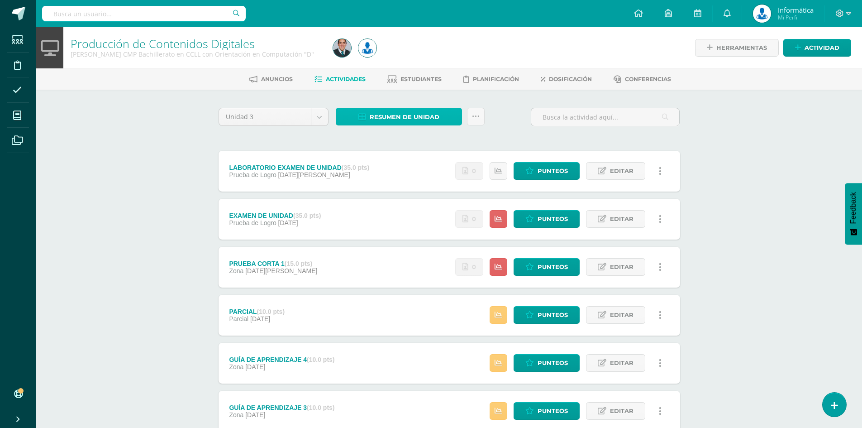
click at [405, 121] on span "Resumen de unidad" at bounding box center [405, 117] width 70 height 17
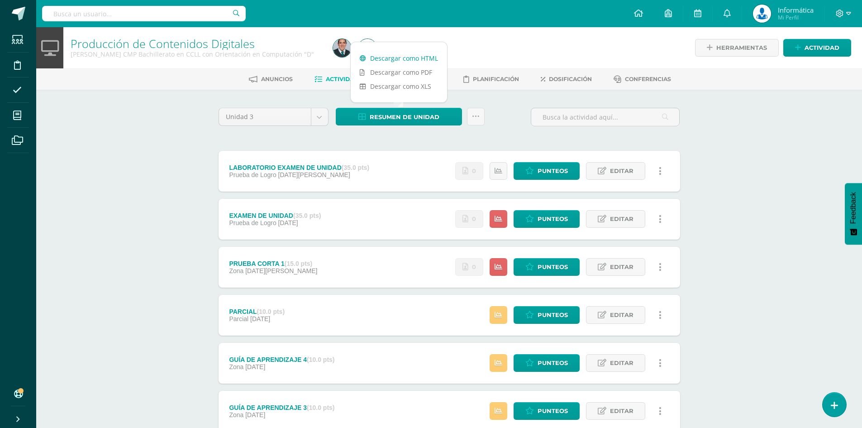
click at [398, 59] on link "Descargar como HTML" at bounding box center [399, 58] width 96 height 14
click at [724, 163] on div "Producción de Contenidos Digitales Quinto Bachillerato CMP Bachillerato en CCLL…" at bounding box center [449, 307] width 826 height 560
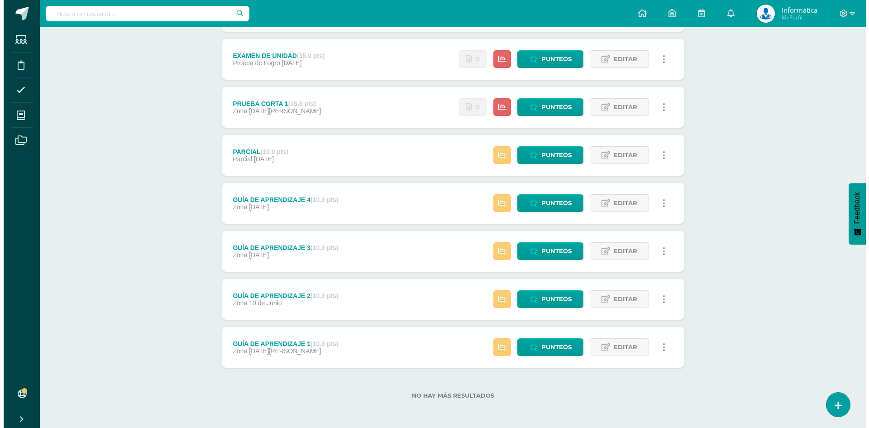
scroll to position [24, 0]
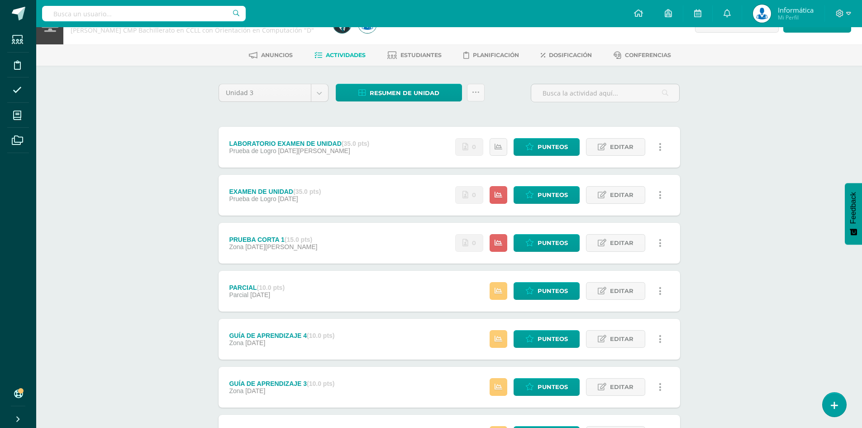
click at [661, 196] on link at bounding box center [661, 195] width 18 height 18
click at [628, 252] on link "Eliminar" at bounding box center [642, 252] width 93 height 14
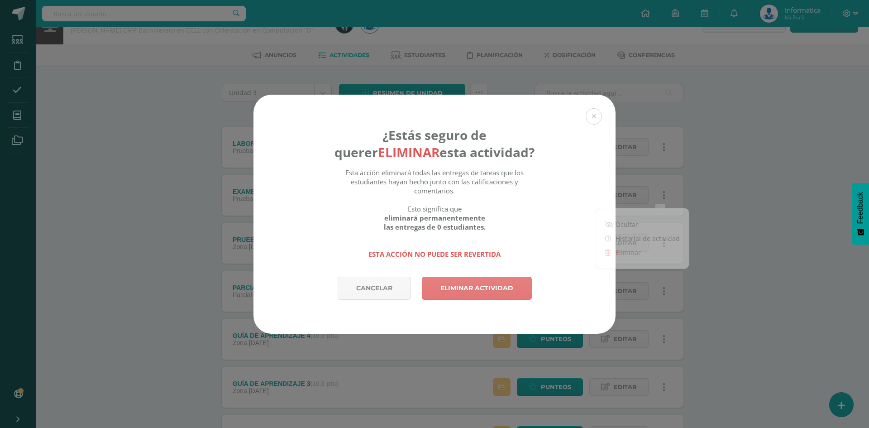
click at [458, 287] on link "Eliminar actividad" at bounding box center [477, 287] width 110 height 23
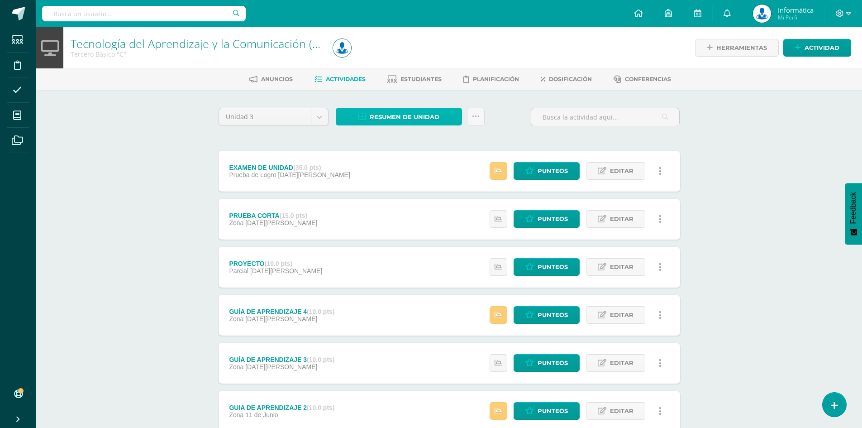
click at [392, 123] on span "Resumen de unidad" at bounding box center [405, 117] width 70 height 17
click at [404, 59] on link "Descargar como HTML" at bounding box center [399, 58] width 96 height 14
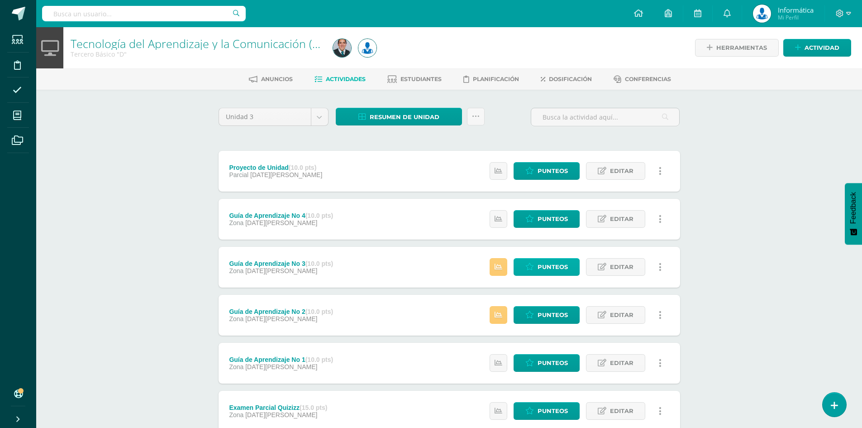
scroll to position [112, 0]
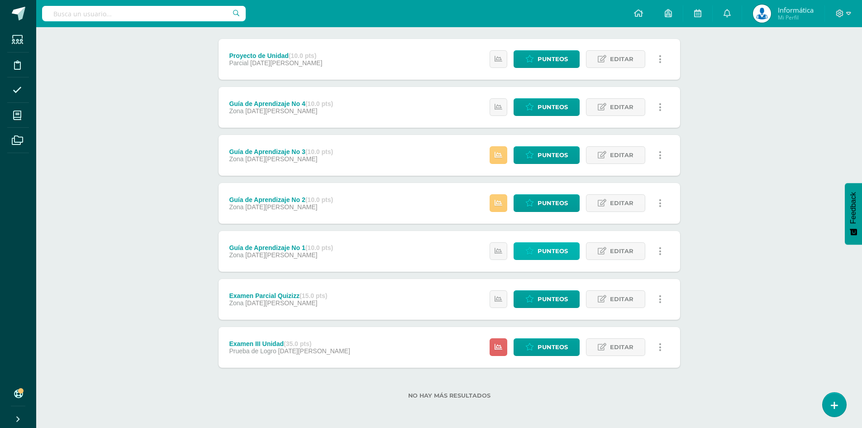
click at [561, 252] on span "Punteos" at bounding box center [553, 251] width 30 height 17
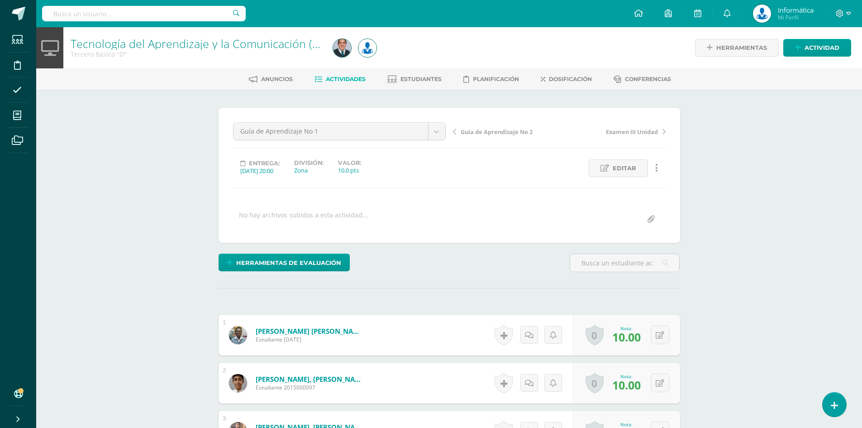
click at [341, 76] on span "Actividades" at bounding box center [346, 79] width 40 height 7
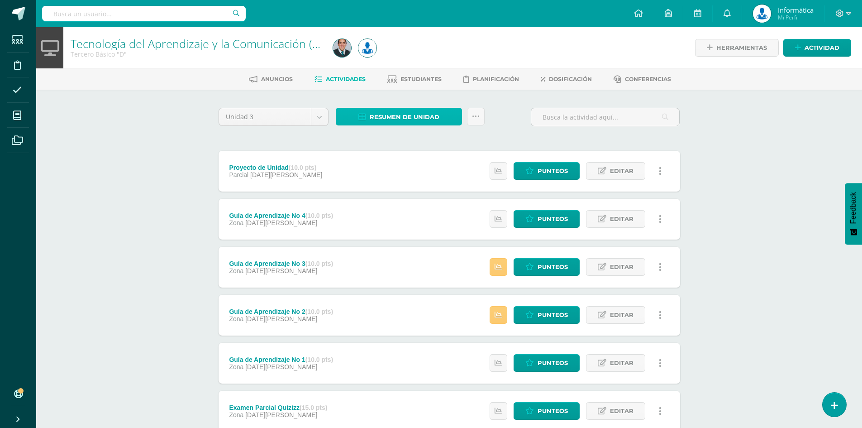
click at [424, 114] on span "Resumen de unidad" at bounding box center [405, 117] width 70 height 17
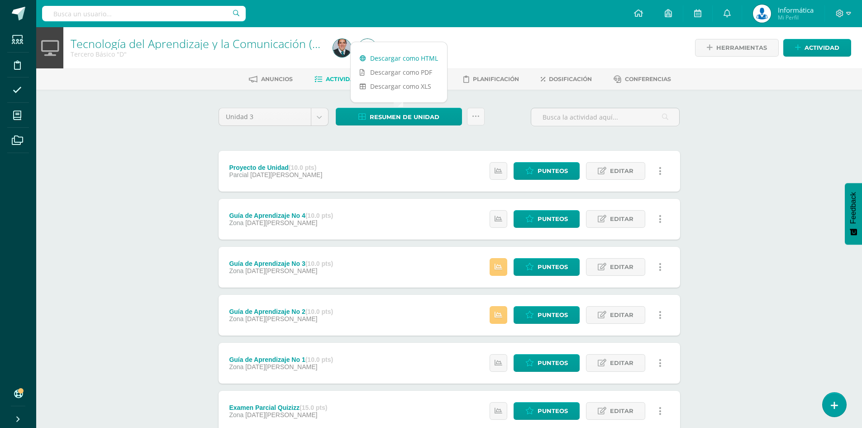
click at [421, 61] on link "Descargar como HTML" at bounding box center [399, 58] width 96 height 14
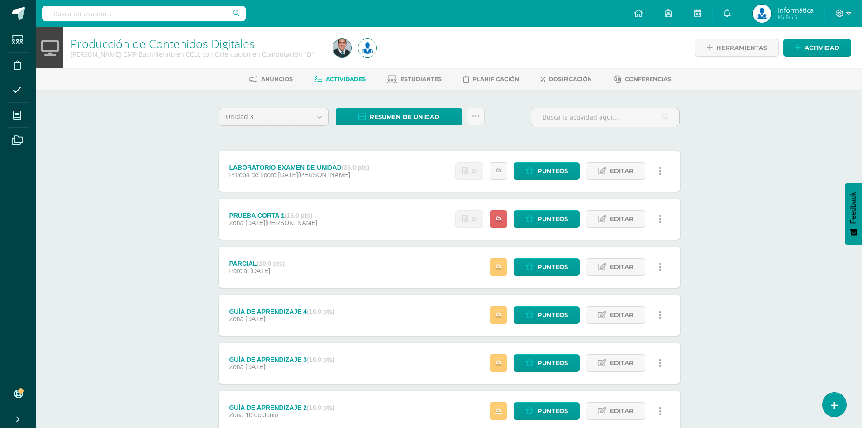
scroll to position [112, 0]
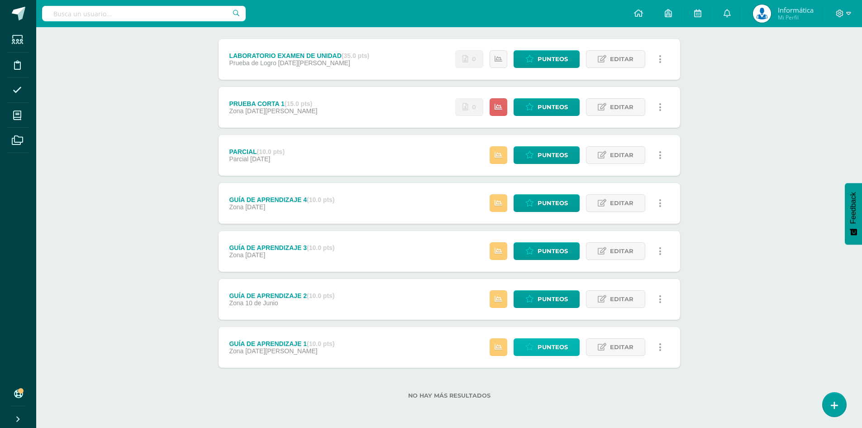
click at [555, 345] on span "Punteos" at bounding box center [553, 346] width 30 height 17
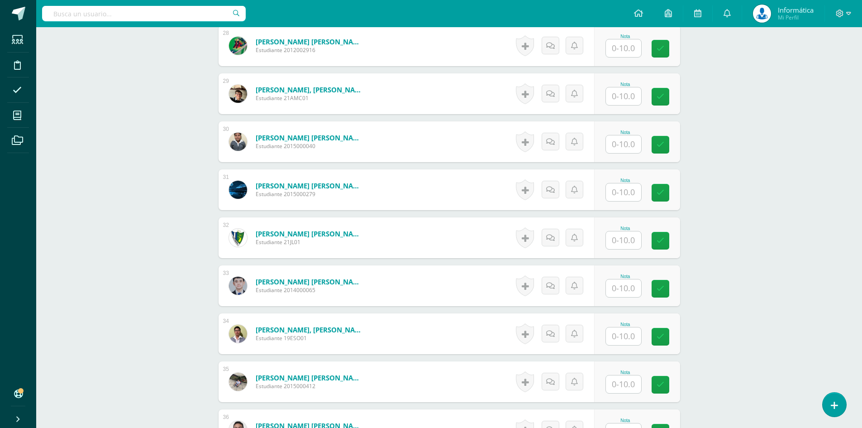
scroll to position [1448, 0]
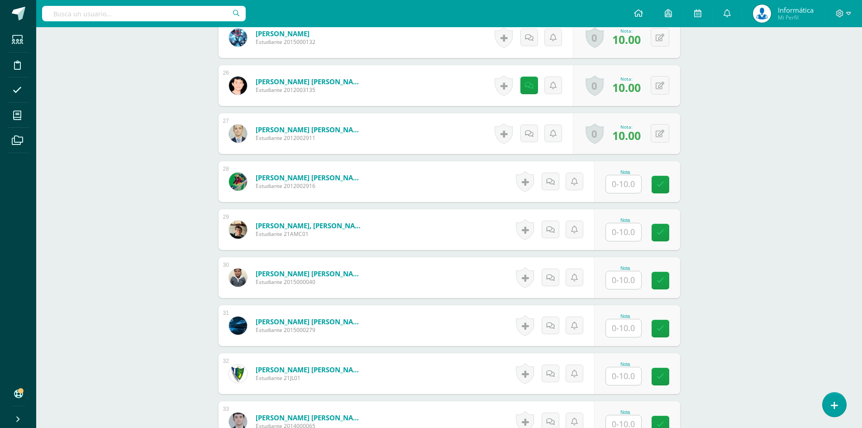
click at [627, 177] on input "text" at bounding box center [623, 184] width 35 height 18
type input "10"
click at [623, 231] on input "text" at bounding box center [623, 232] width 35 height 18
type input "10"
click at [621, 284] on input "text" at bounding box center [623, 280] width 35 height 18
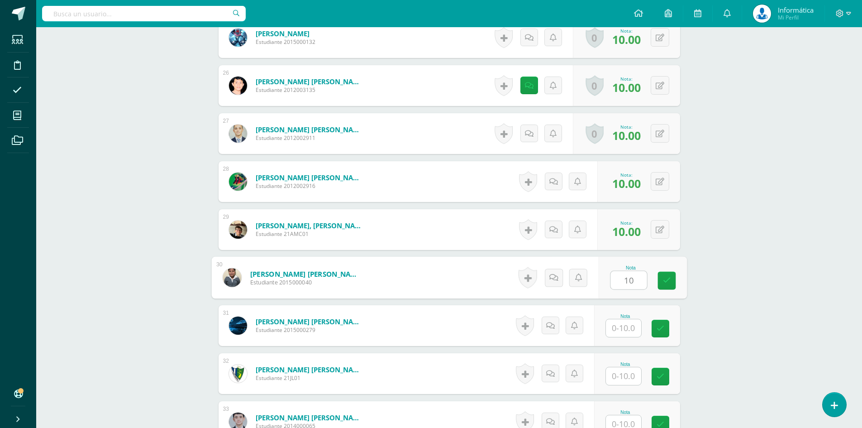
scroll to position [1629, 0]
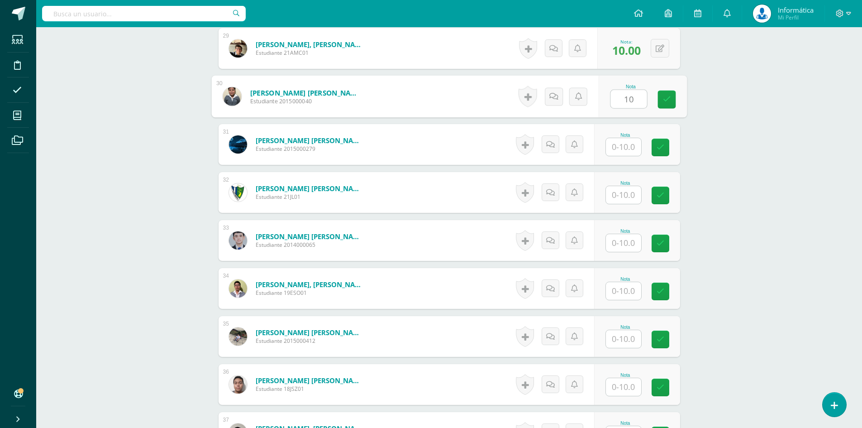
type input "10"
click at [619, 147] on input "text" at bounding box center [623, 147] width 35 height 18
type input "4"
type input "10"
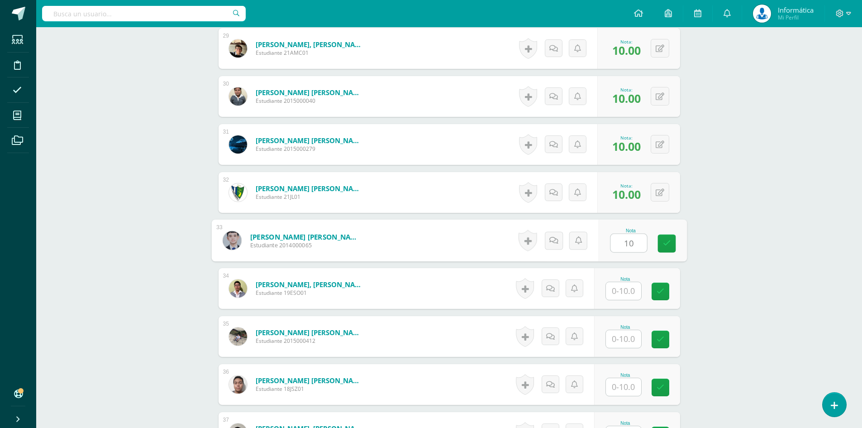
type input "10"
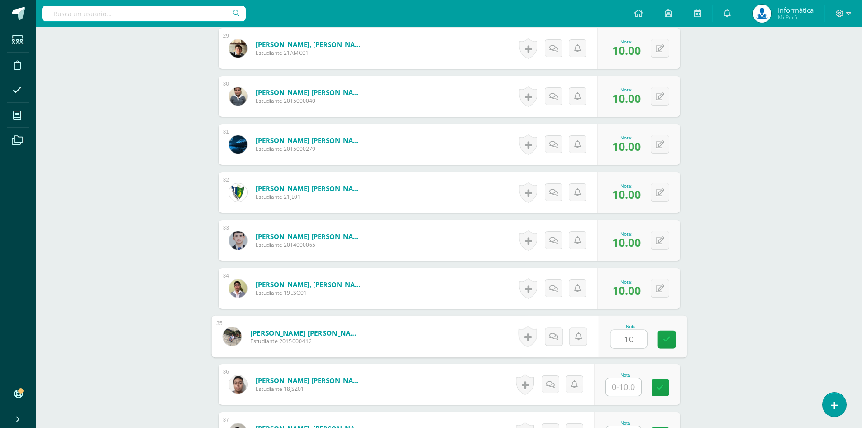
type input "10"
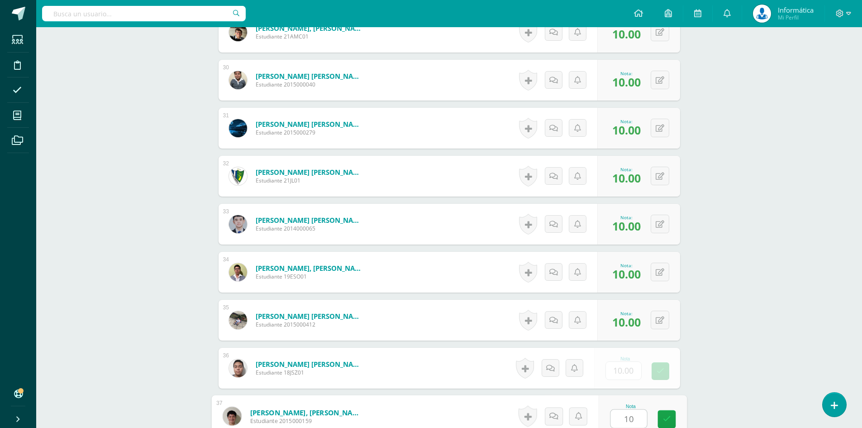
type input "10"
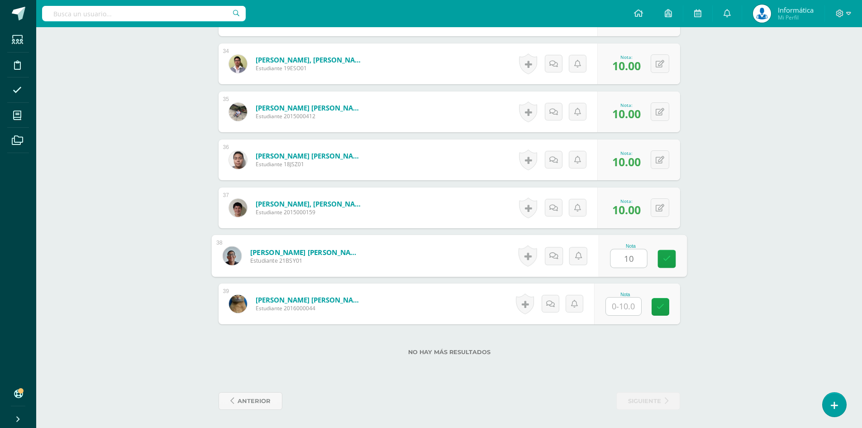
type input "10"
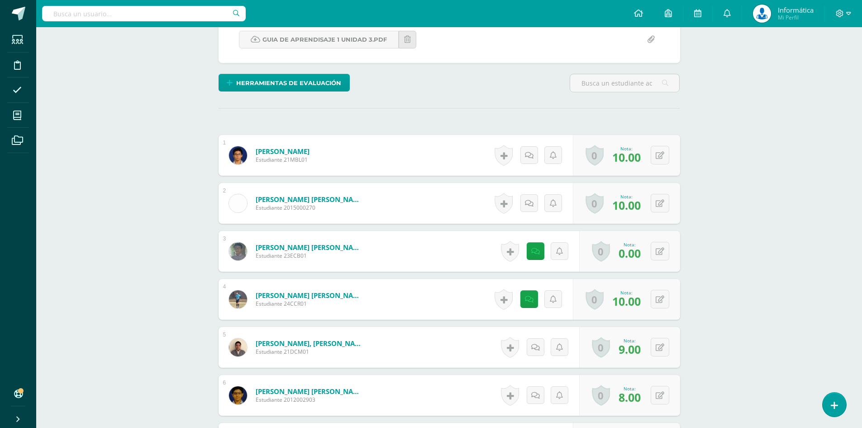
scroll to position [0, 0]
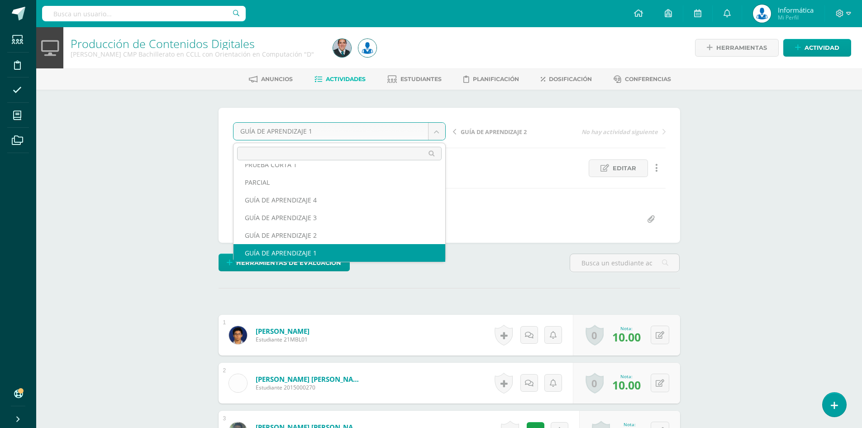
scroll to position [21, 0]
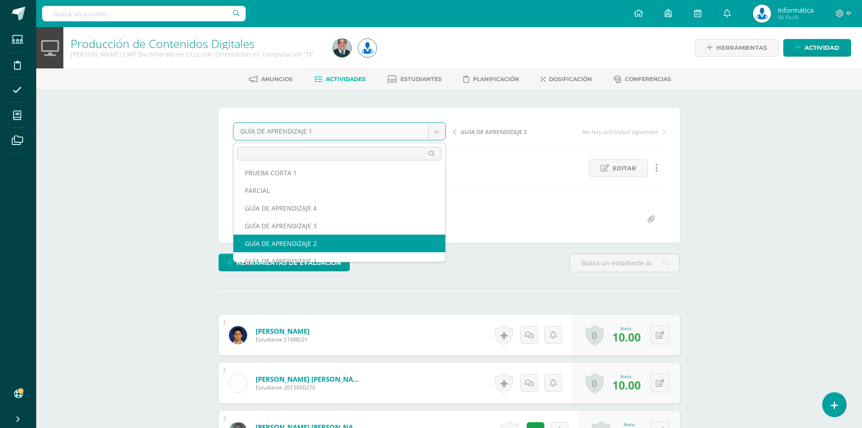
select select "/dashboard/teacher/grade-activity/174675/"
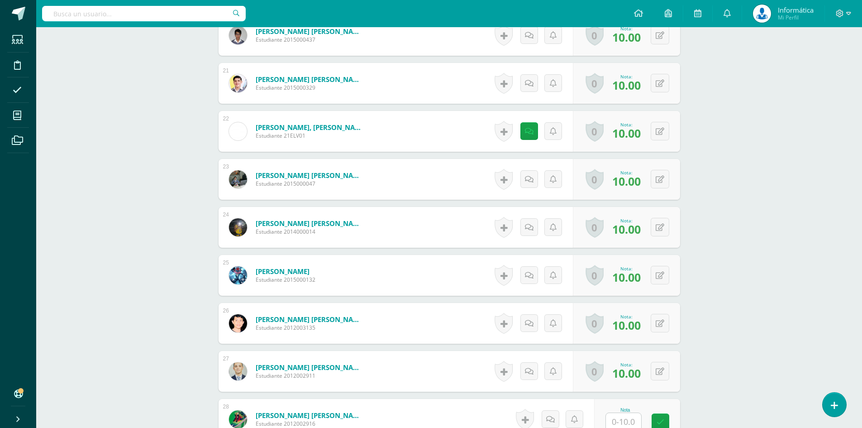
scroll to position [1419, 0]
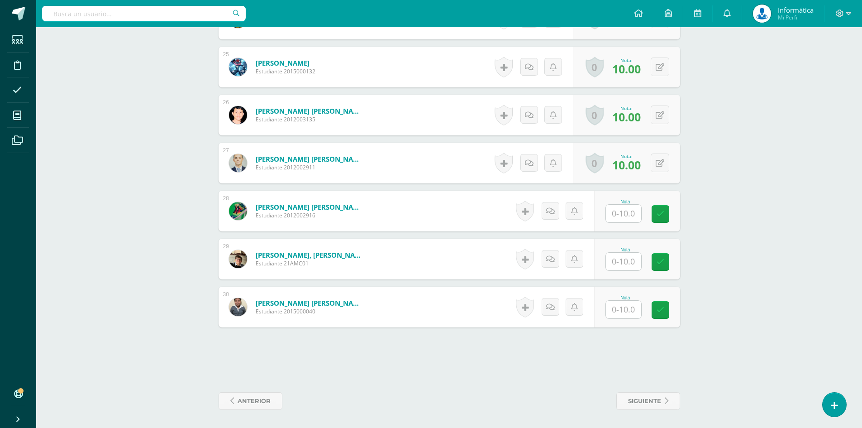
click at [633, 215] on input "text" at bounding box center [623, 214] width 35 height 18
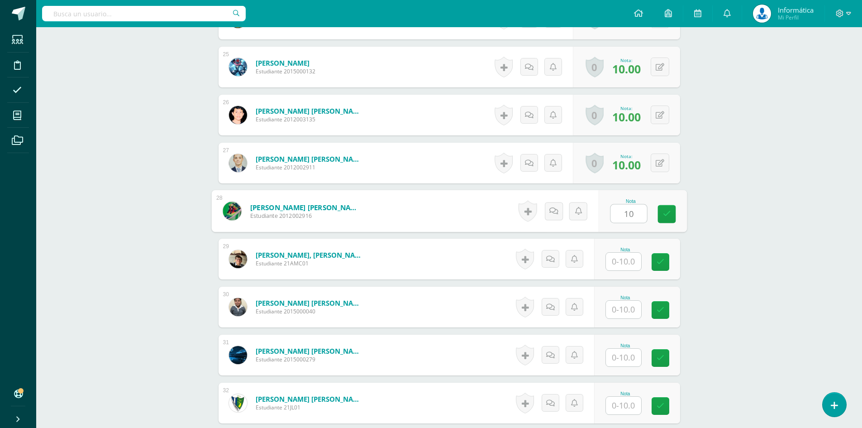
type input "10"
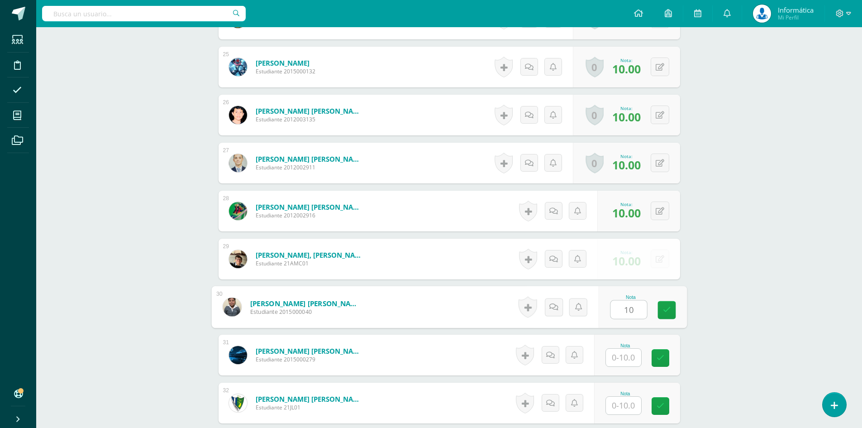
type input "10"
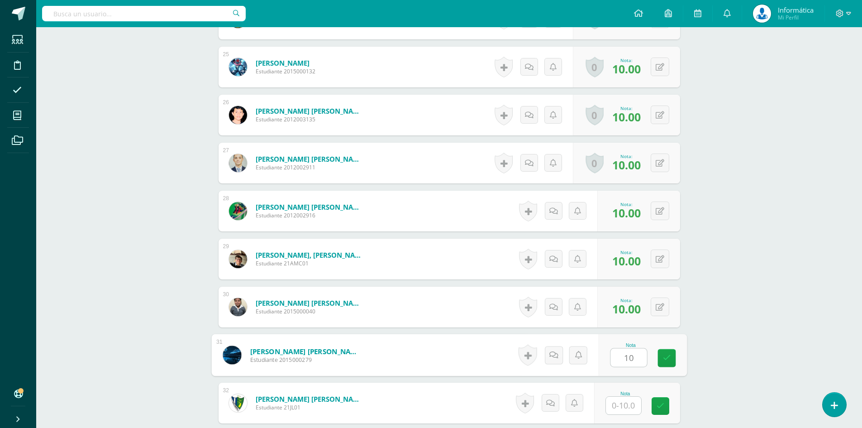
type input "1"
type input "8"
type input "10"
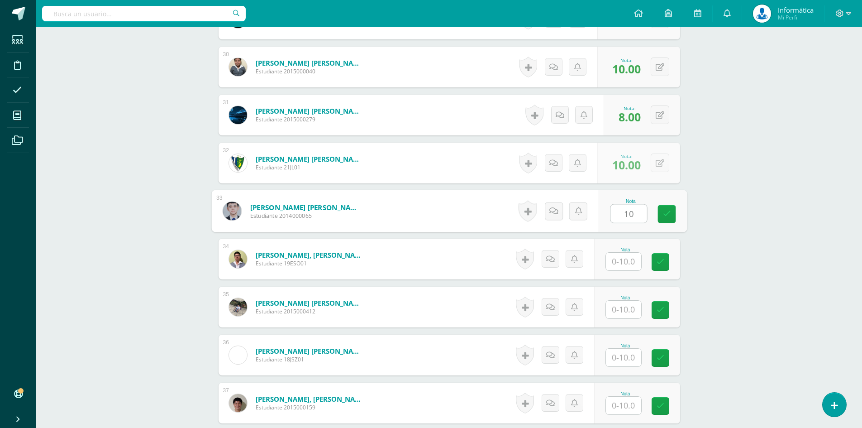
type input "10"
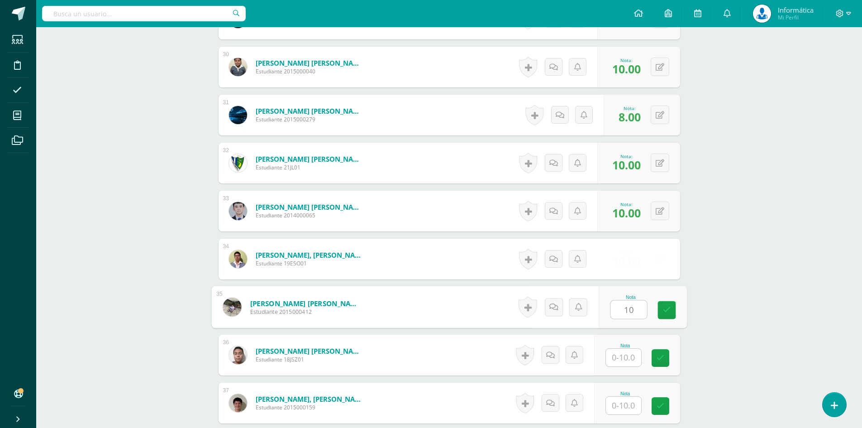
type input "10"
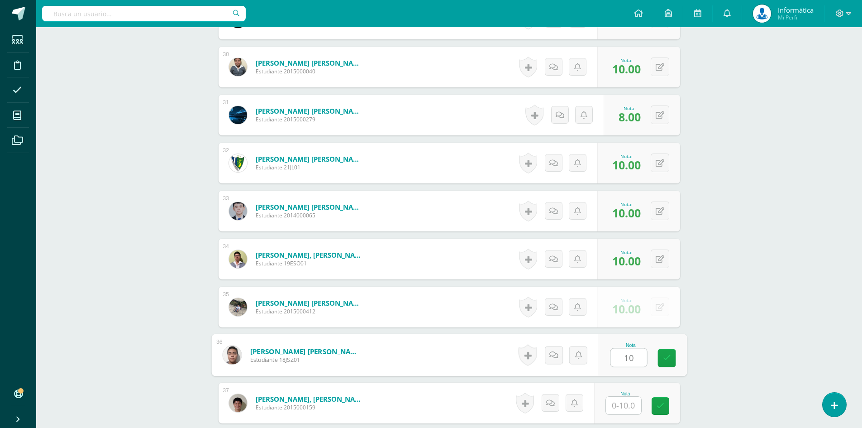
type input "10"
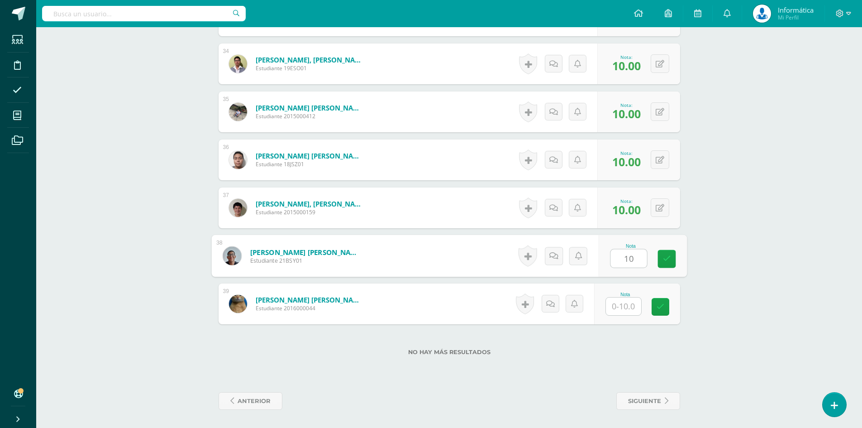
type input "10"
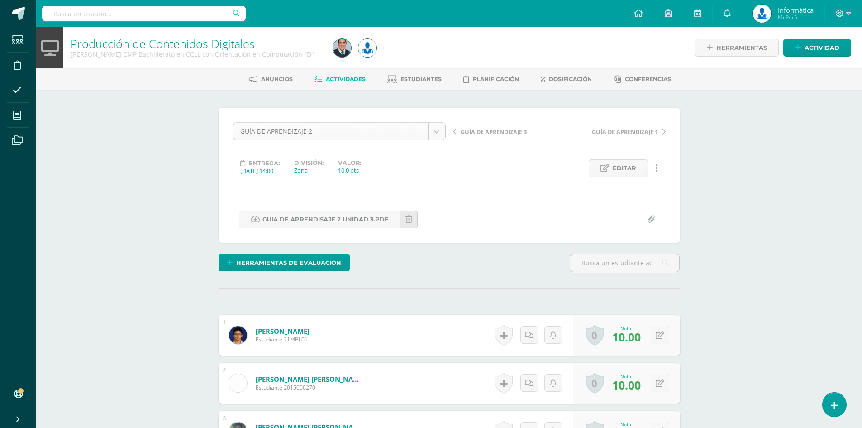
scroll to position [12, 0]
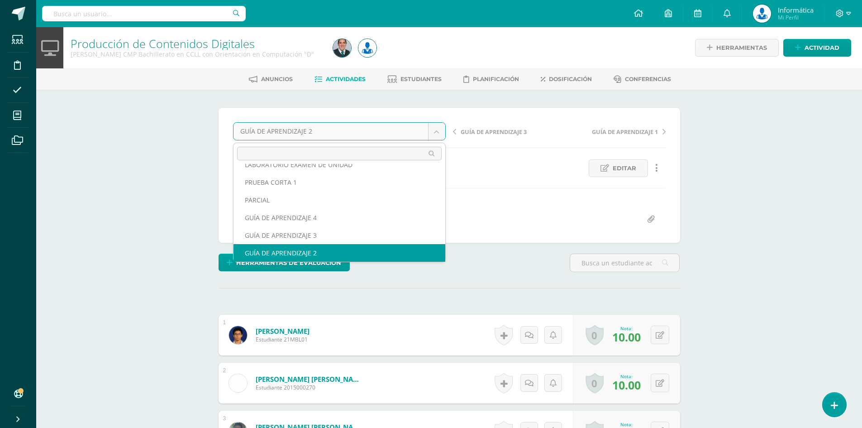
scroll to position [0, 0]
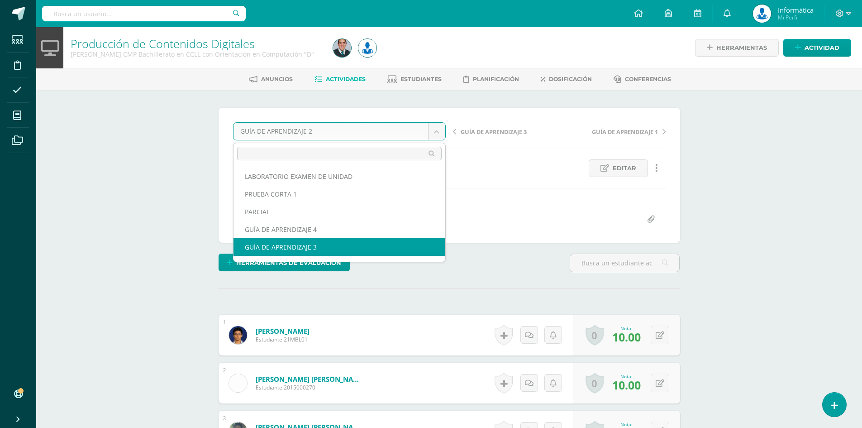
select select "/dashboard/teacher/grade-activity/176353/"
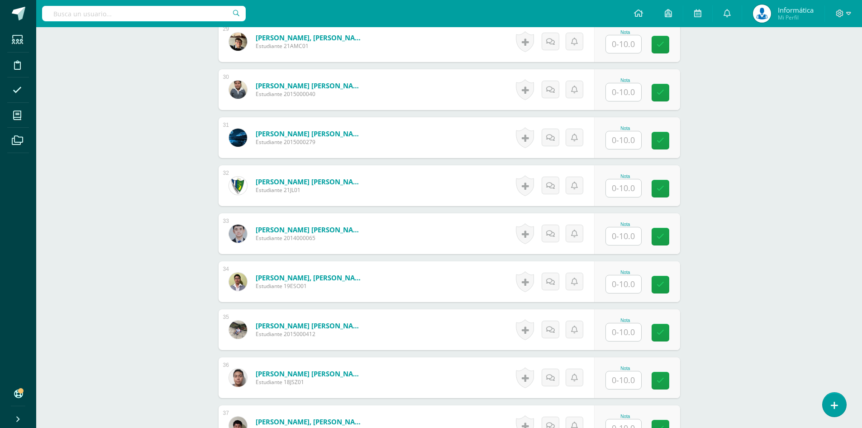
scroll to position [1500, 0]
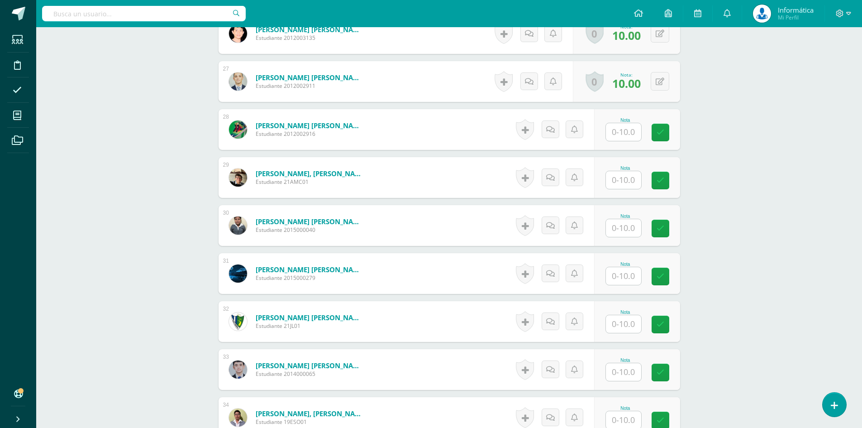
click at [617, 134] on input "text" at bounding box center [623, 132] width 35 height 18
type input "10"
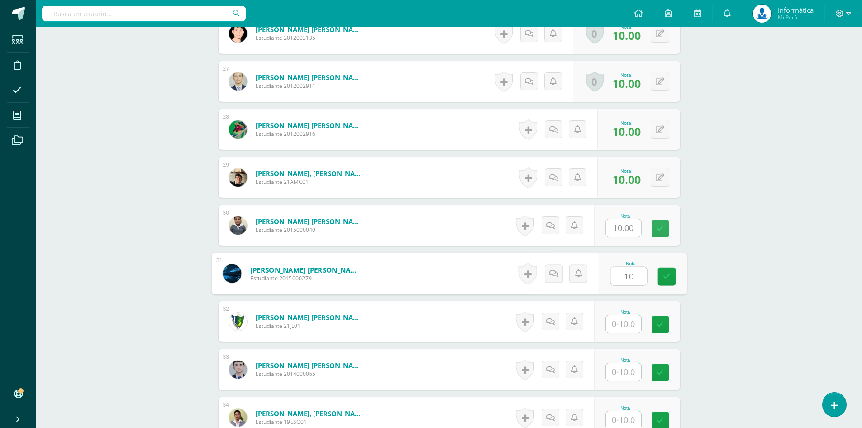
type input "10"
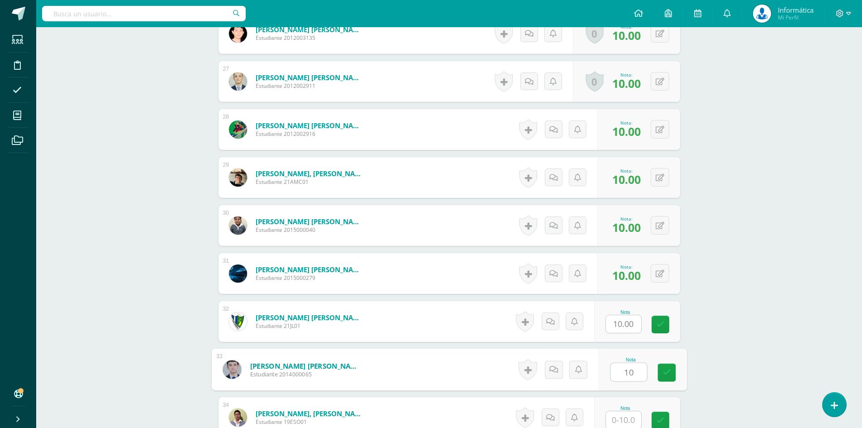
type input "10"
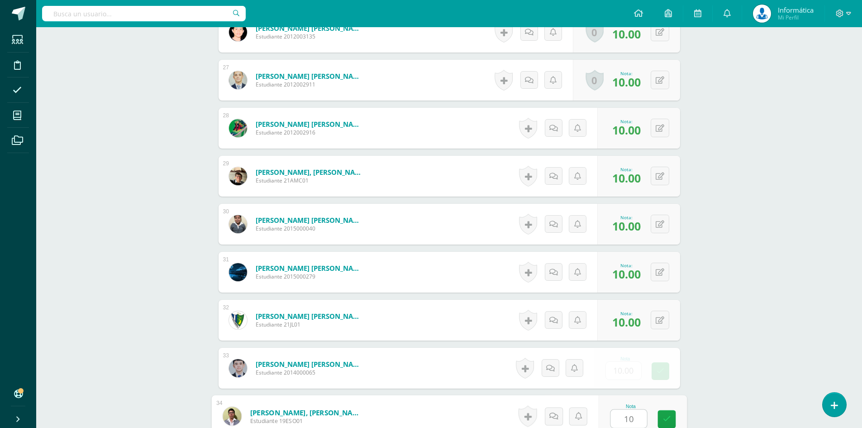
type input "10"
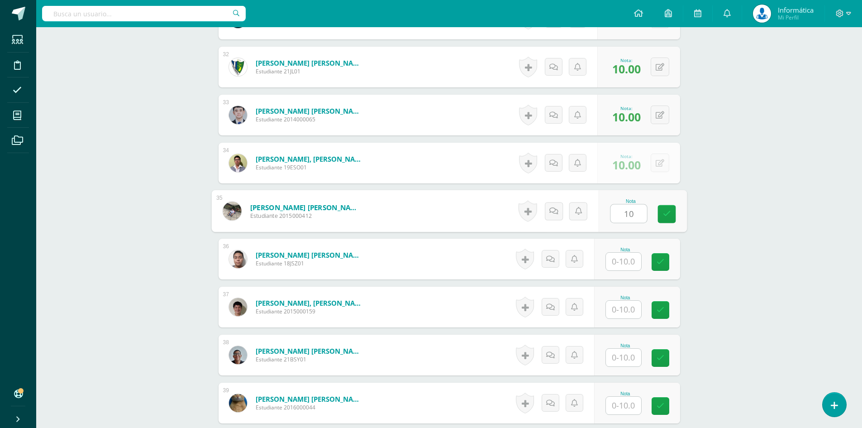
type input "10"
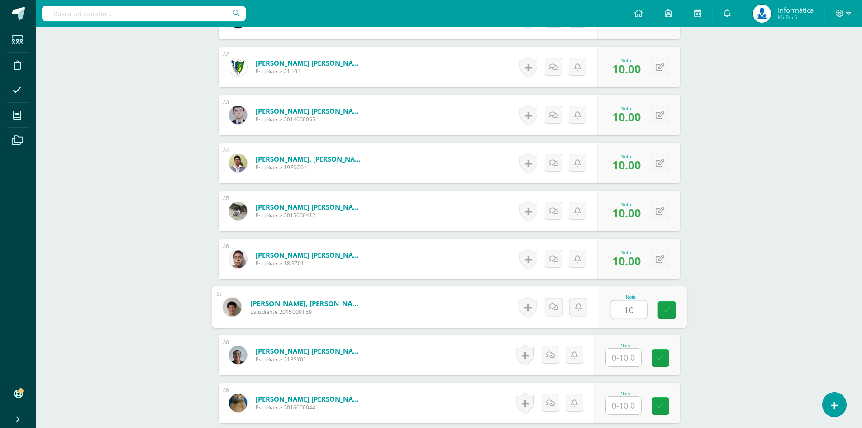
type input "10"
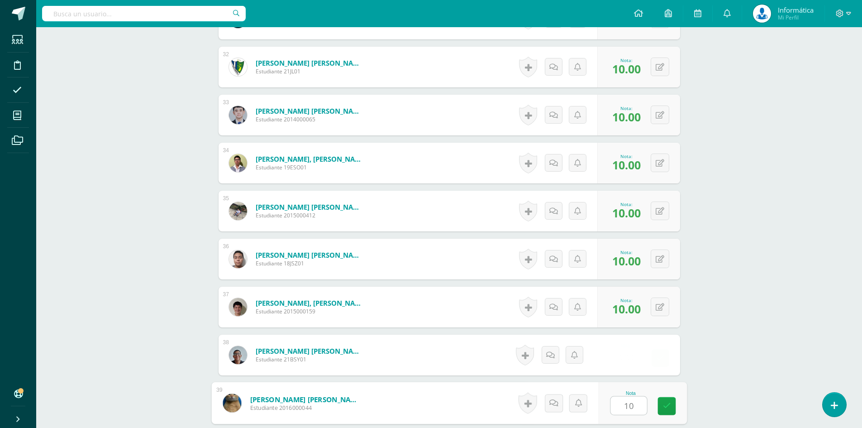
type input "10"
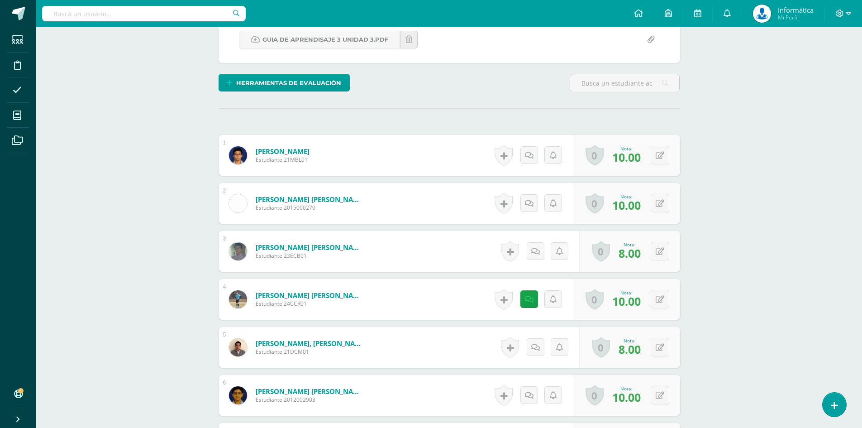
scroll to position [0, 0]
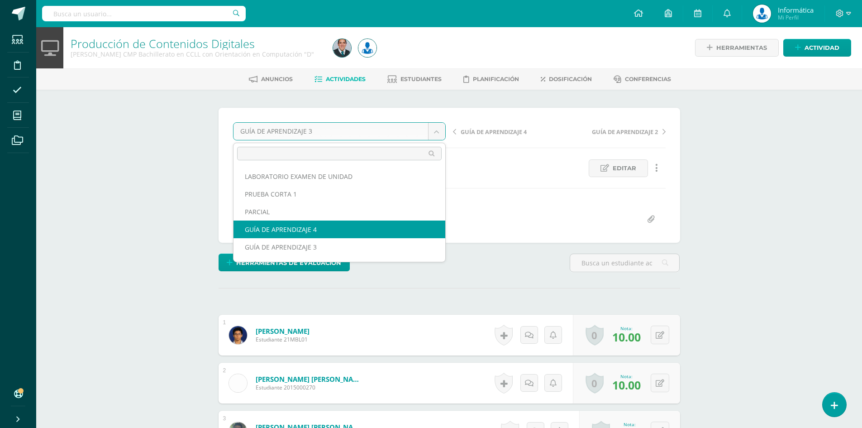
select select "/dashboard/teacher/grade-activity/176354/"
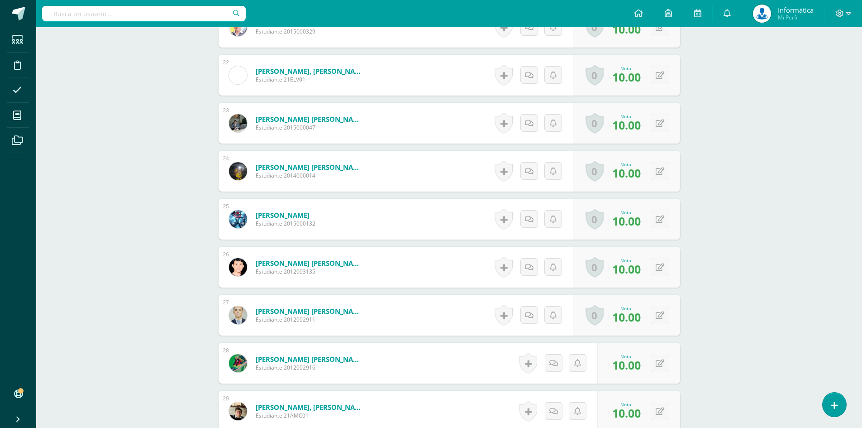
scroll to position [1538, 0]
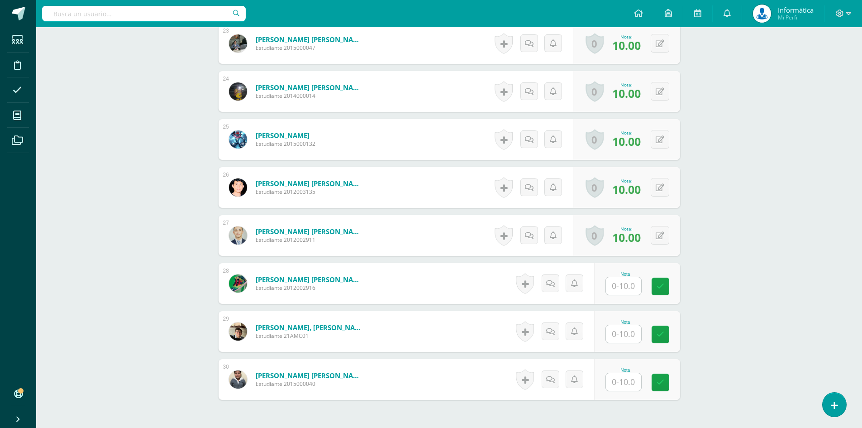
scroll to position [1419, 0]
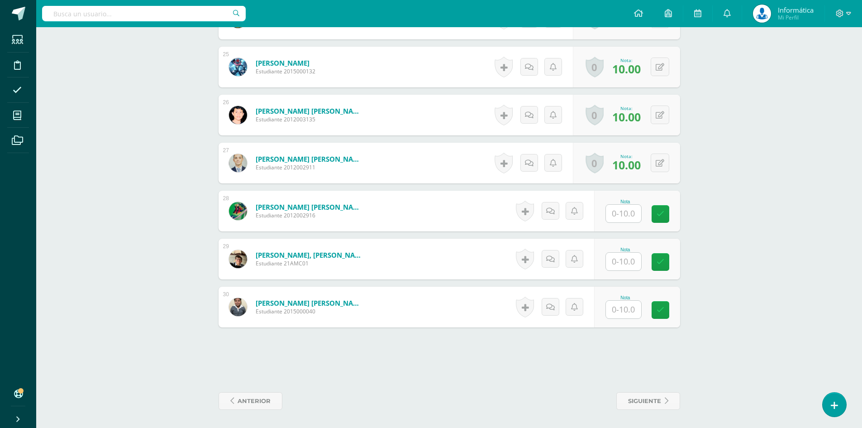
click at [610, 214] on input "text" at bounding box center [623, 214] width 35 height 18
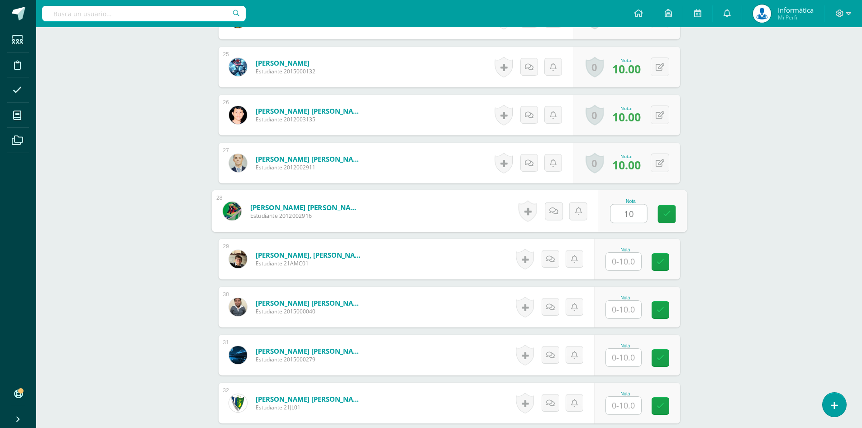
type input "10"
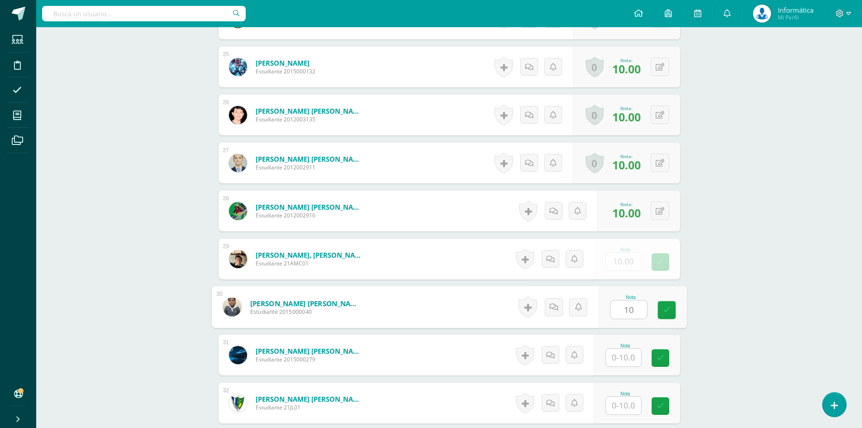
type input "10"
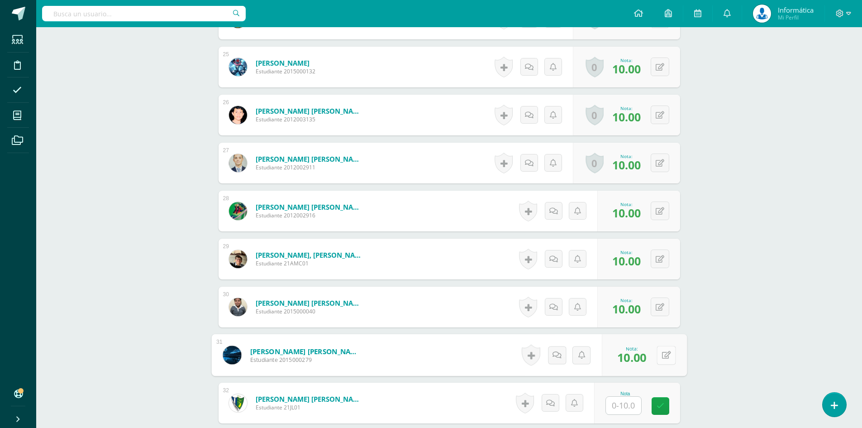
click at [661, 357] on icon at bounding box center [665, 355] width 9 height 8
type input "8"
type input "10"
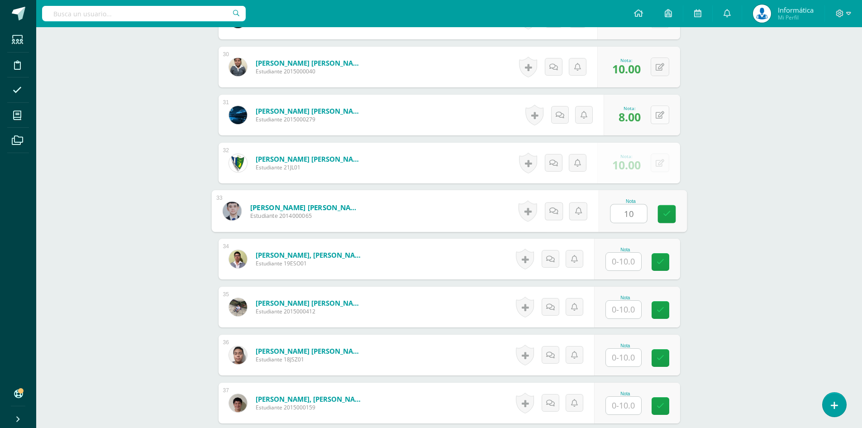
type input "10"
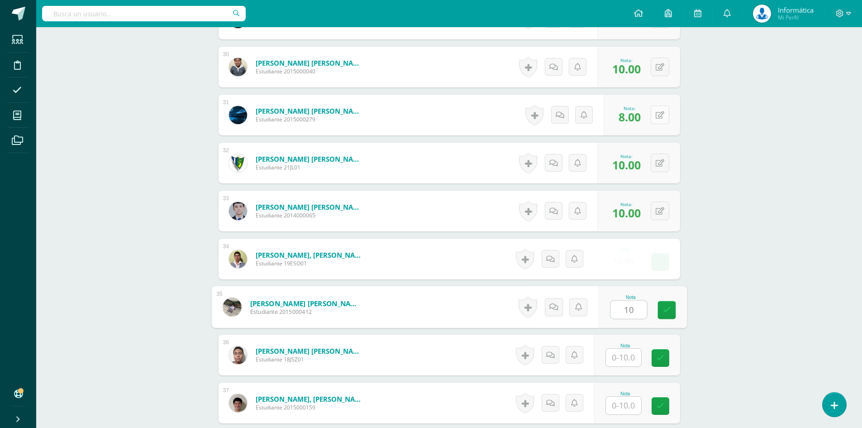
type input "10"
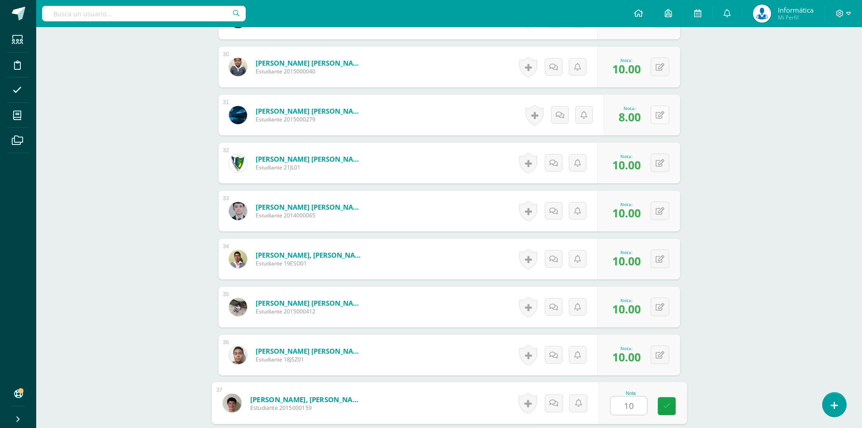
type input "10"
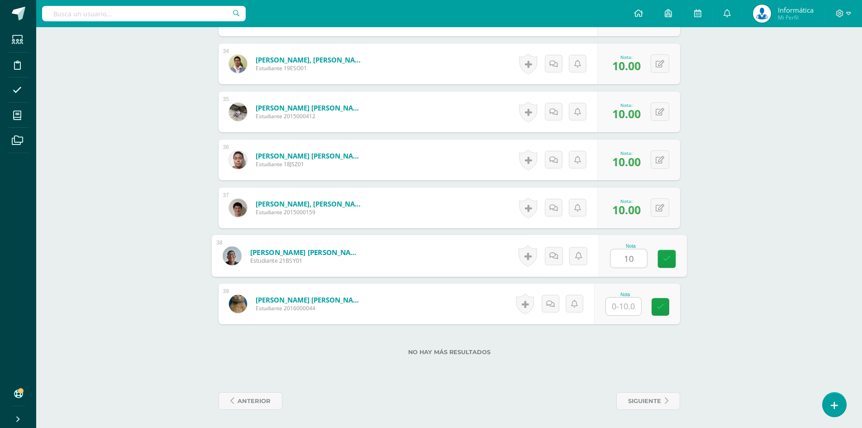
type input "10"
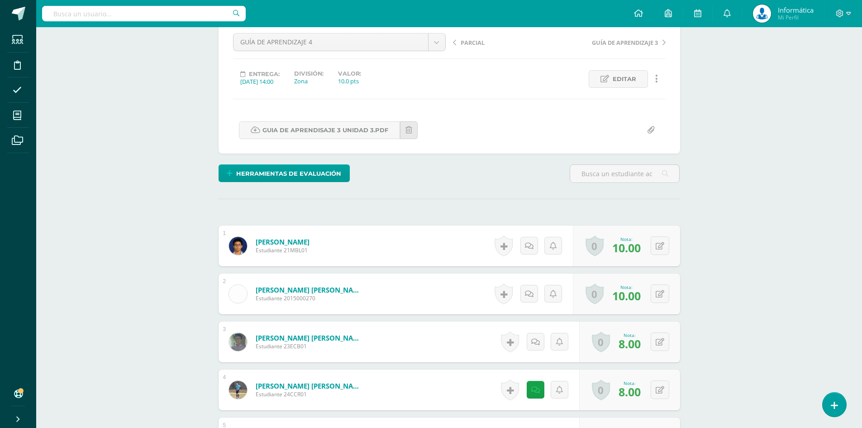
scroll to position [0, 0]
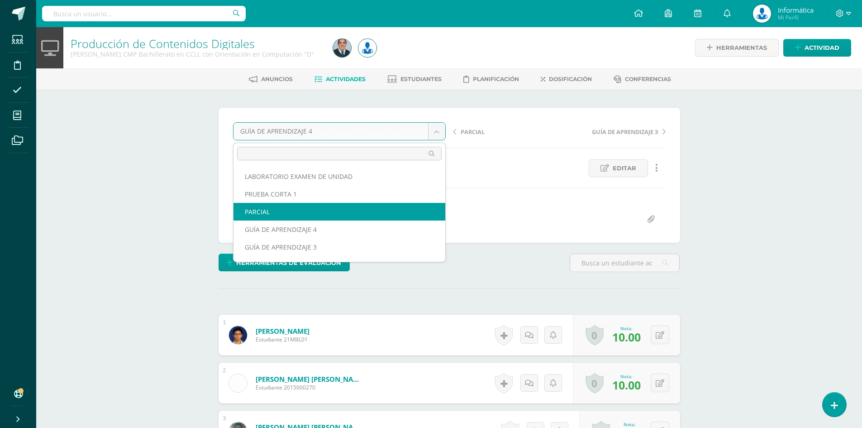
select select "/dashboard/teacher/grade-activity/176355/"
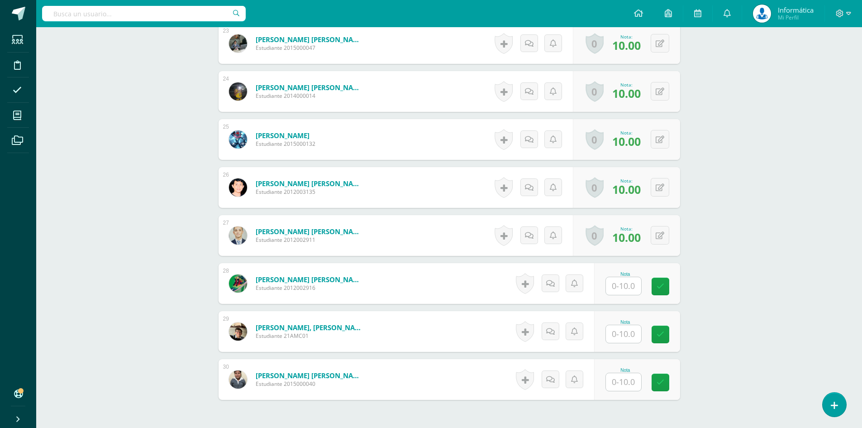
scroll to position [1419, 0]
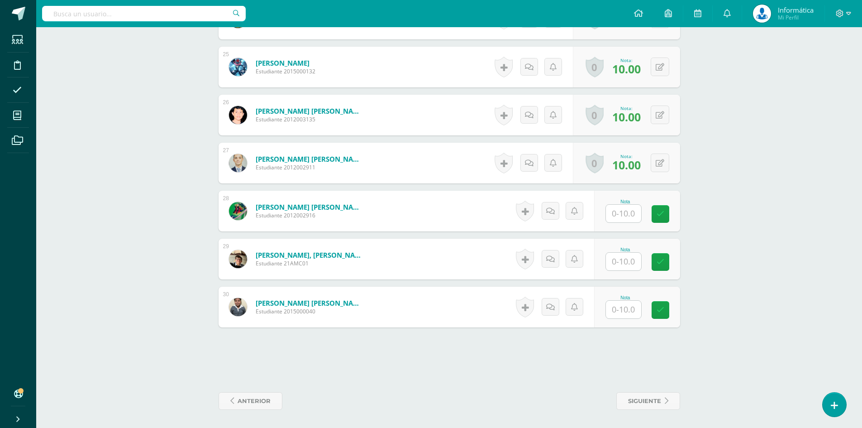
click at [612, 215] on input "text" at bounding box center [623, 214] width 35 height 18
type input "10"
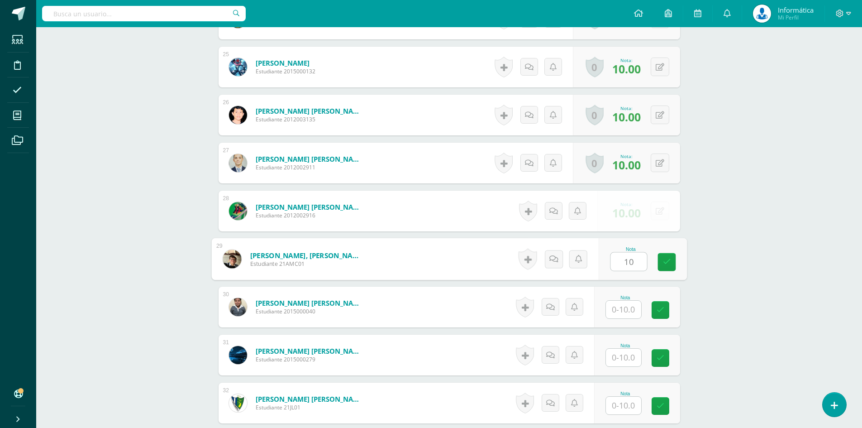
type input "10"
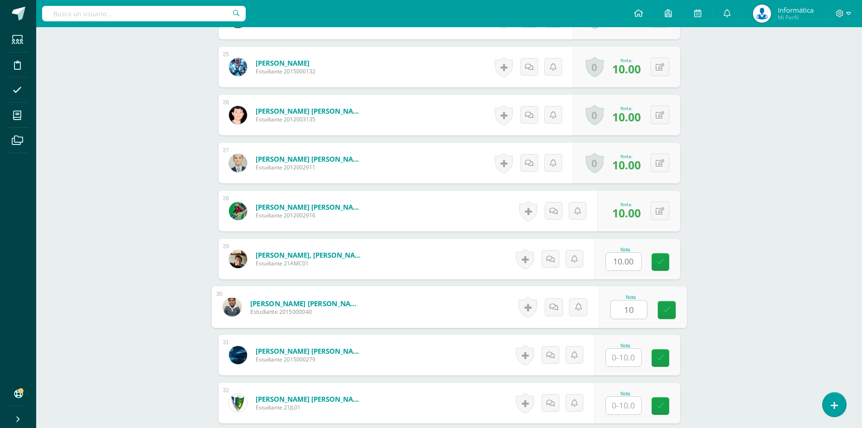
type input "10"
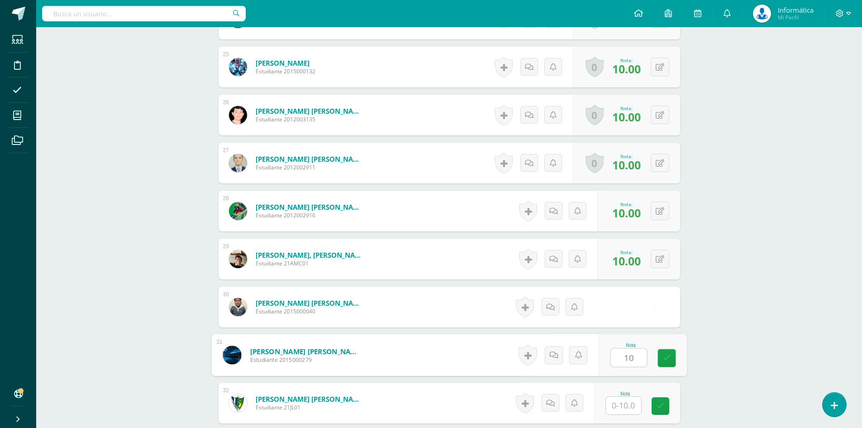
type input "10"
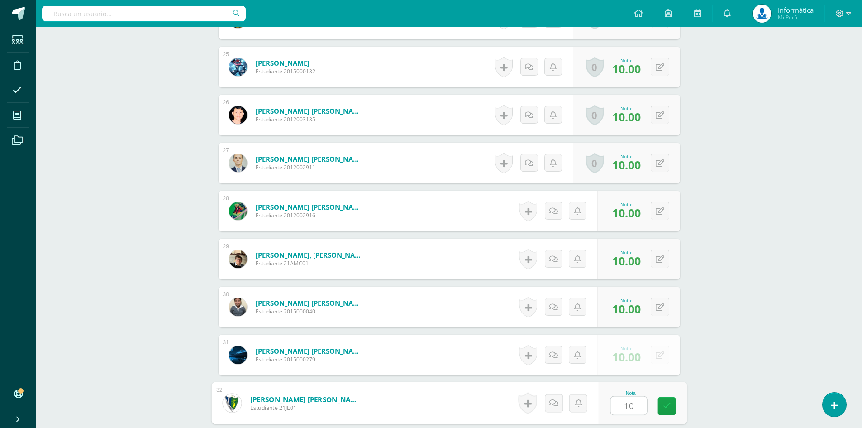
type input "10"
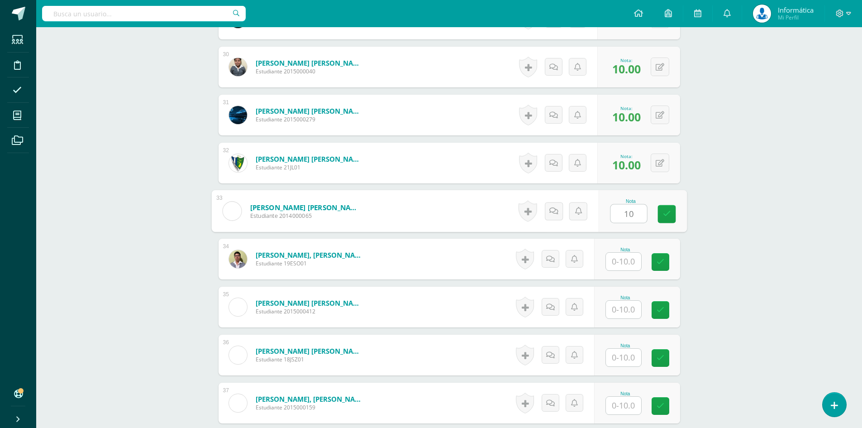
type input "10"
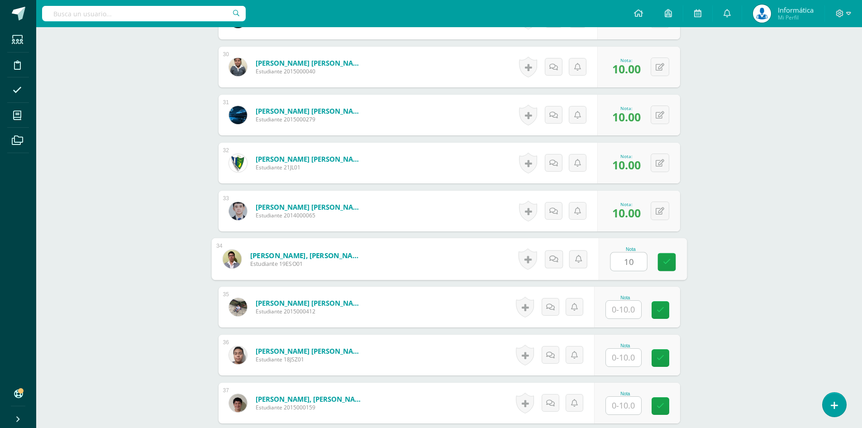
type input "10"
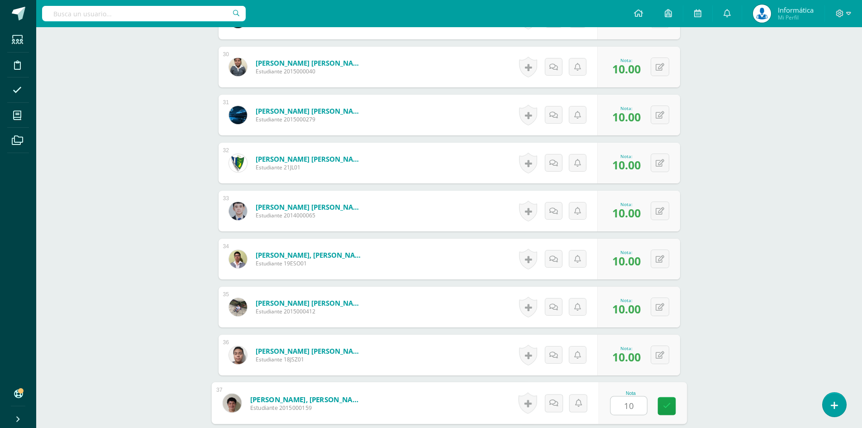
type input "10"
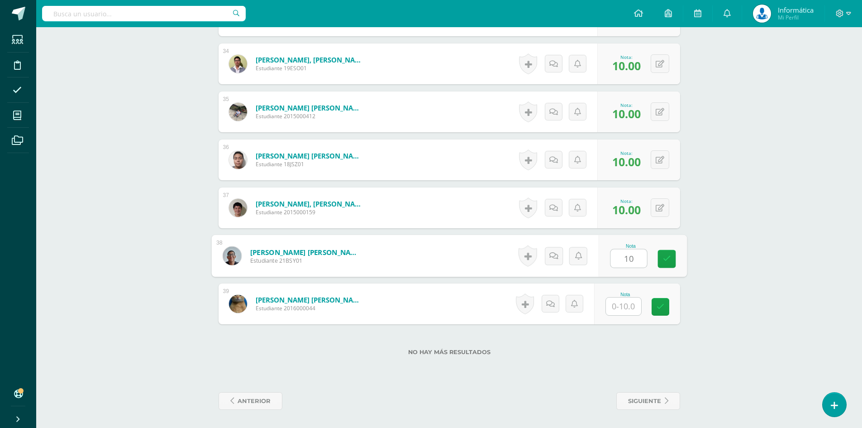
type input "10"
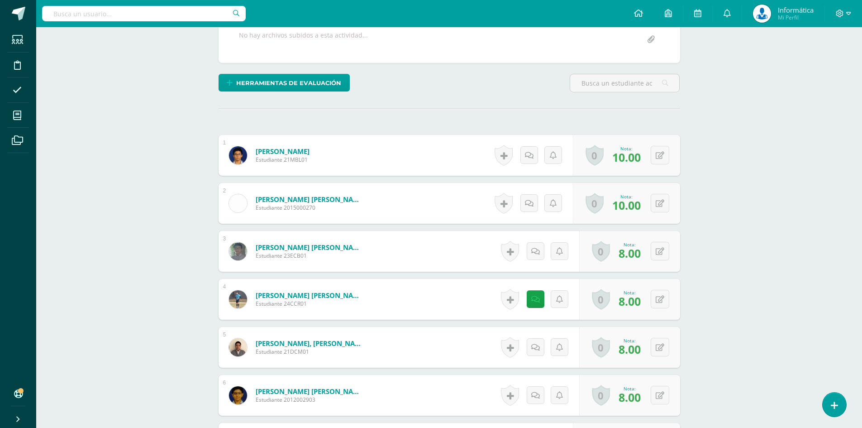
scroll to position [0, 0]
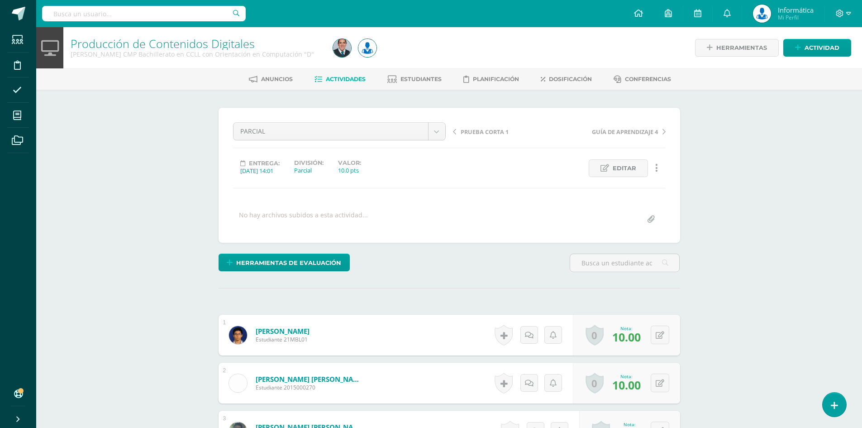
click at [338, 80] on span "Actividades" at bounding box center [346, 79] width 40 height 7
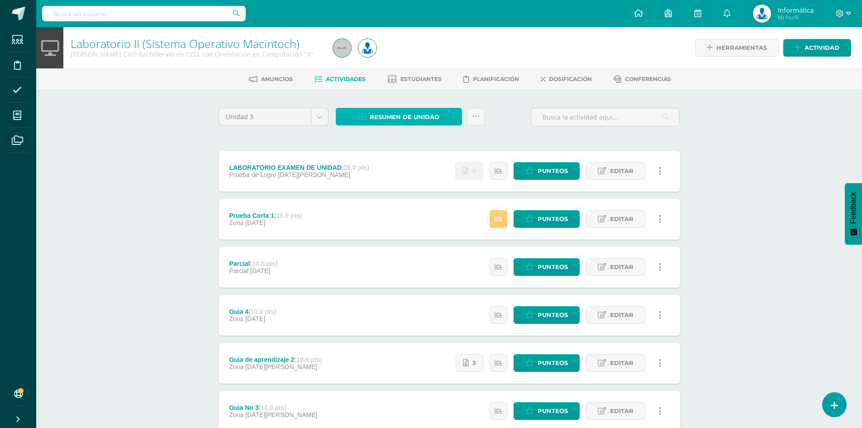
click at [395, 121] on span "Resumen de unidad" at bounding box center [405, 117] width 70 height 17
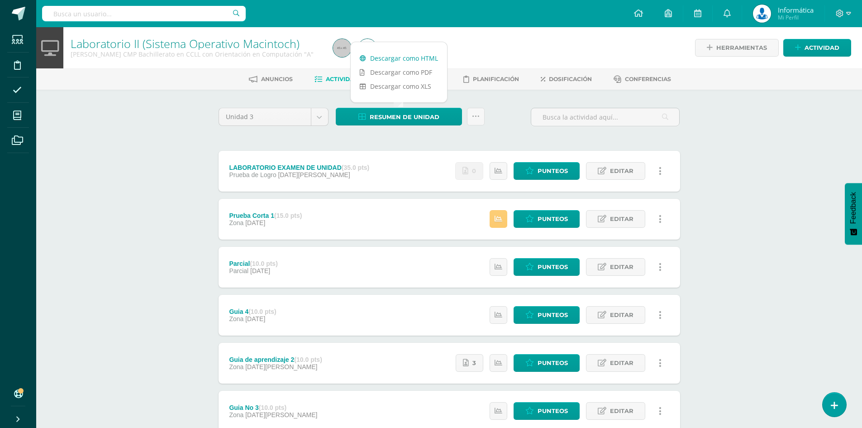
click at [399, 60] on link "Descargar como HTML" at bounding box center [399, 58] width 96 height 14
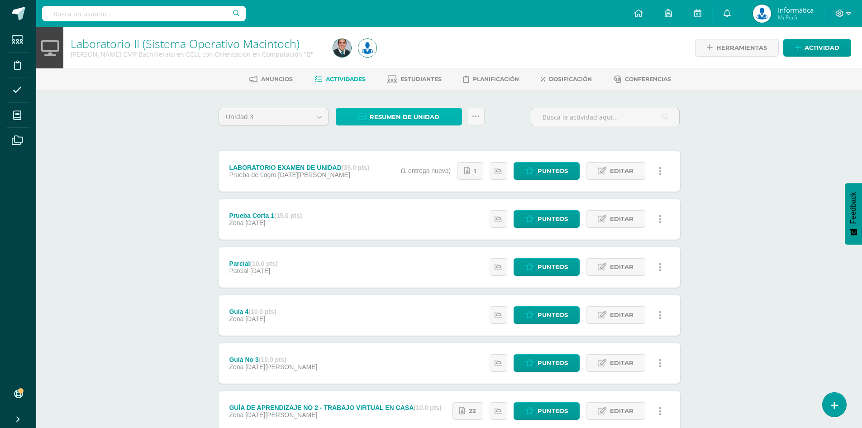
click at [400, 120] on span "Resumen de unidad" at bounding box center [405, 117] width 70 height 17
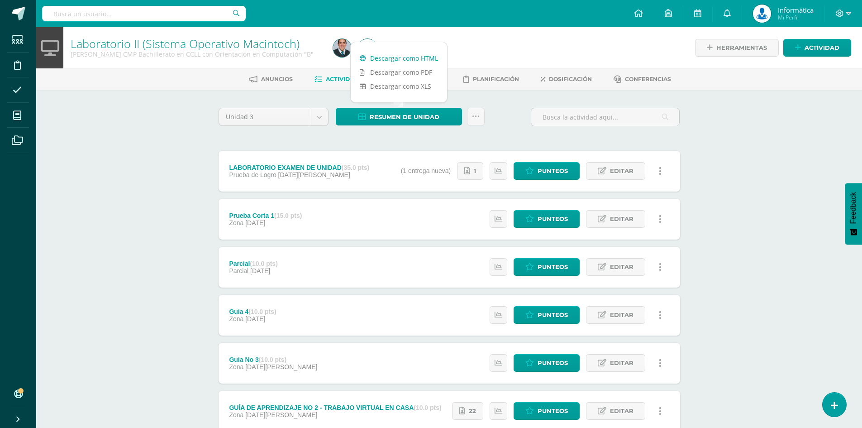
click at [414, 59] on link "Descargar como HTML" at bounding box center [399, 58] width 96 height 14
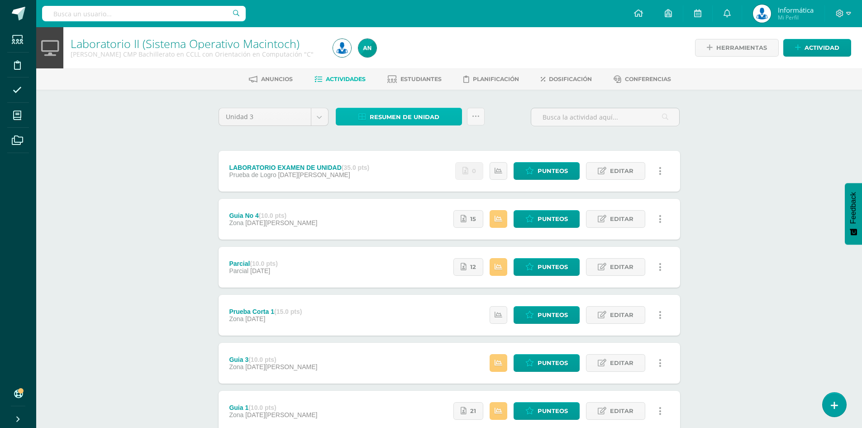
click at [394, 120] on span "Resumen de unidad" at bounding box center [405, 117] width 70 height 17
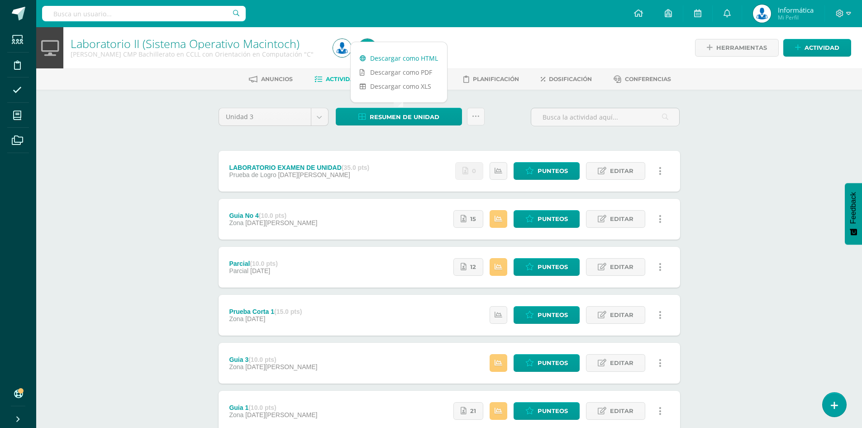
click at [409, 55] on link "Descargar como HTML" at bounding box center [399, 58] width 96 height 14
click at [849, 10] on icon at bounding box center [848, 14] width 5 height 8
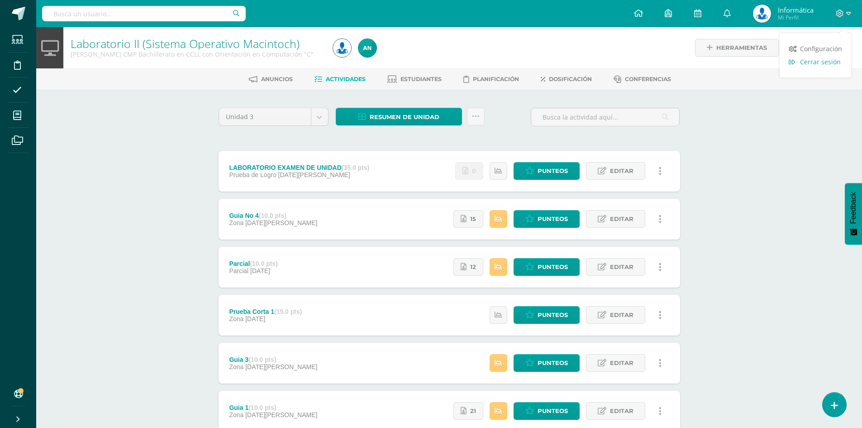
click at [807, 63] on span "Cerrar sesión" at bounding box center [820, 61] width 41 height 9
